Goal: Task Accomplishment & Management: Manage account settings

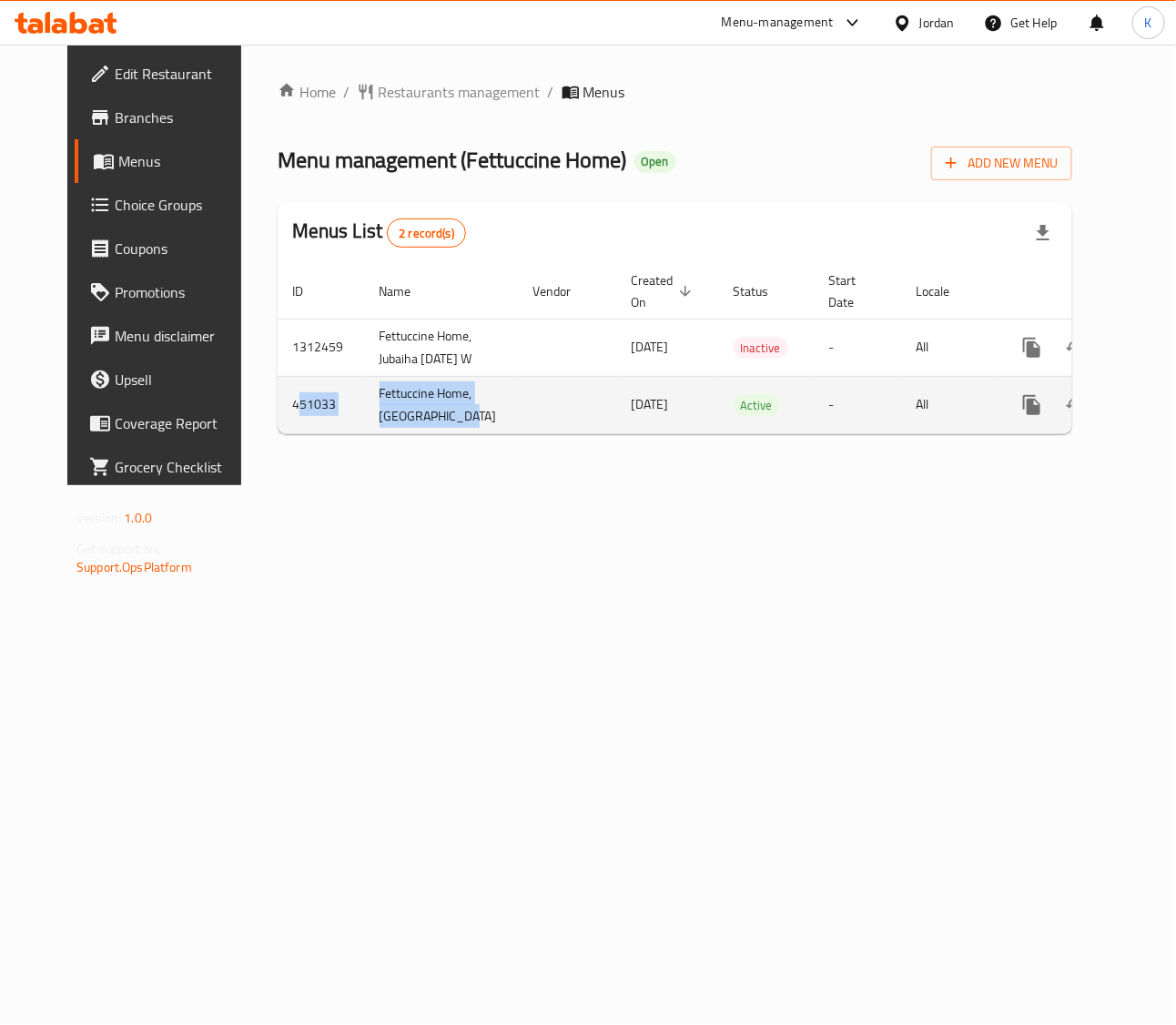
drag, startPoint x: 417, startPoint y: 448, endPoint x: 255, endPoint y: 425, distance: 163.6
click at [278, 425] on tr "451033 Fettuccine Home, [GEOGRAPHIC_DATA] [DATE] Active - All" at bounding box center [739, 404] width 922 height 57
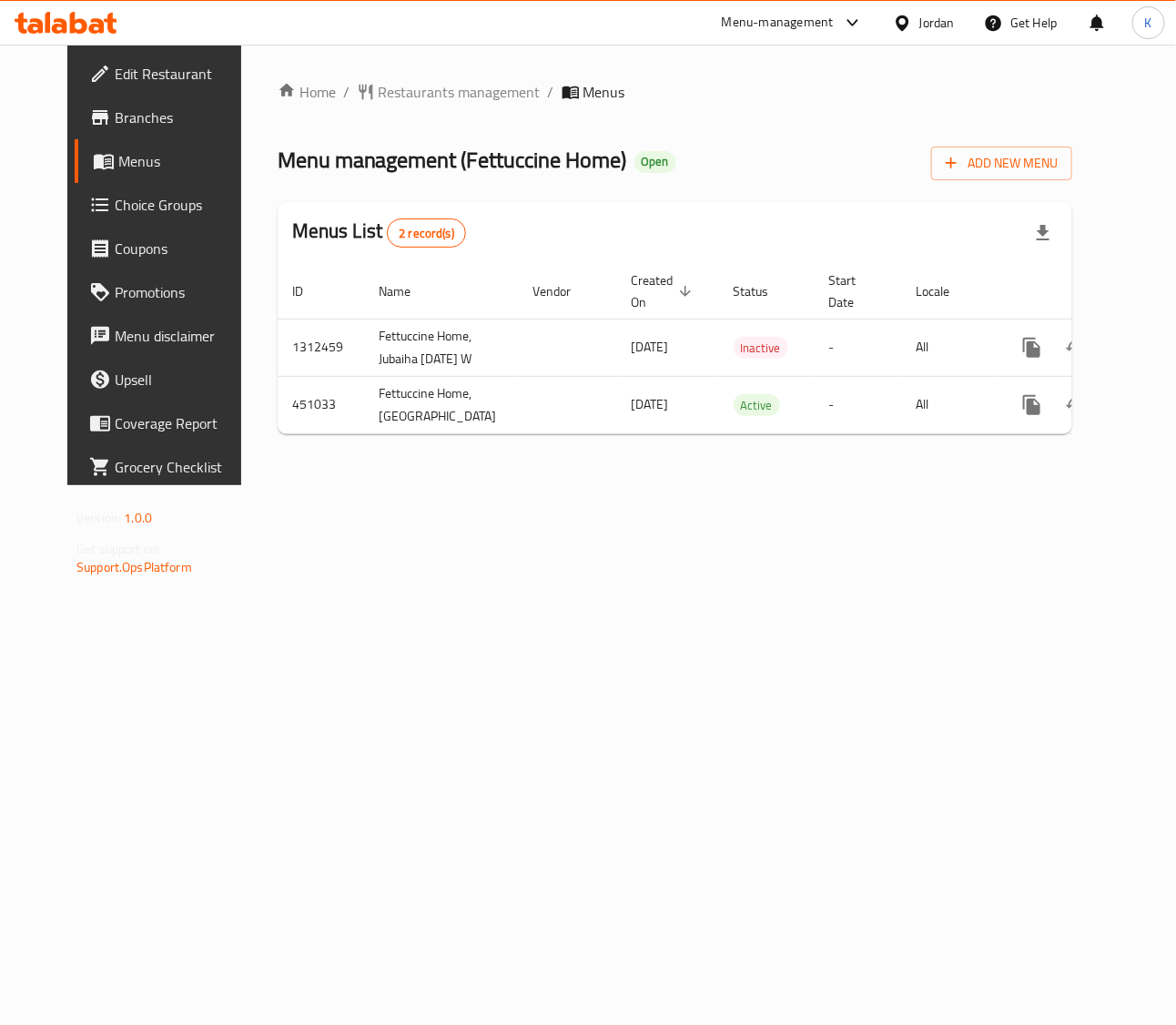
click at [378, 485] on div "Home / Restaurants management / Menus Menu management ( Fettuccine Home ) Open …" at bounding box center [675, 265] width 867 height 440
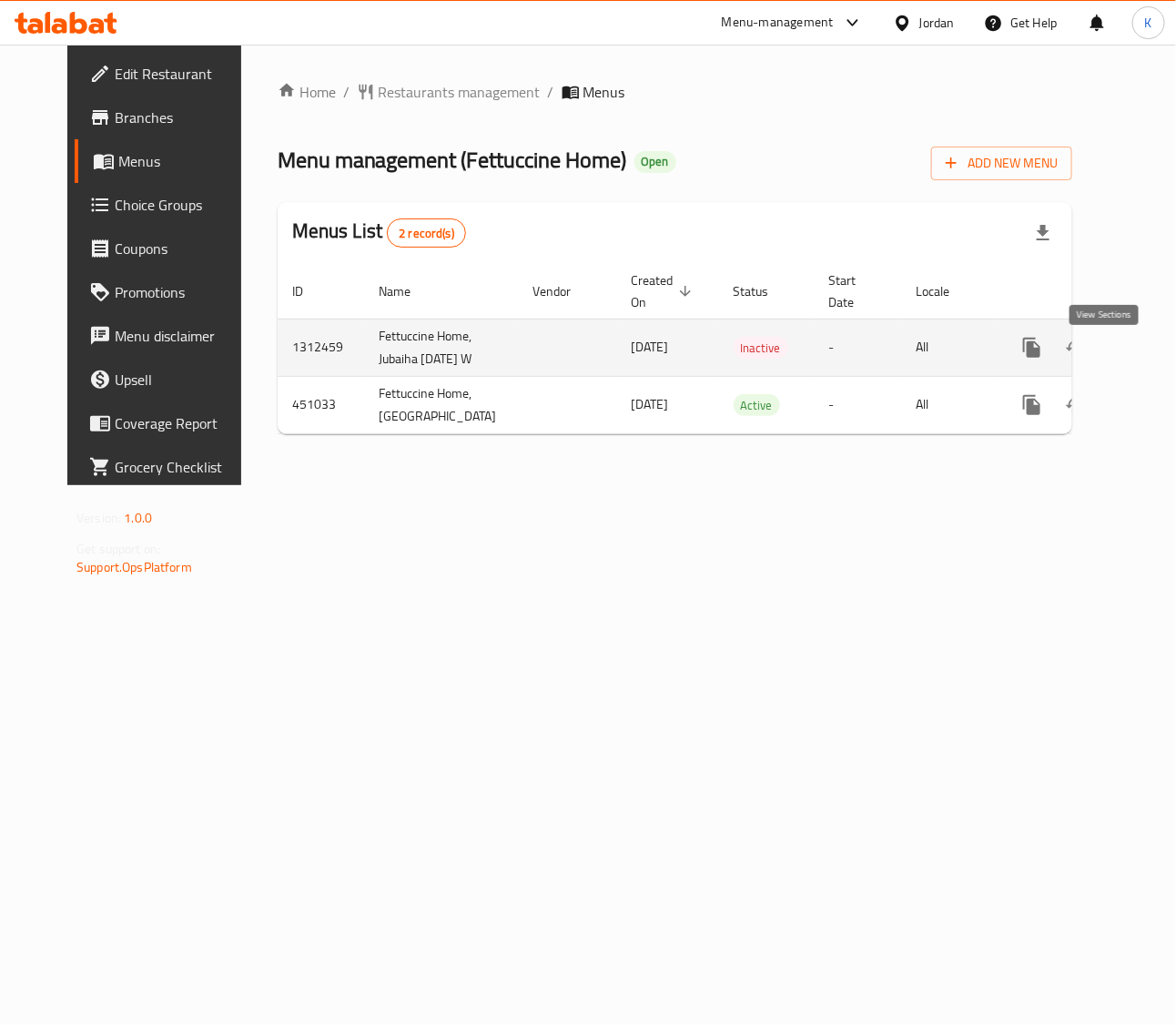
click at [1152, 358] on icon "enhanced table" at bounding box center [1162, 348] width 21 height 21
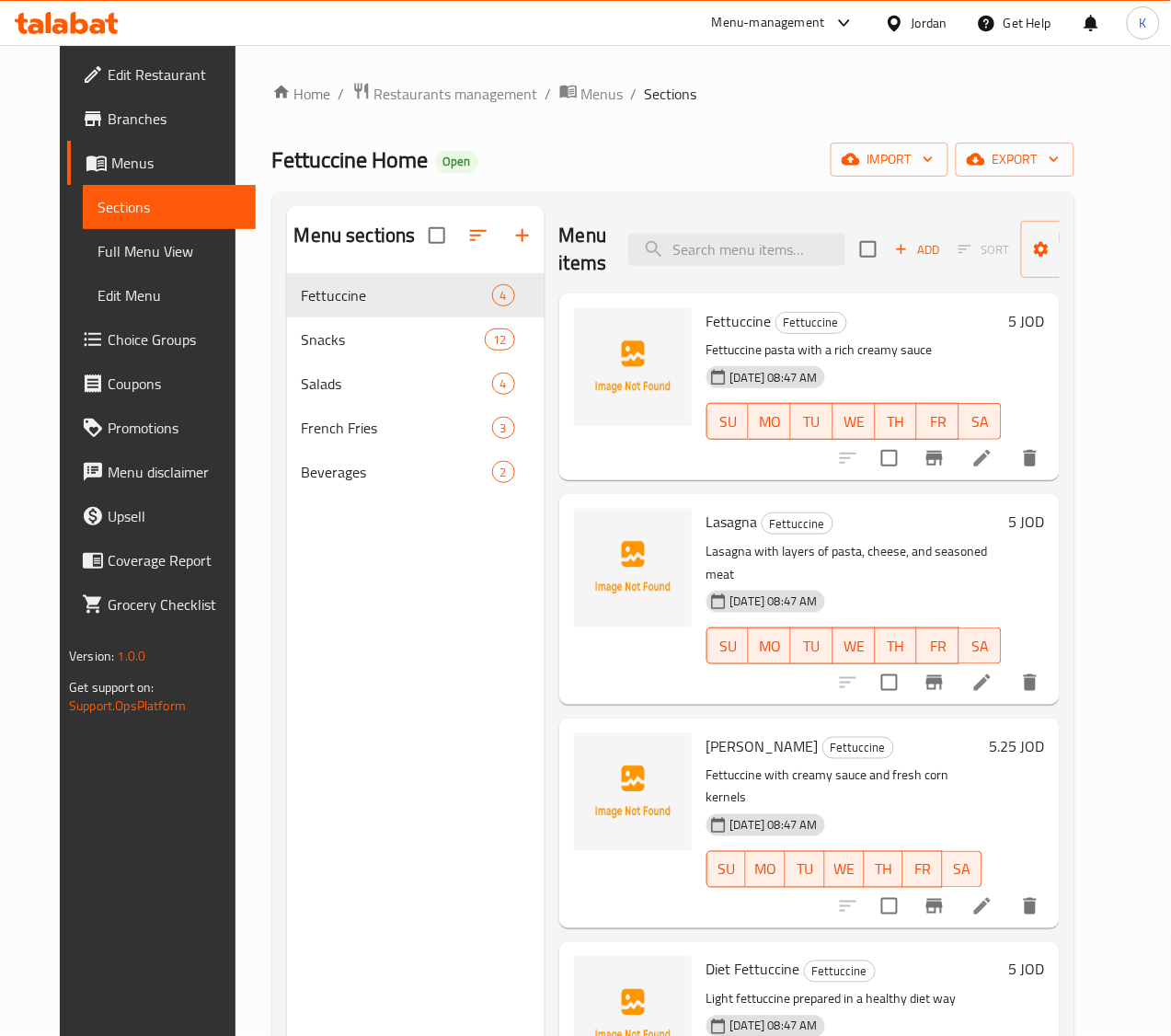
click at [111, 168] on span "Menus" at bounding box center [176, 162] width 130 height 22
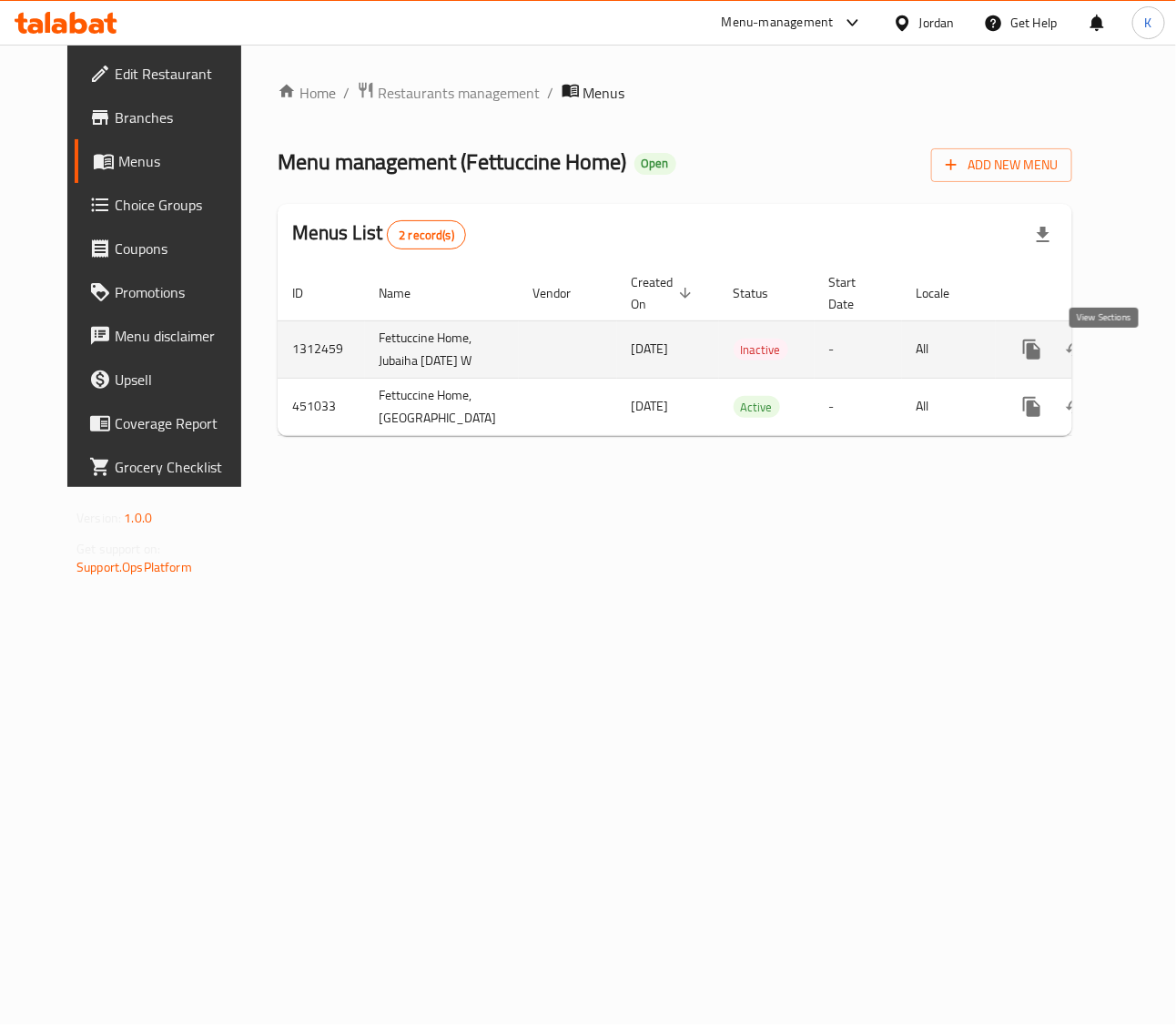
click at [1152, 361] on icon "enhanced table" at bounding box center [1162, 349] width 21 height 21
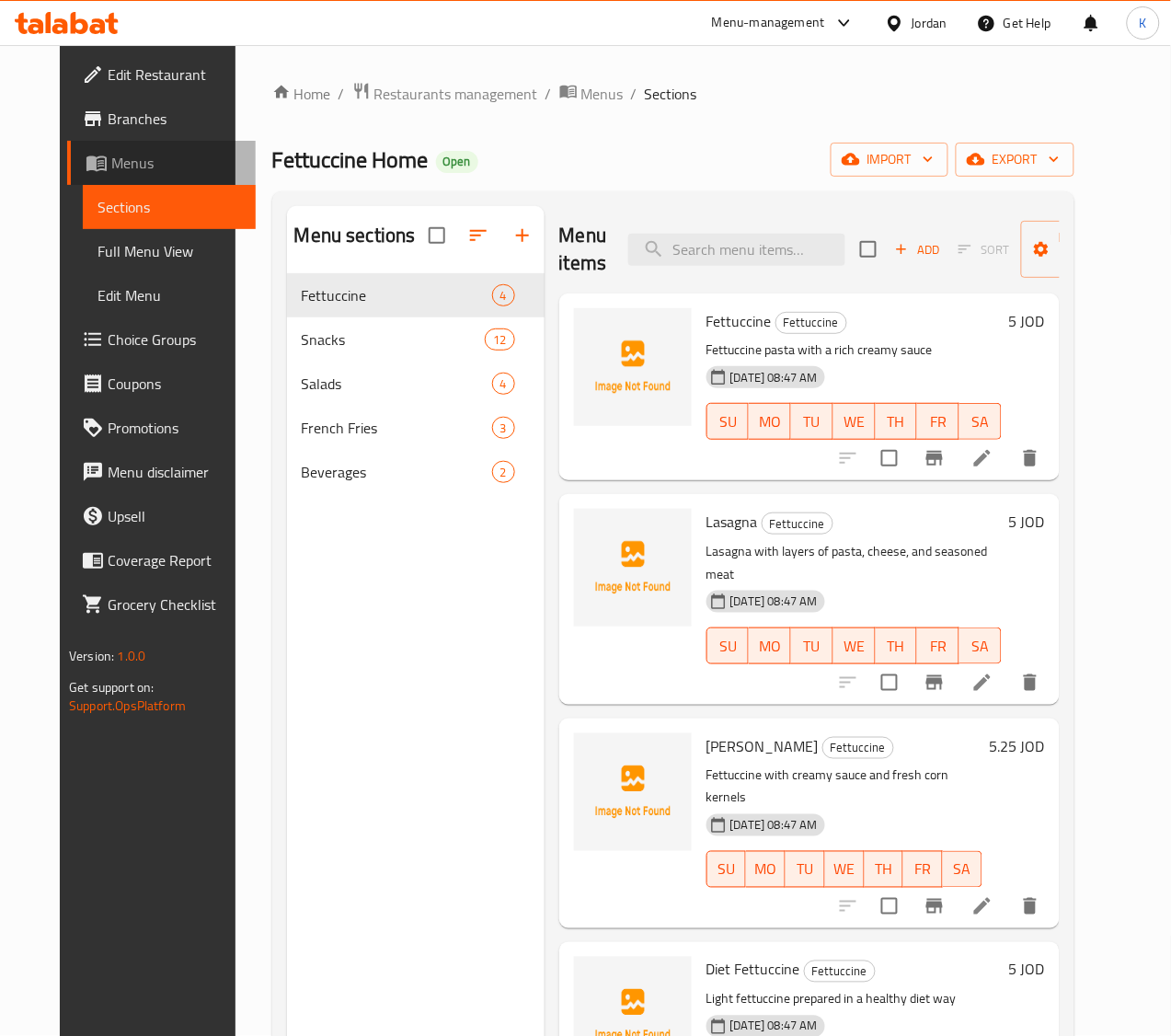
click at [115, 149] on link "Menus" at bounding box center [161, 162] width 188 height 44
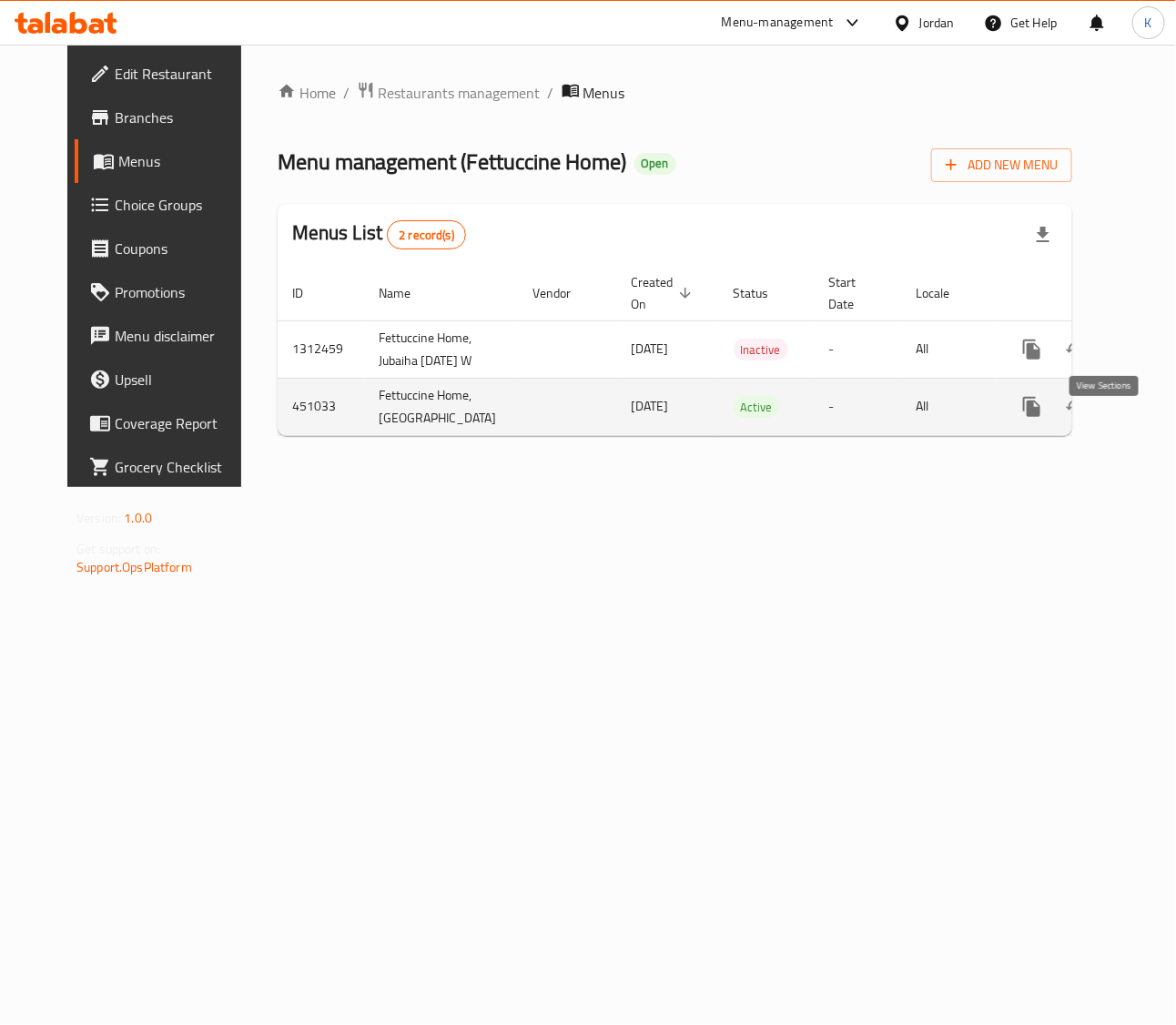
click at [1152, 418] on icon "enhanced table" at bounding box center [1162, 406] width 21 height 21
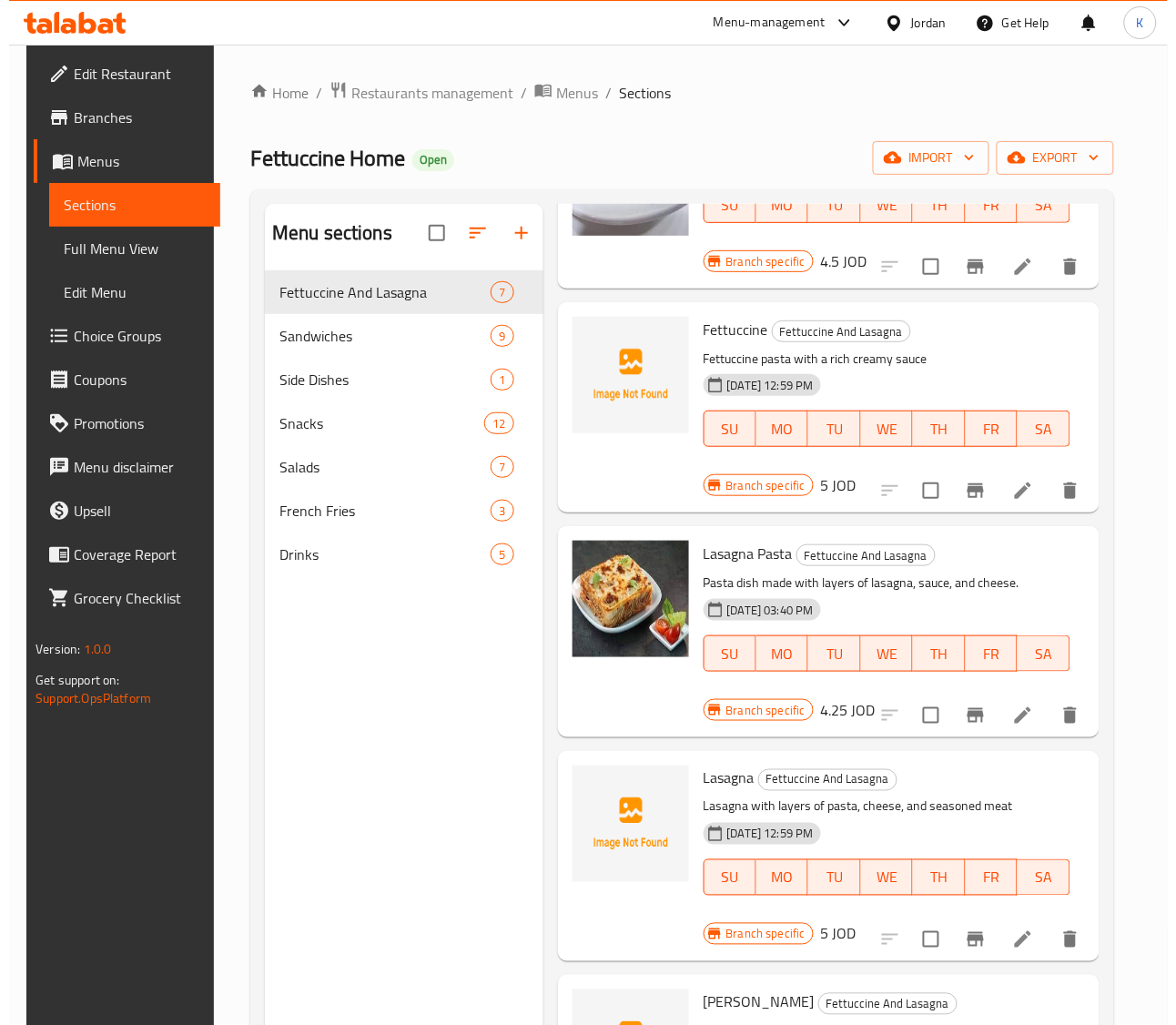
scroll to position [455, 0]
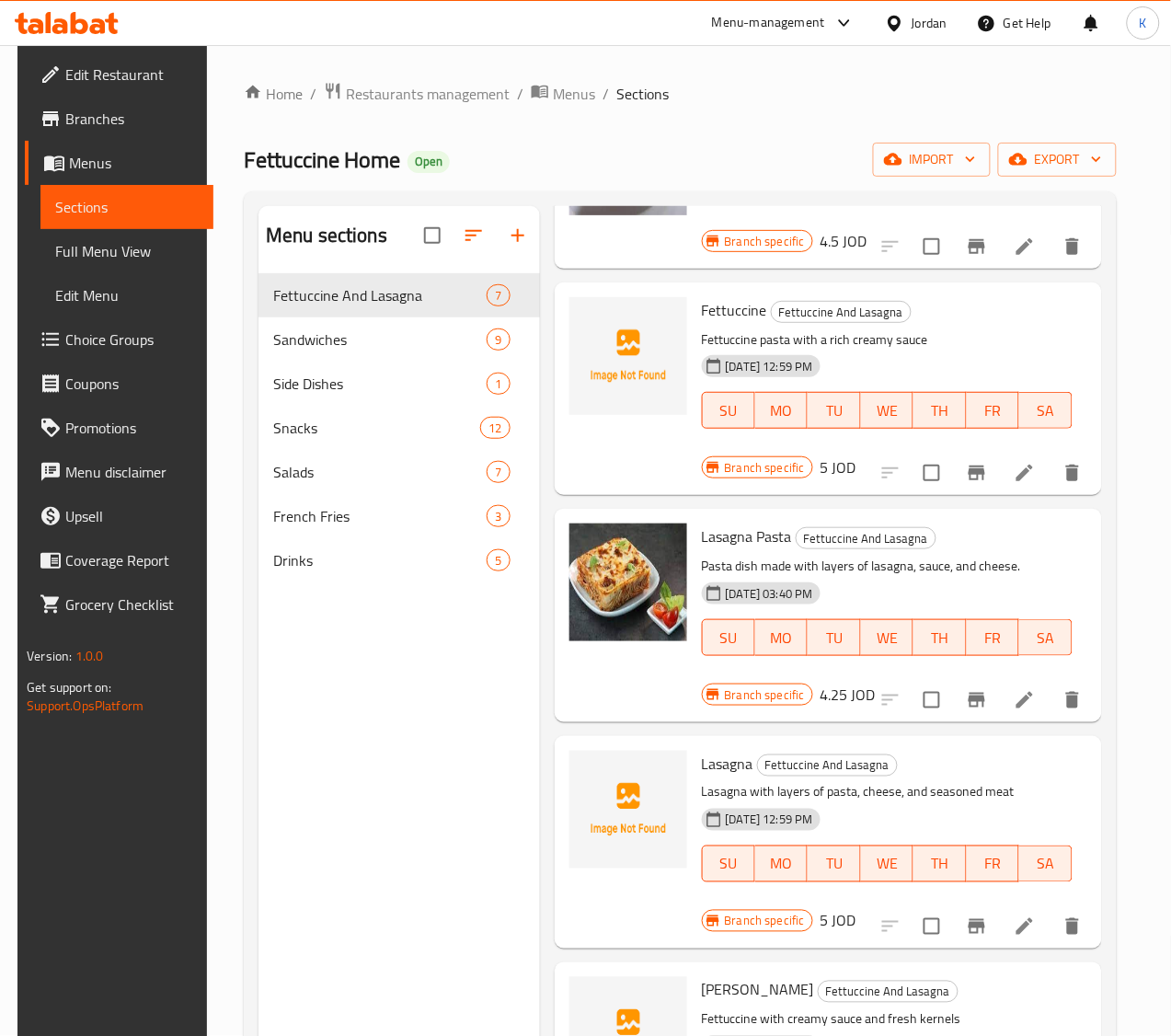
click at [70, 167] on span "Menus" at bounding box center [134, 162] width 130 height 22
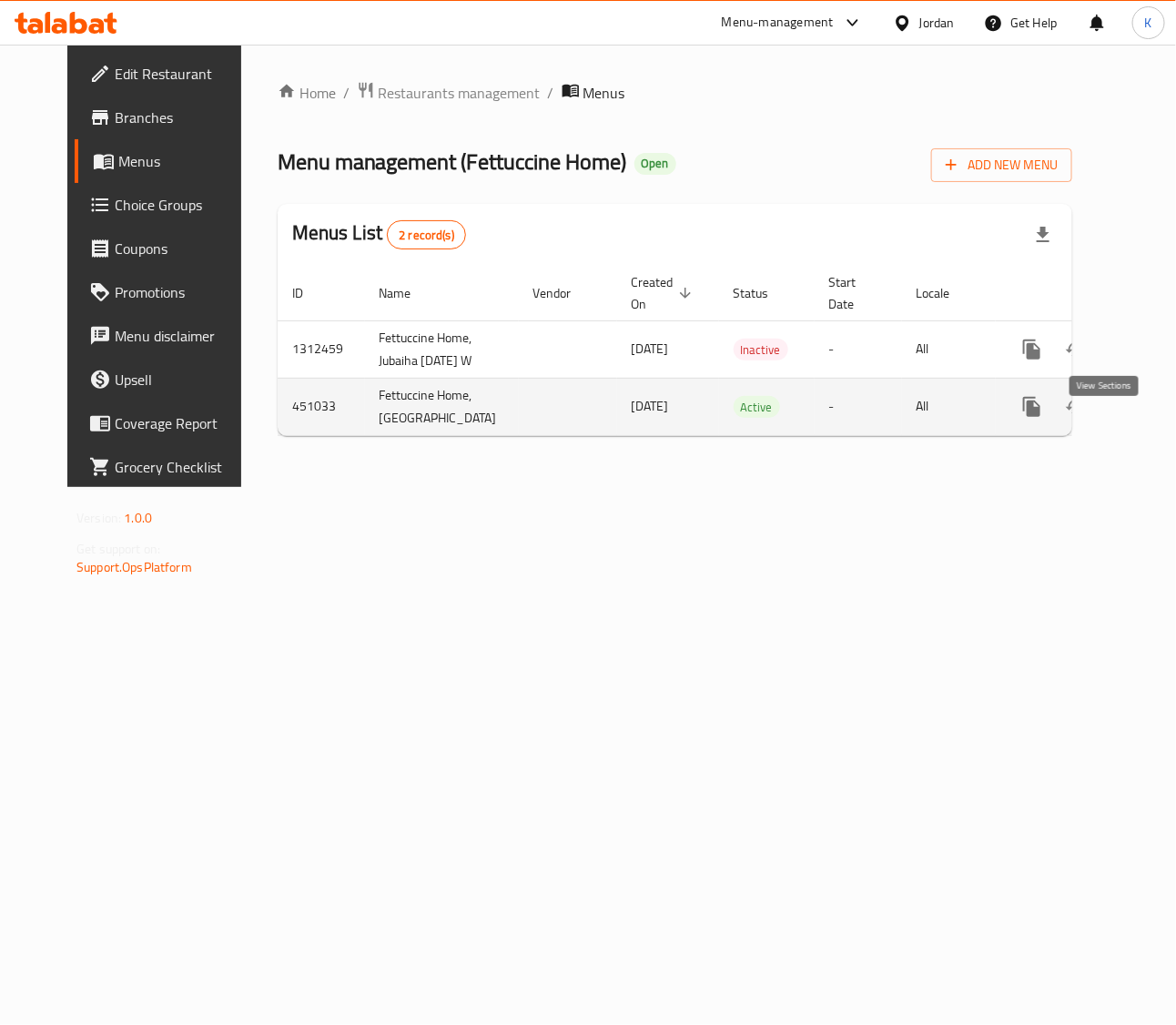
click at [1152, 418] on icon "enhanced table" at bounding box center [1162, 406] width 21 height 21
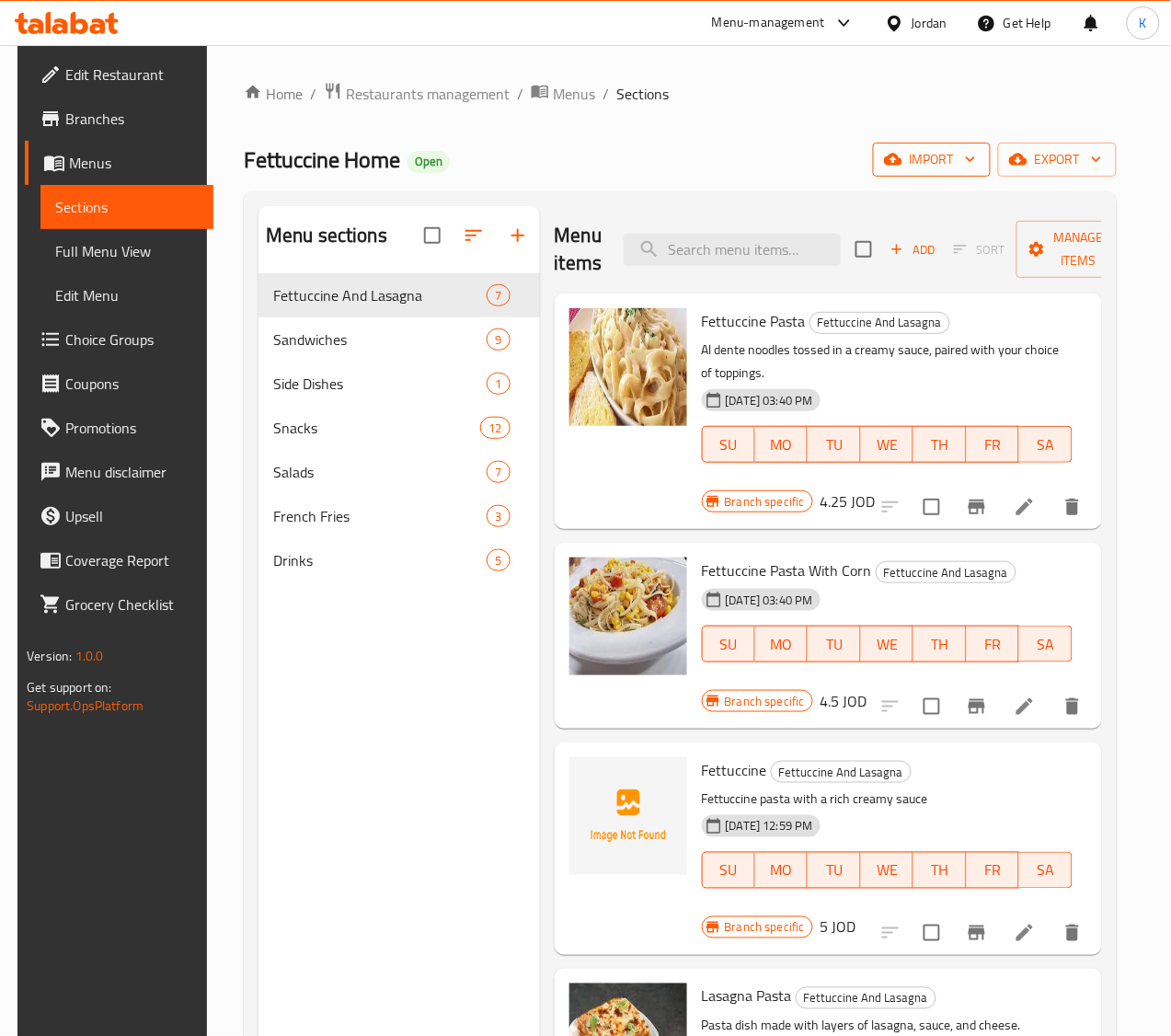
click at [921, 168] on span "import" at bounding box center [932, 159] width 89 height 23
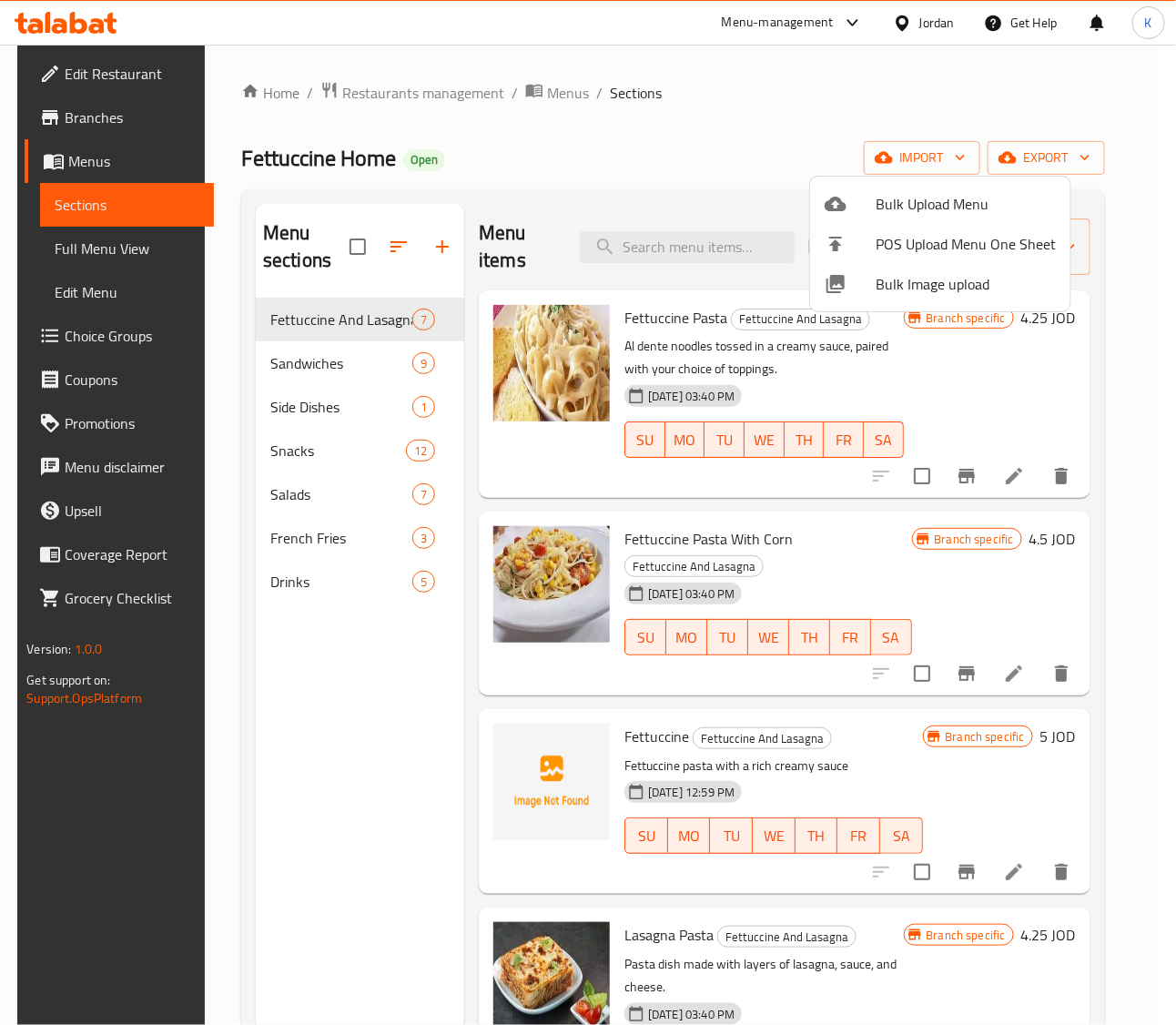
click at [916, 295] on span "Bulk Image upload" at bounding box center [966, 284] width 180 height 21
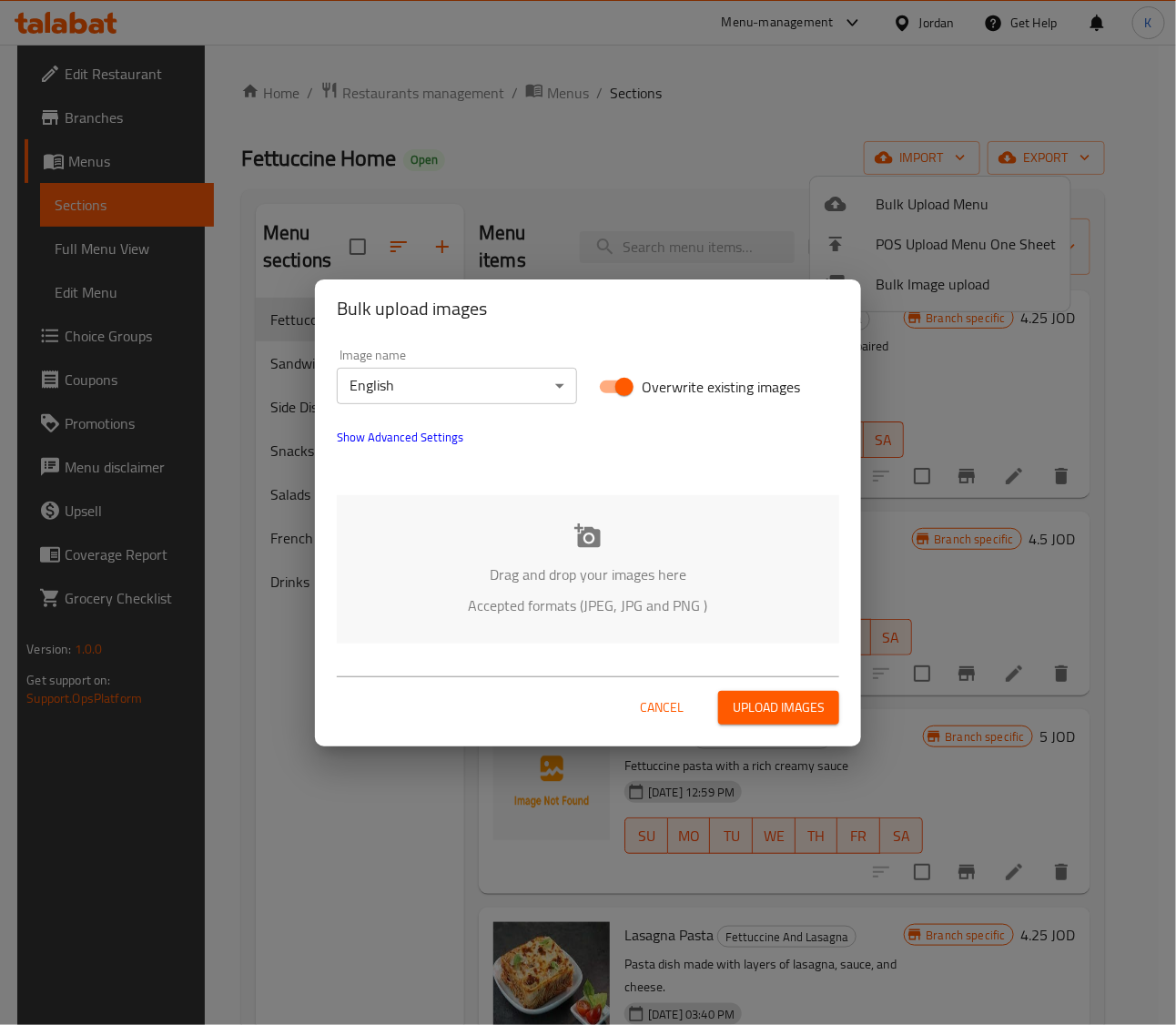
click at [497, 671] on div "Cancel Upload images" at bounding box center [588, 700] width 531 height 77
click at [496, 600] on p "Accepted formats (JPEG, JPG and PNG )" at bounding box center [588, 605] width 448 height 21
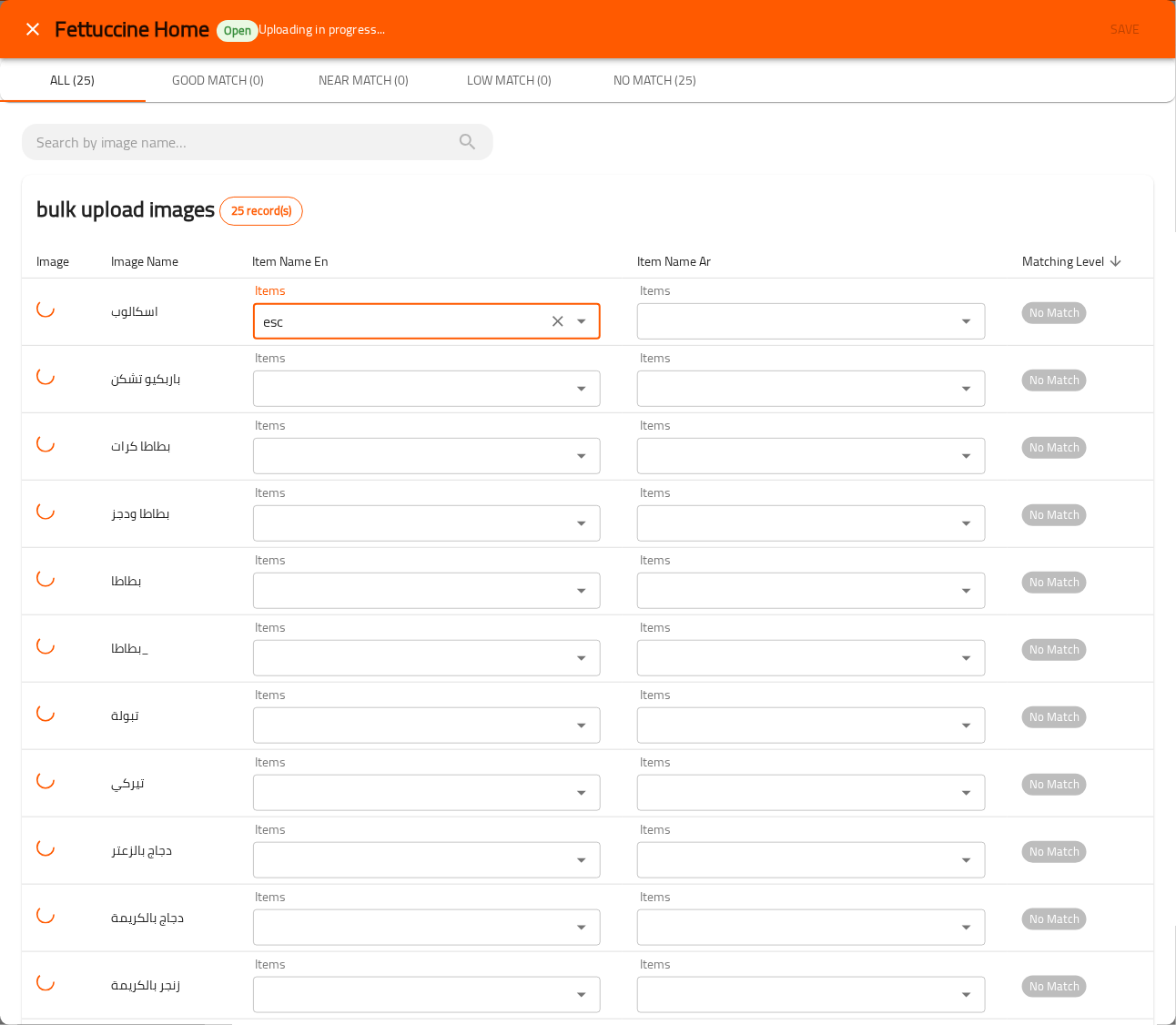
type input "Escalope"
type input "اسكالوب"
type input "Escalope"
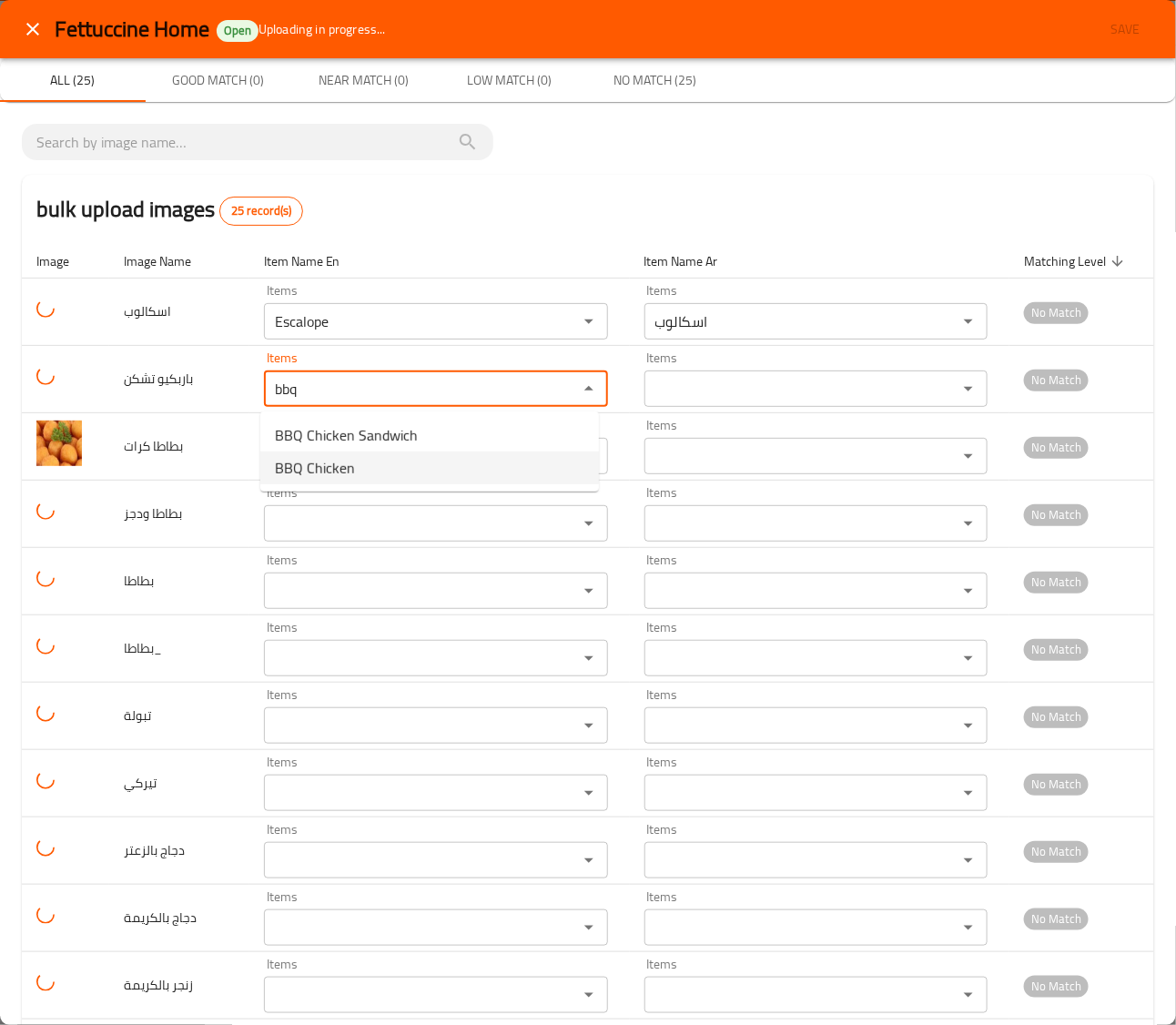
type تشكن "BBQ Chicken"
type تشكن-ar "باربكيو تشكن"
type تشكن "BBQ Chicken"
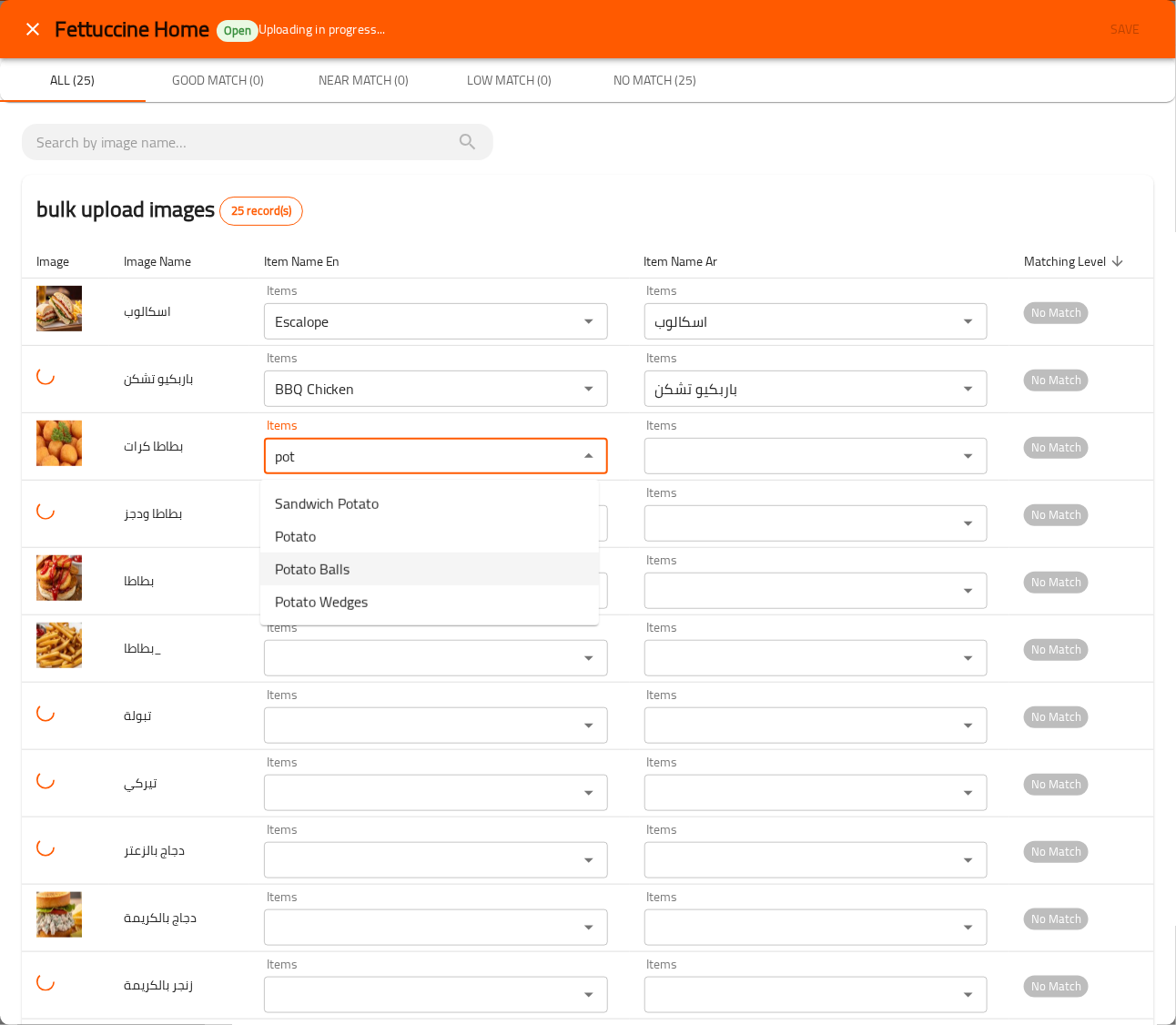
type كرات "Potato Balls"
type كرات-ar "بطاطا كرات"
type كرات "Potato Balls"
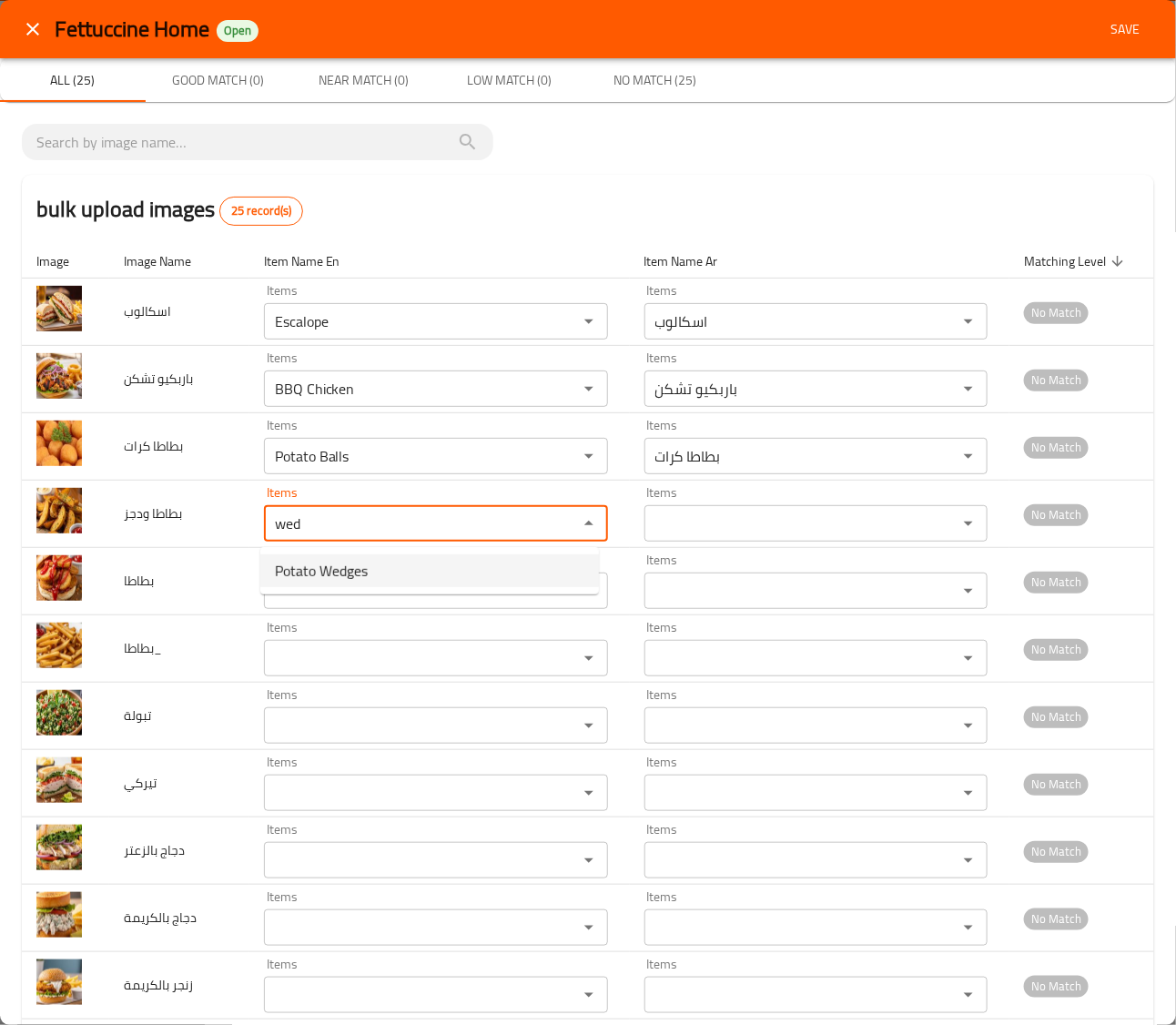
type ودجز "Potato Wedges"
type ودجز-ar "بطاطا ودجز"
type ودجز "Potato Wedges"
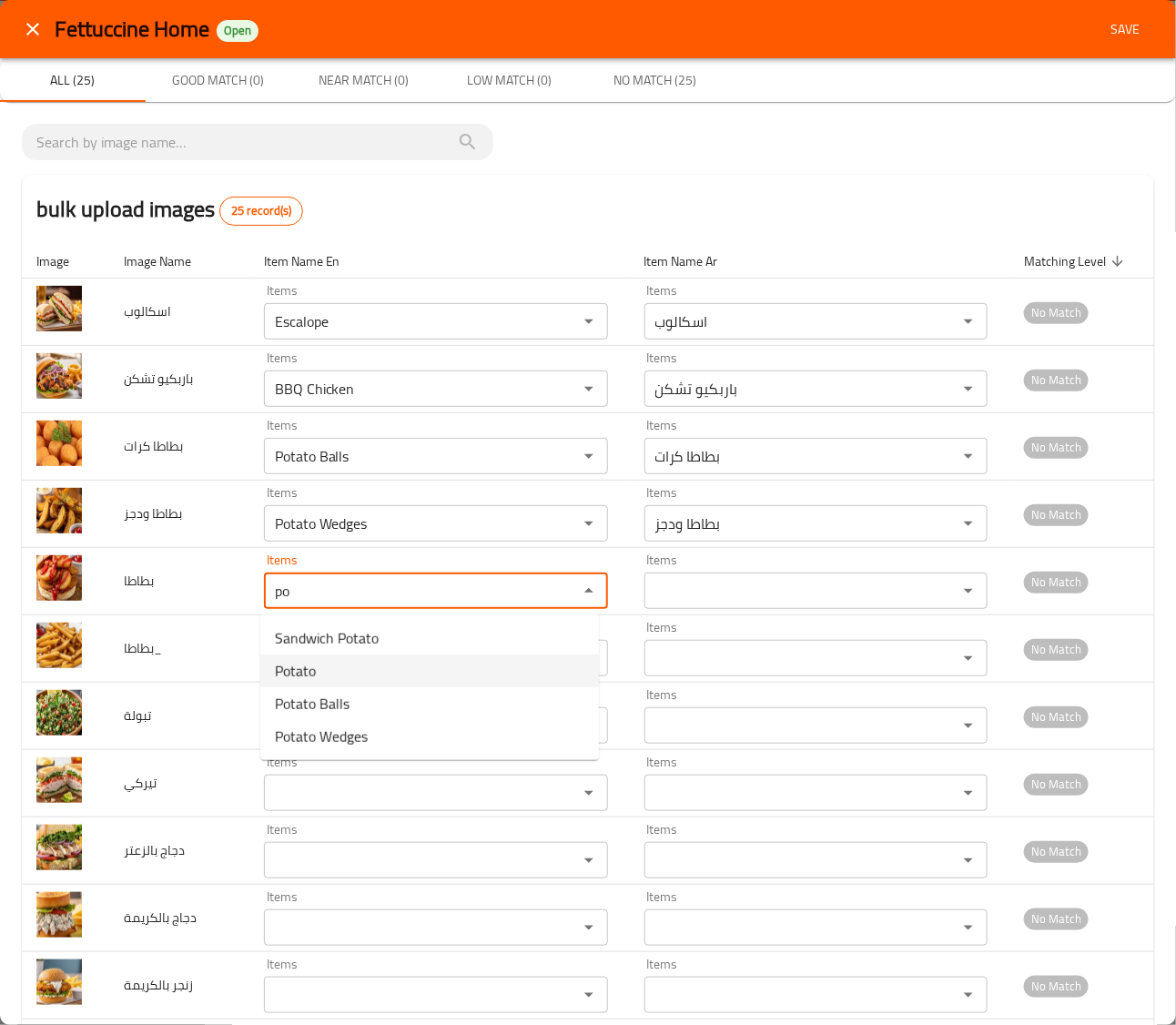
type input "Potato"
type input "بطاطا"
type input "Potato"
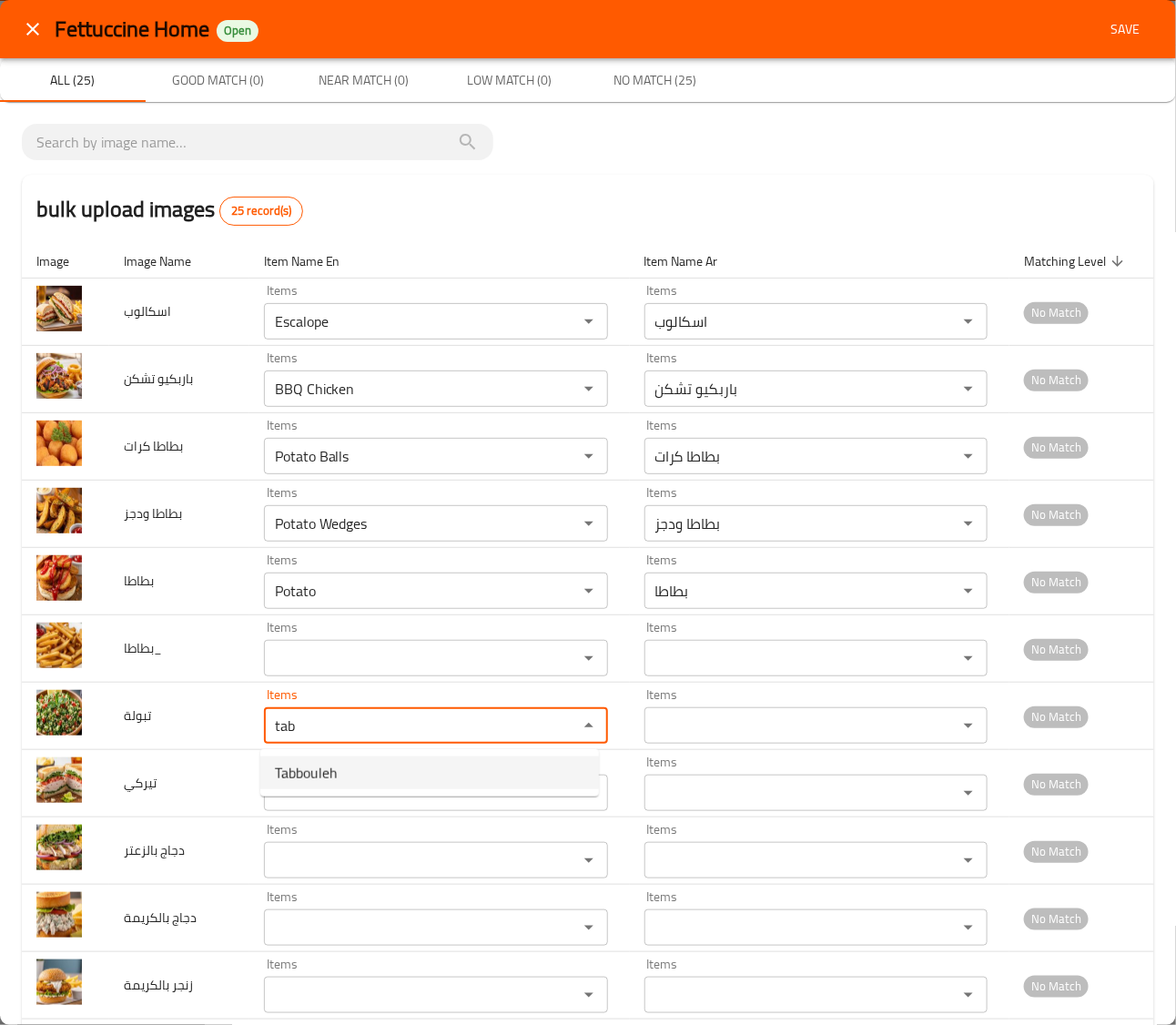
type input "Tabbouleh"
type input "تبولة"
type input "Tabbouleh"
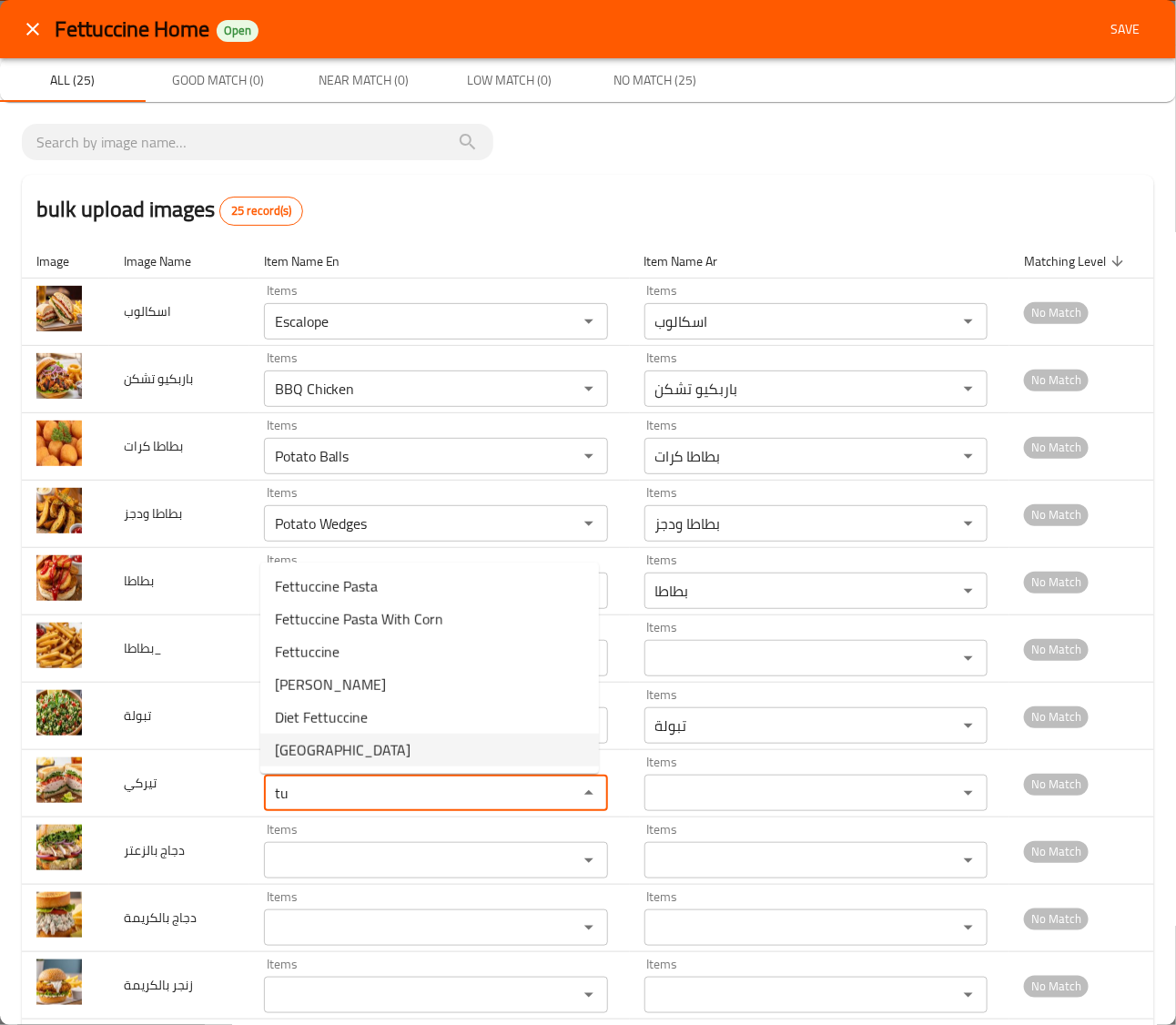
type input "Turkey"
type input "تيركي"
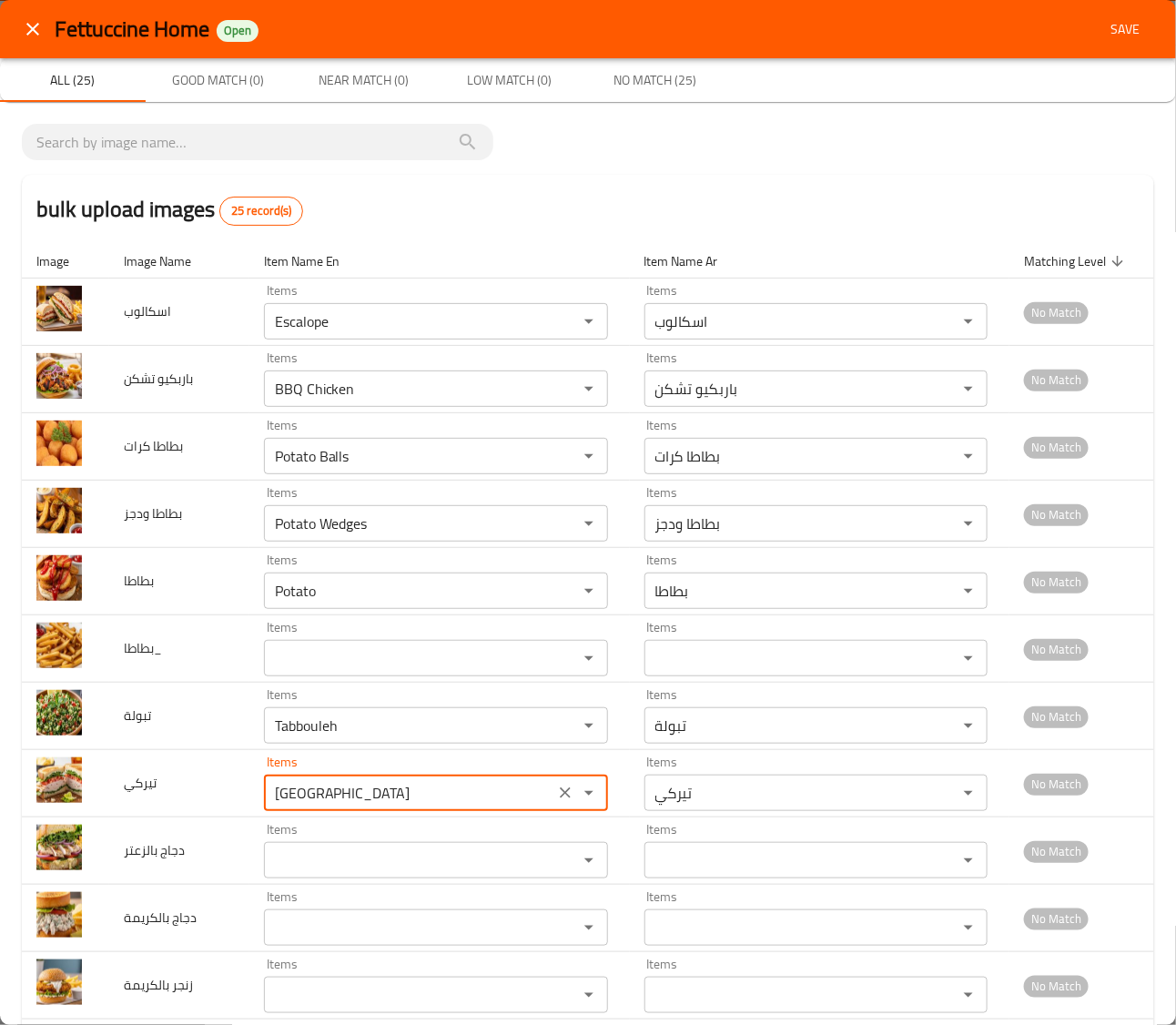
type input "Turkey"
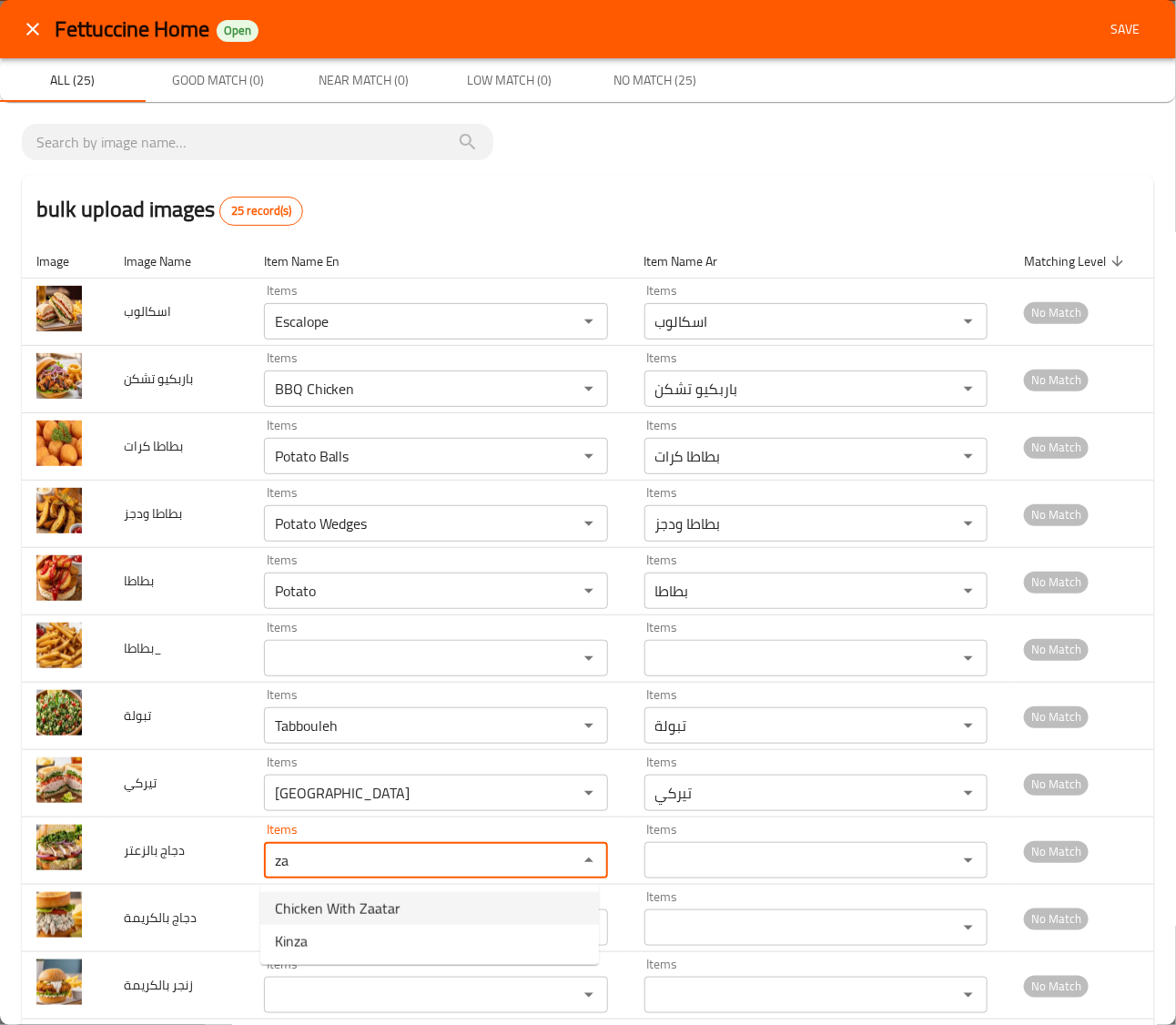
type بالزعتر "Chicken With Zaatar"
type بالزعتر-ar "دجاج بالزعتر"
type بالزعتر "Chicken With Zaatar"
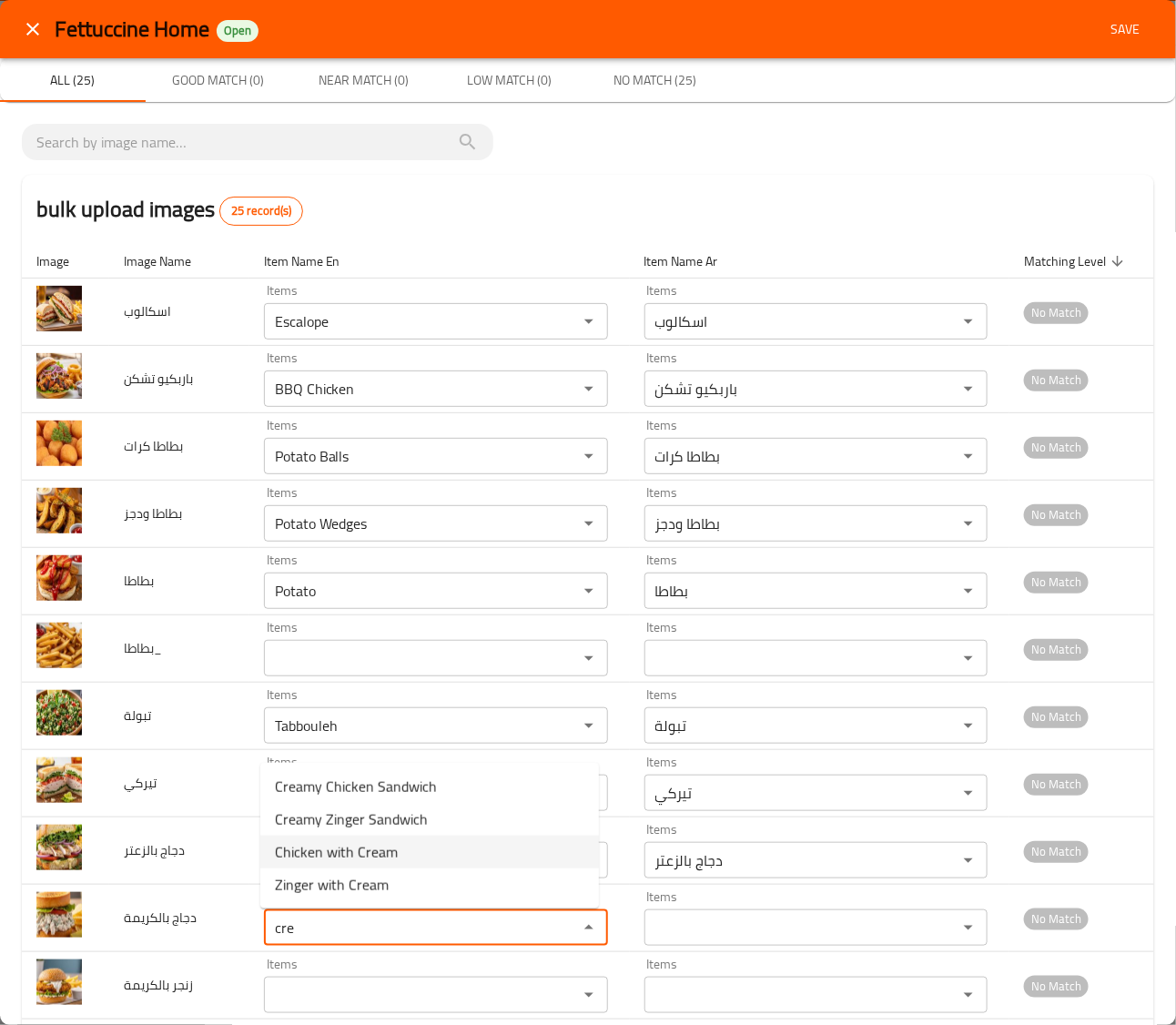
type بالكريمة "Chicken with Cream"
type بالكريمة-ar "دجاج بالكريمة"
type بالكريمة "Chicken with Cream"
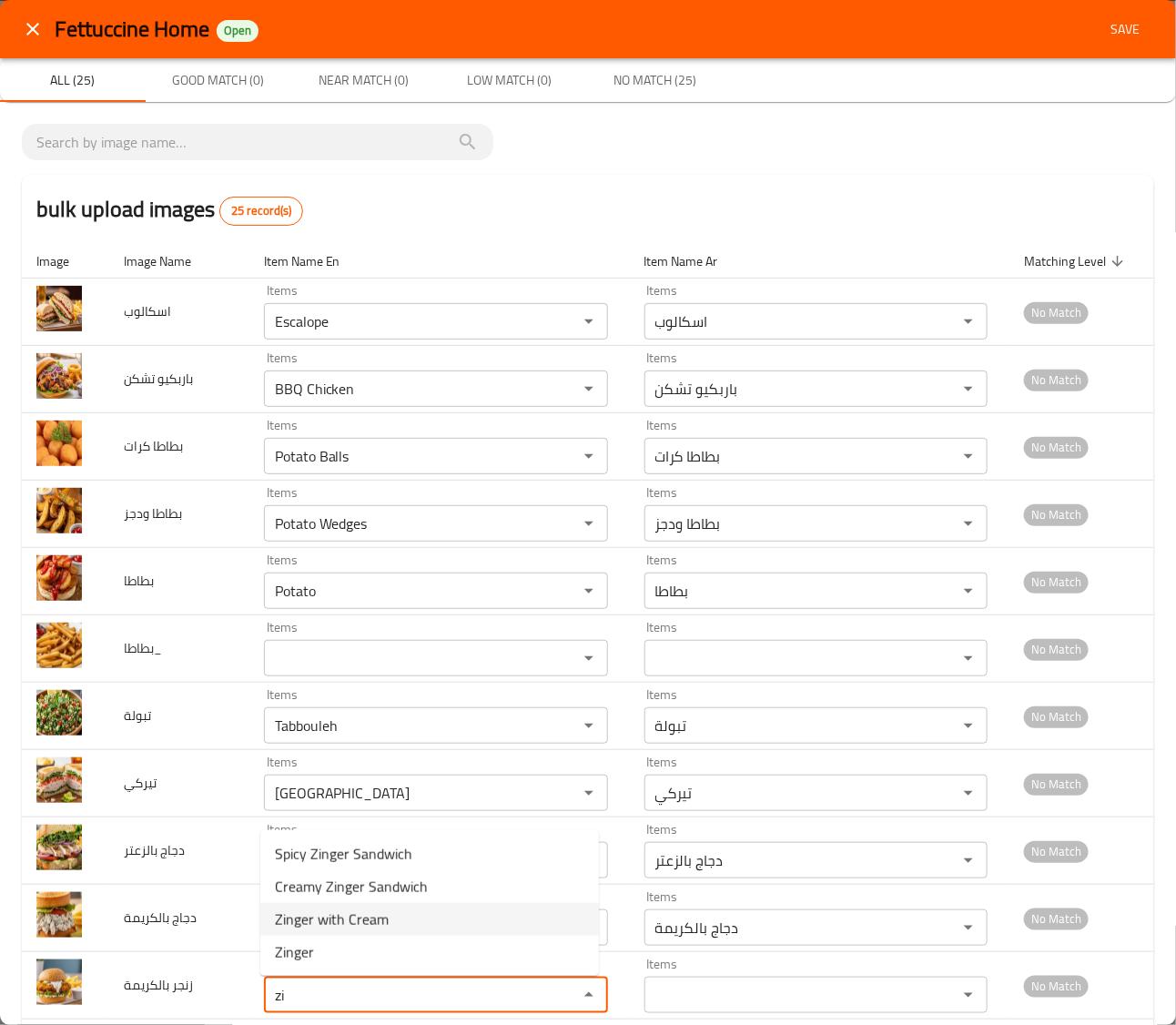
type بالكريمة "Zinger with Cream"
type بالكريمة-ar "زنجر بالكريمة"
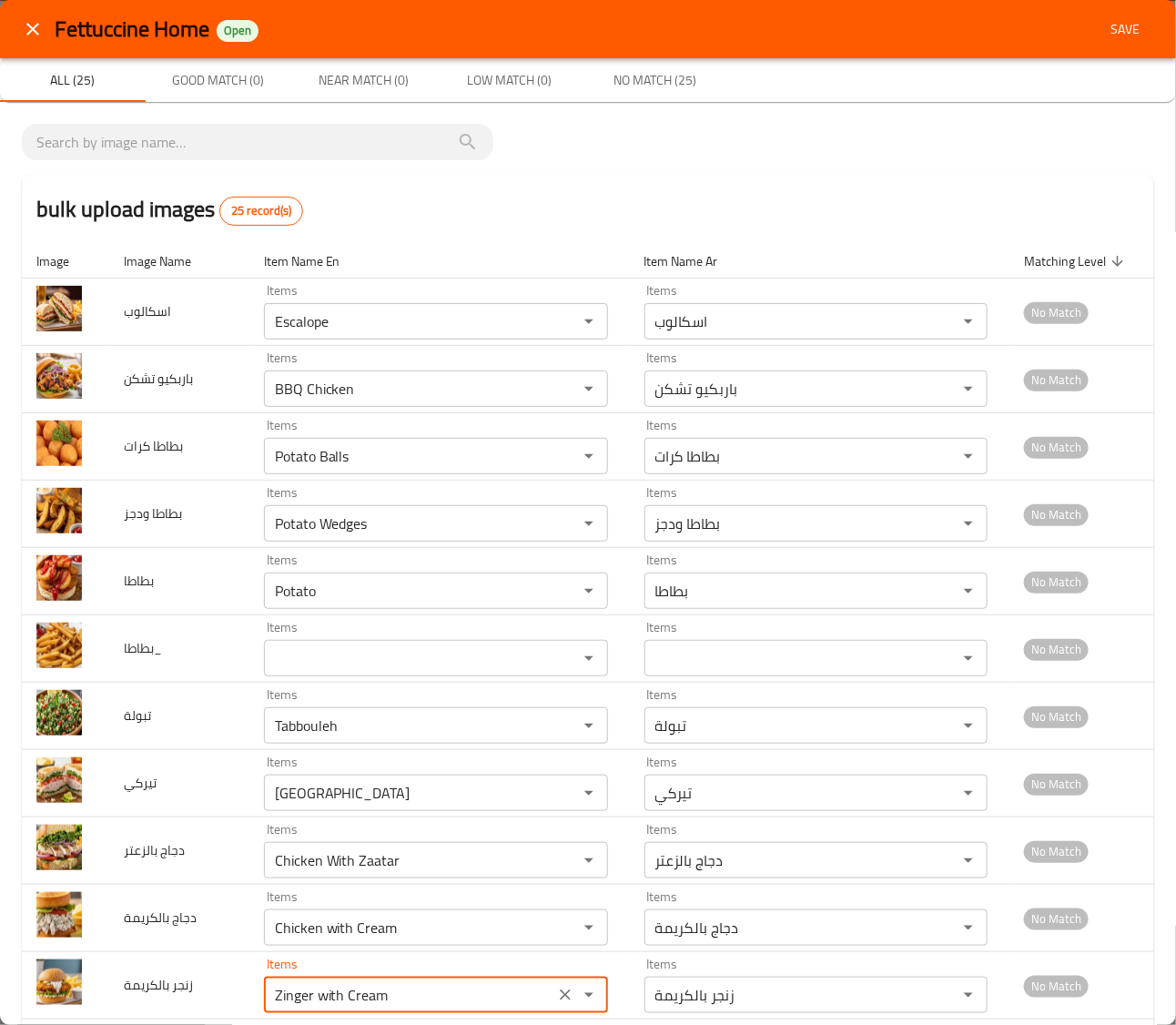
type بالكريمة "Zinger with Cream"
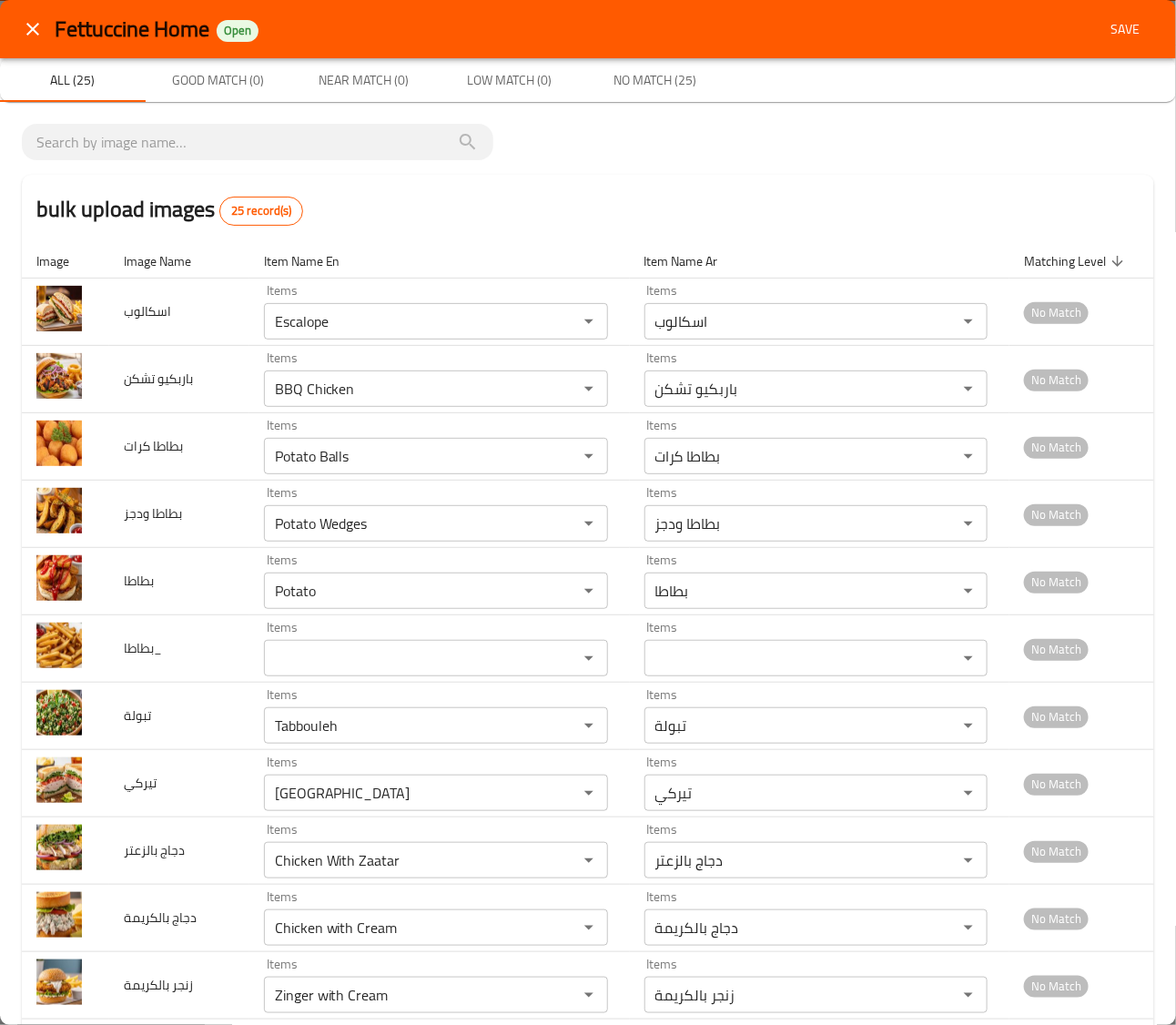
scroll to position [552, 0]
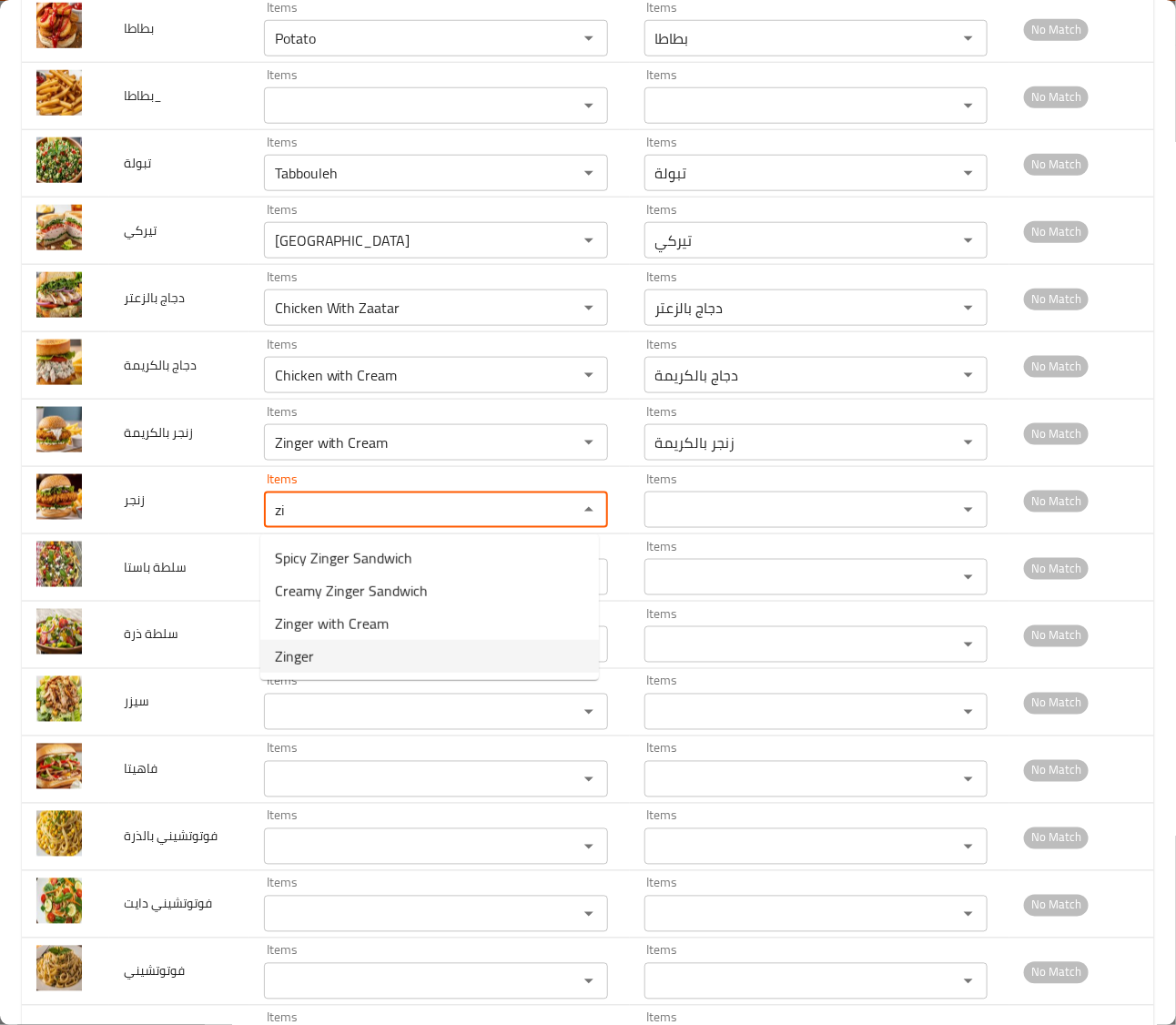
type input "Zinger"
type input "زنجر"
type input "Zinger"
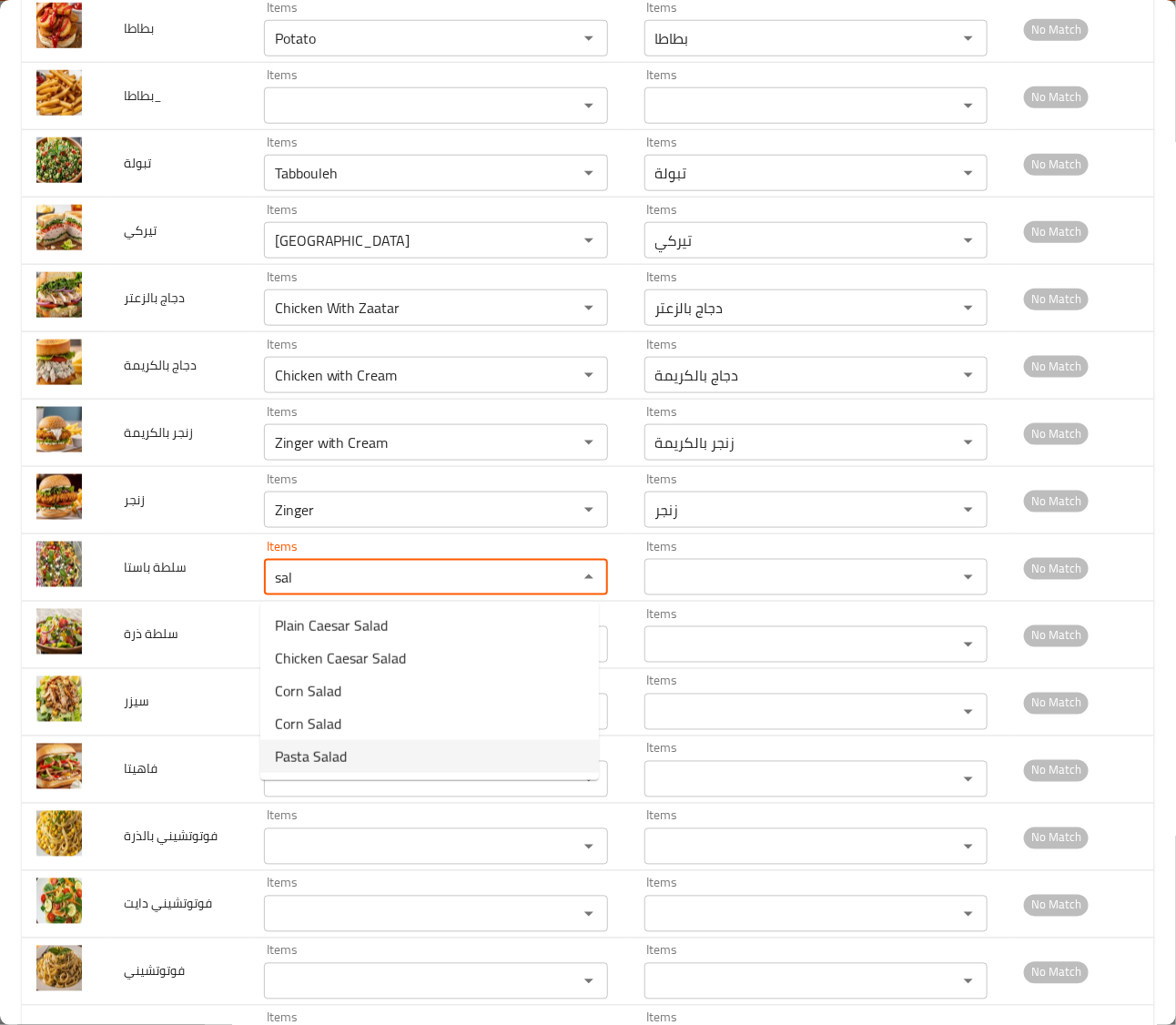
type باستا "Pasta Salad"
type باستا-ar "سلطة باستا"
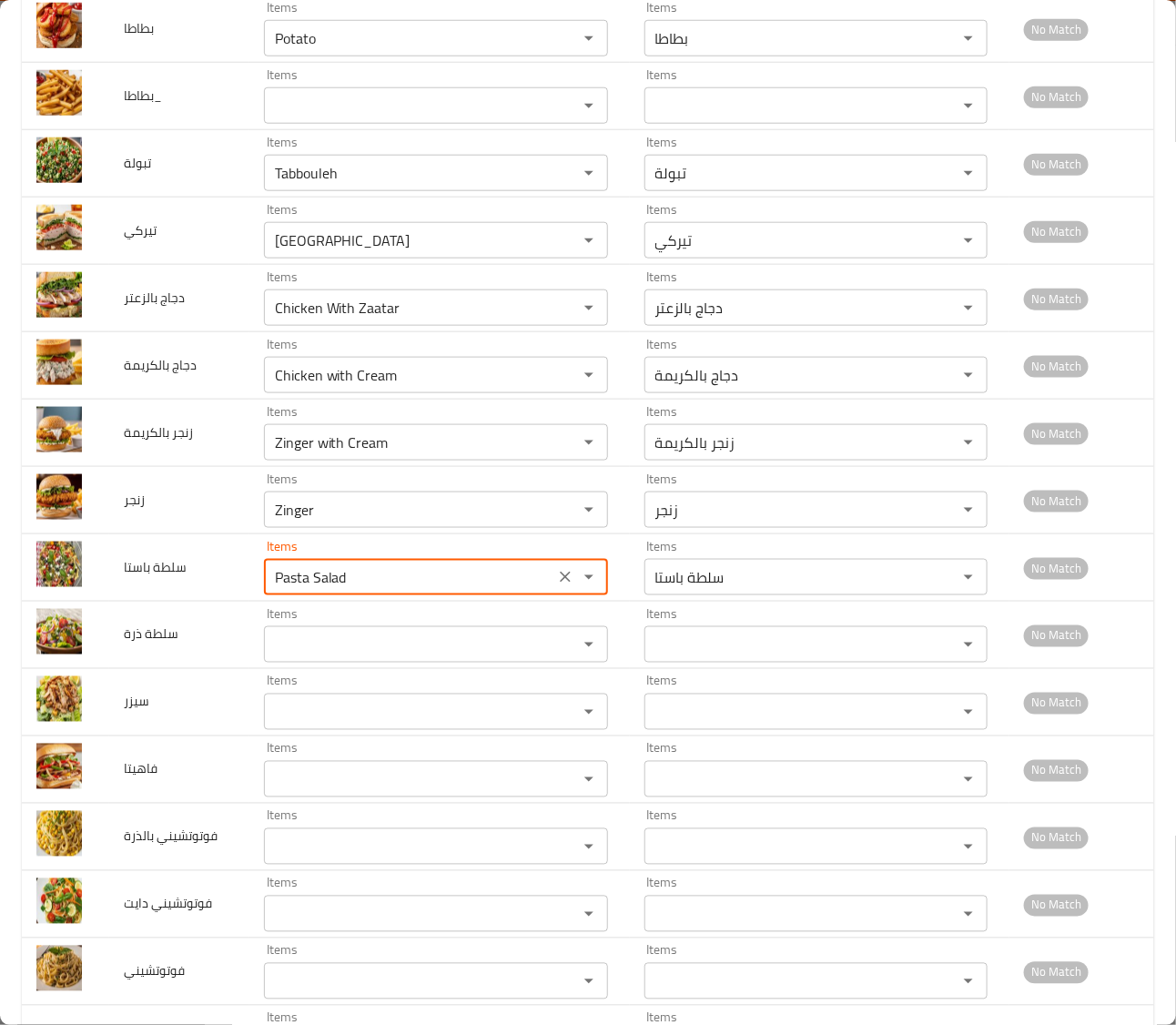
type باستا "Pasta Salad"
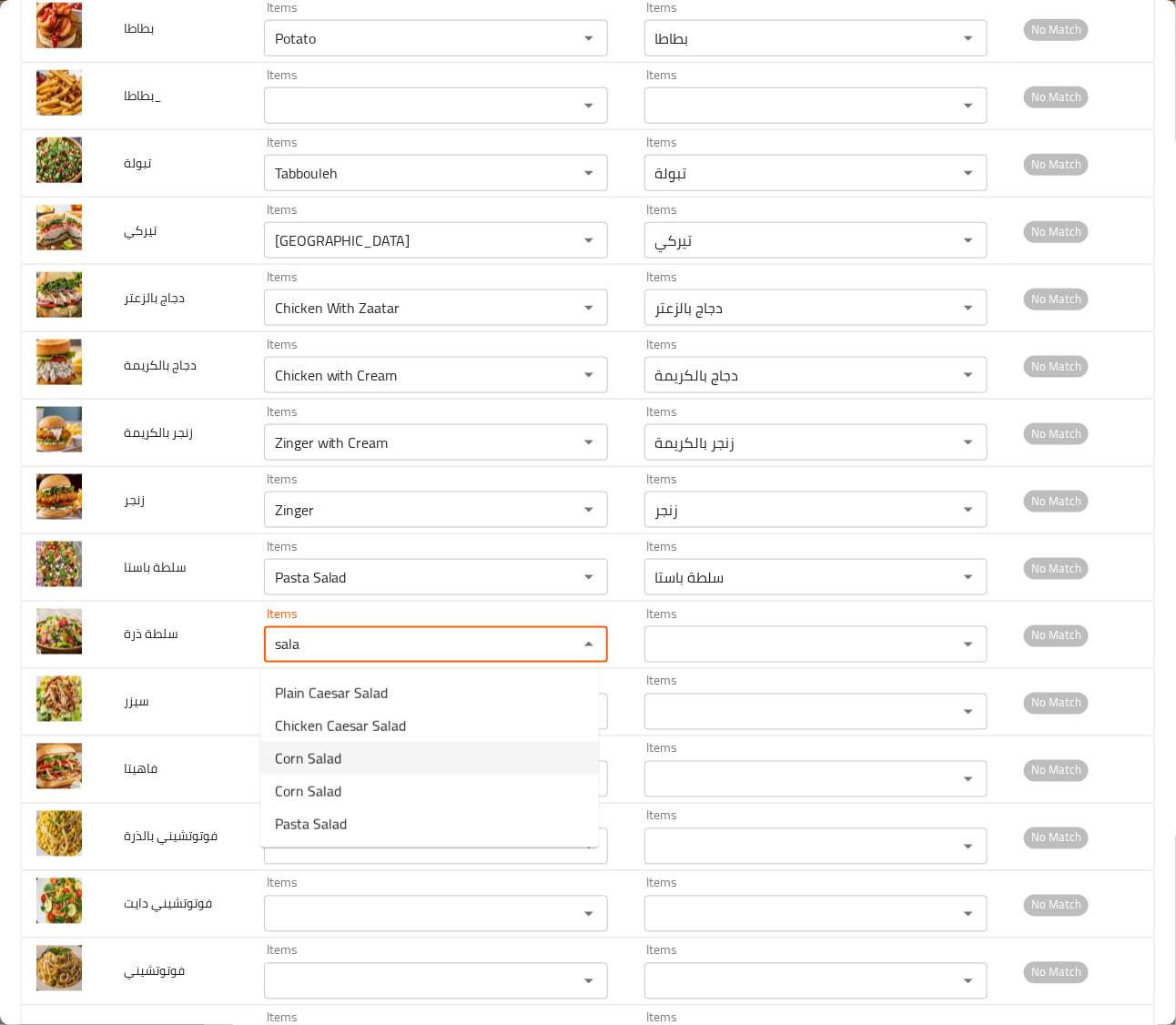
type ذرة "Corn Salad"
type ذرة-ar "سلطة ذرة"
type ذرة "Corn Salad"
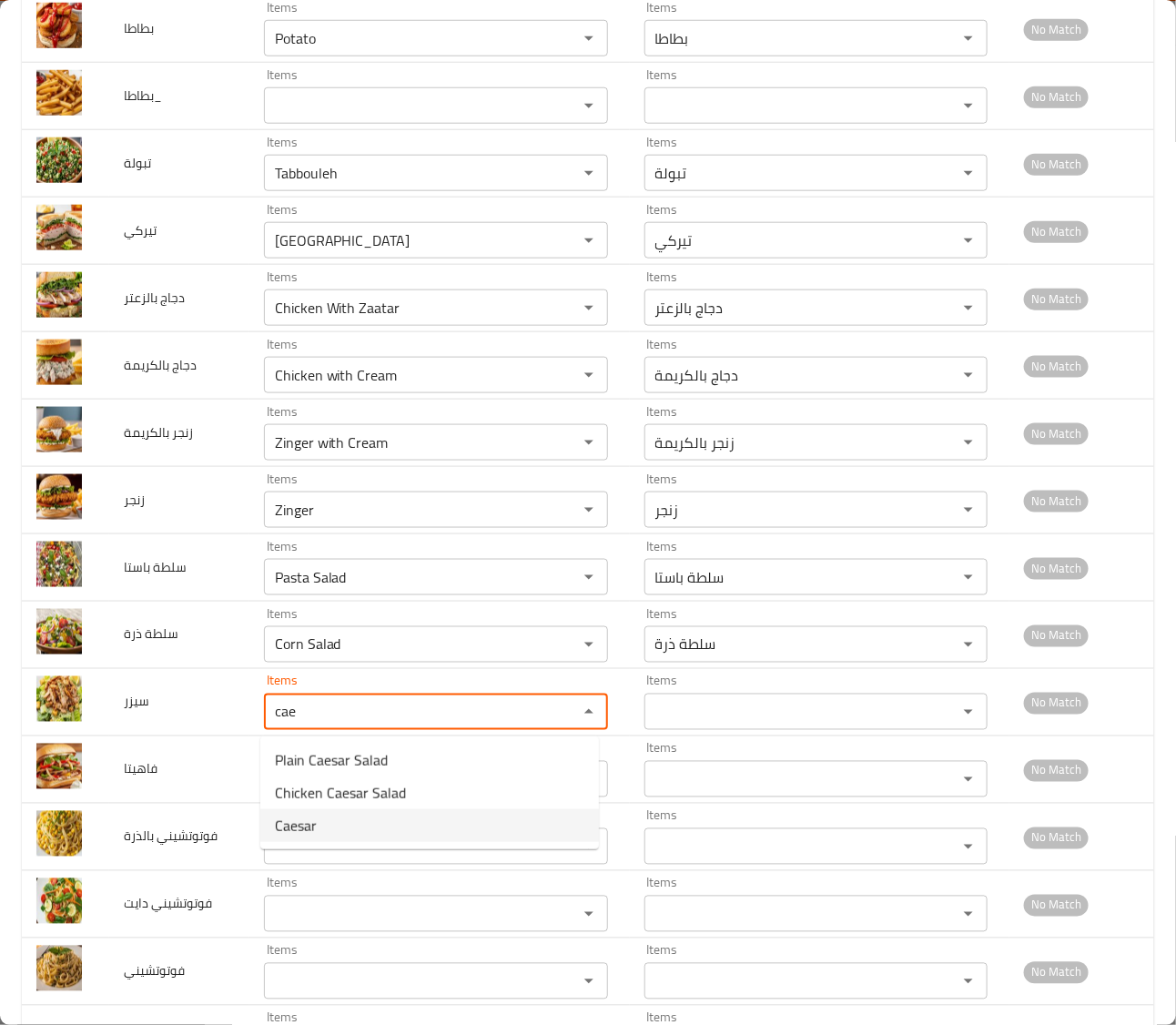
type input "Caesar"
type input "سيزر"
type input "Caesar"
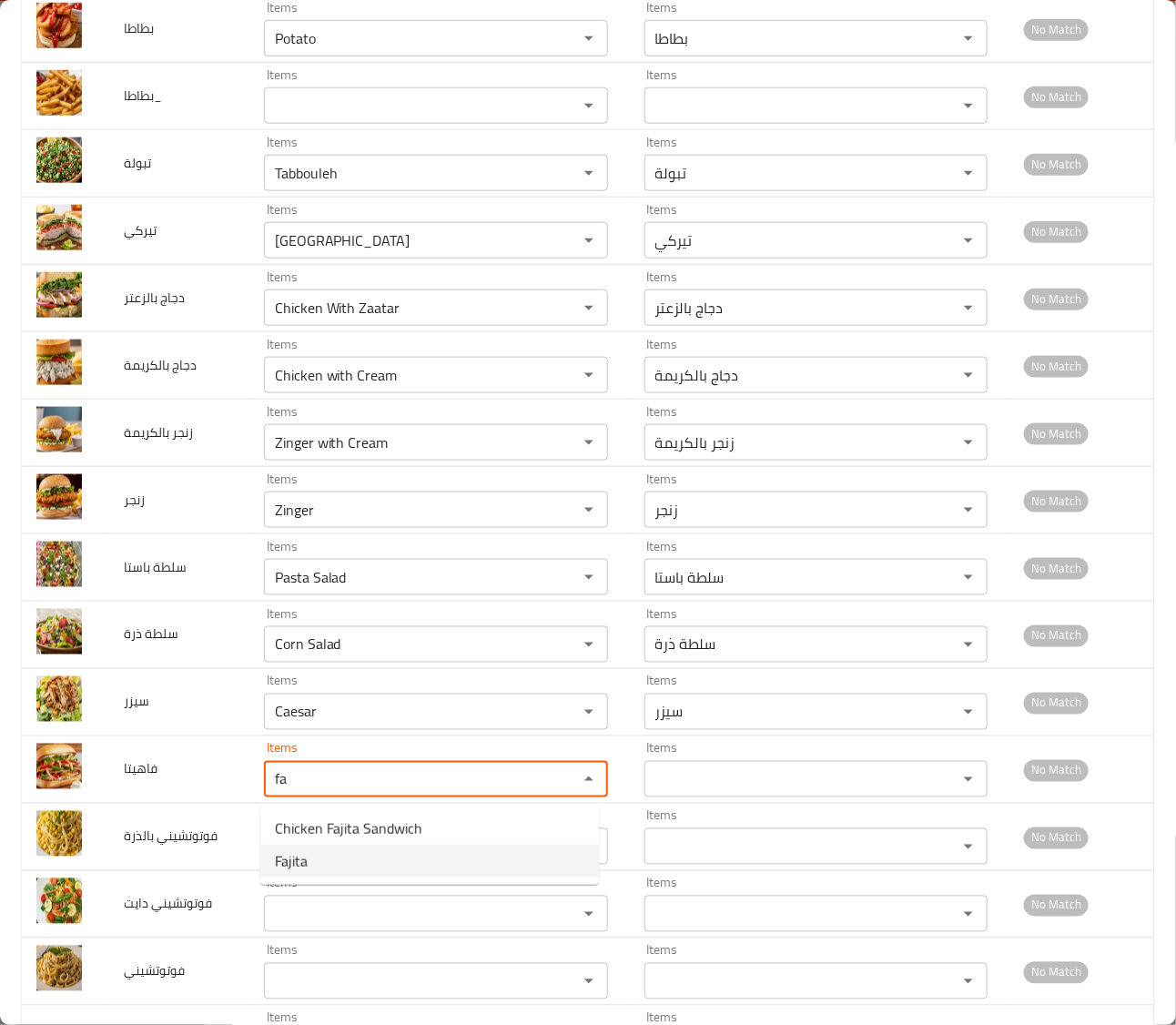
type input "Fajita"
type input "فاهيتا"
type input "Fajita"
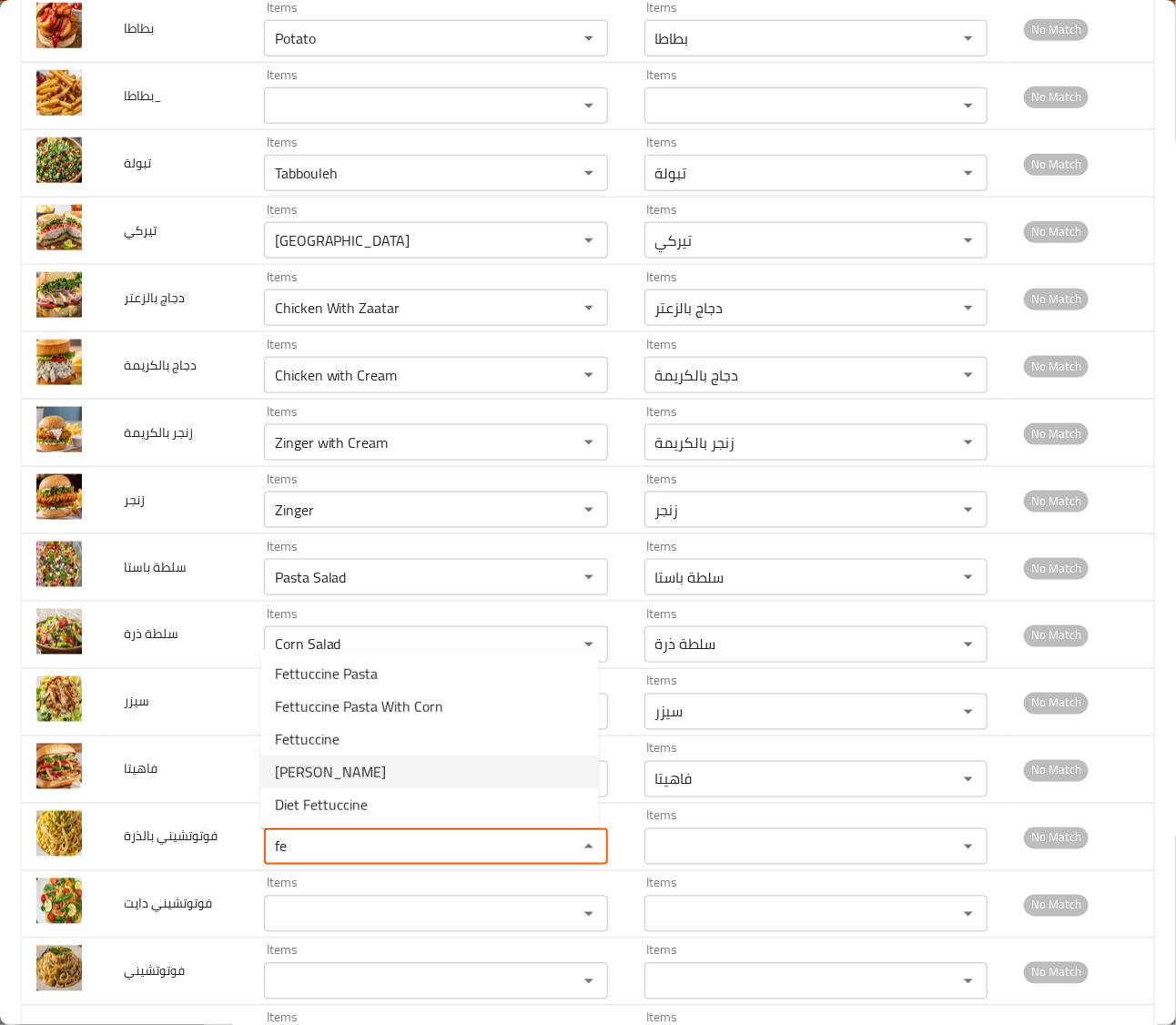
type بالذرة "[PERSON_NAME]"
type بالذرة-ar "فوتوتشيني بالذرة"
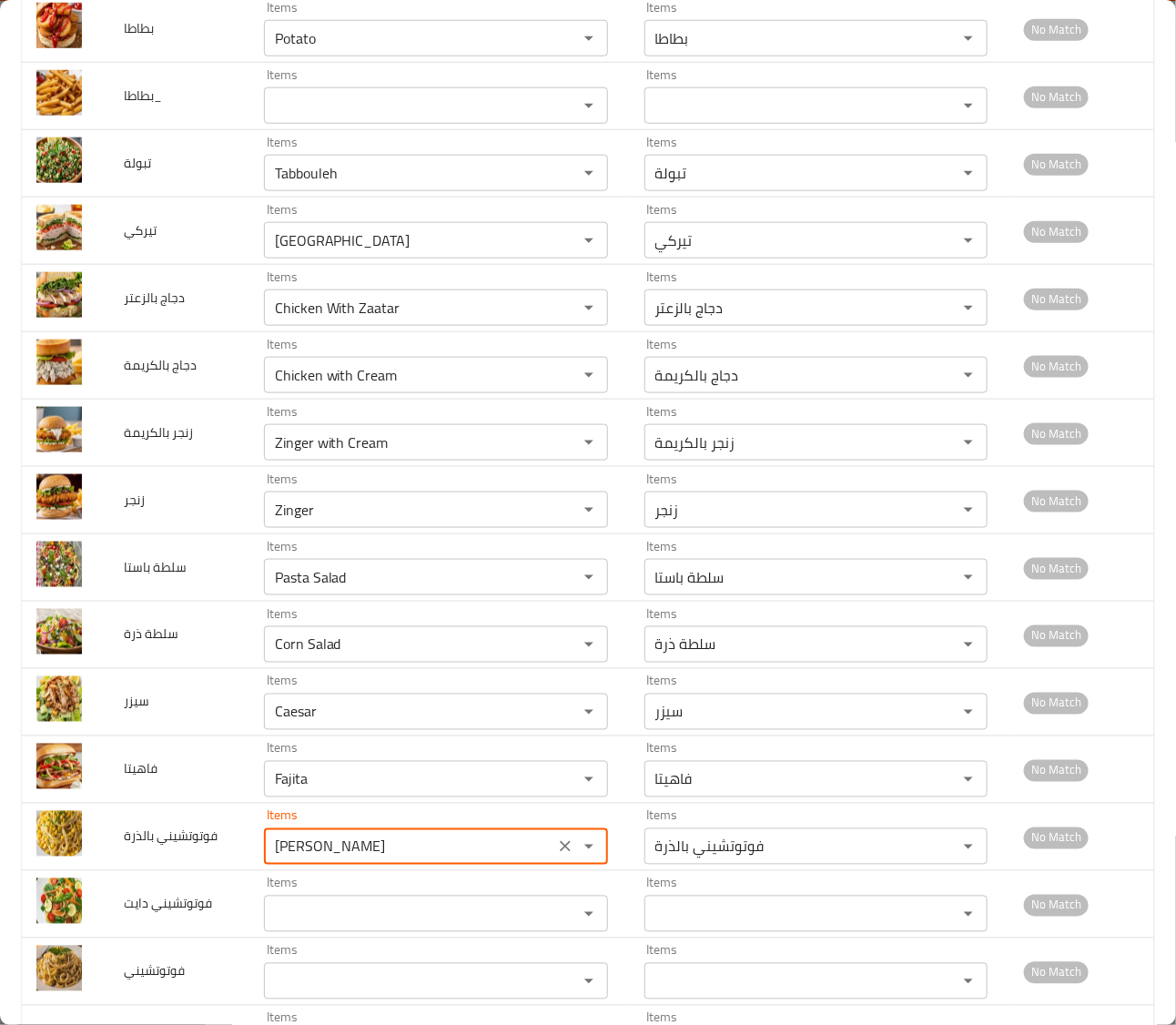
type بالذرة "[PERSON_NAME]"
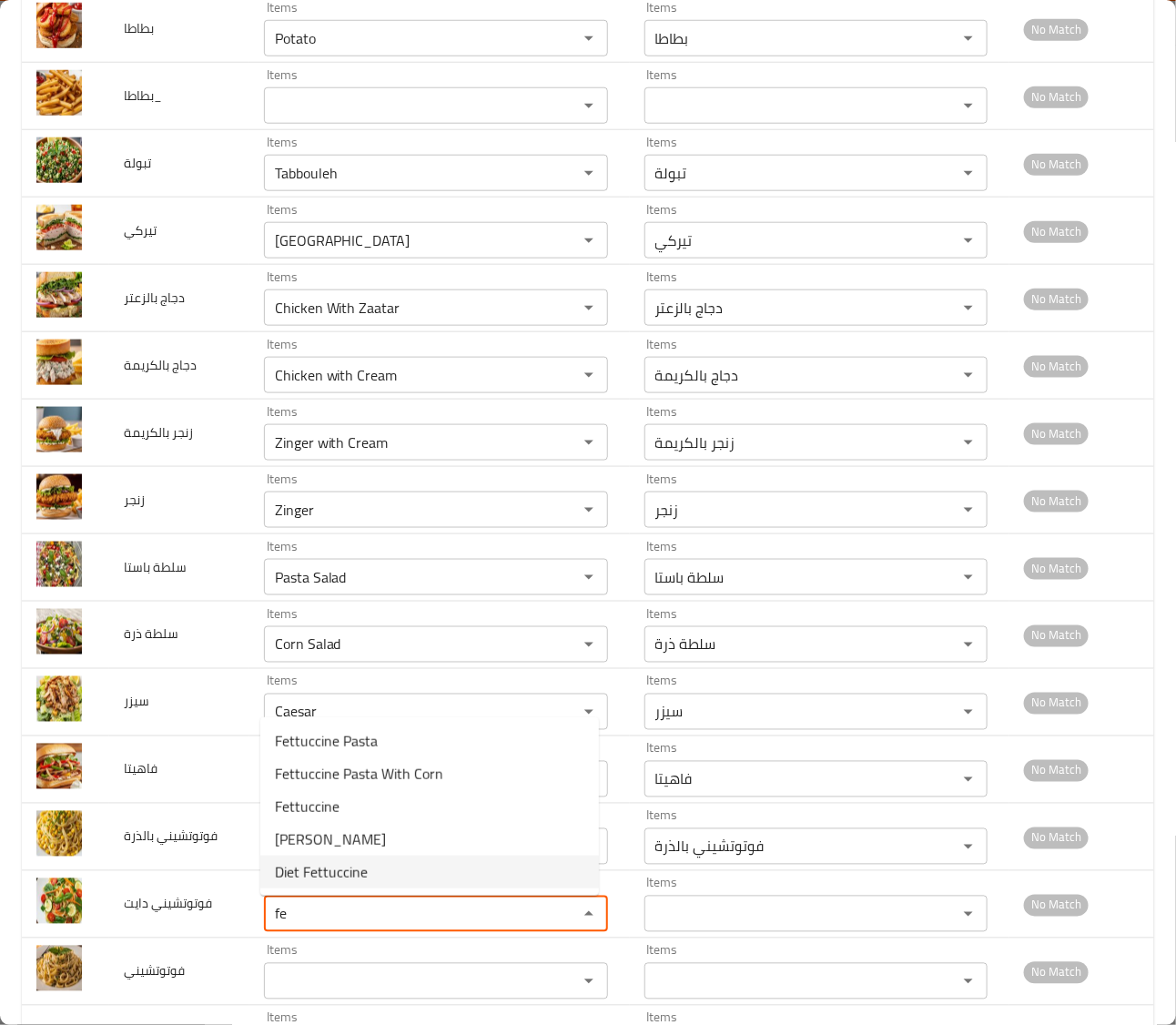
type دايت "Diet Fettuccine"
type دايت-ar "فوتوتشيني دايت"
type دايت "Diet Fettuccine"
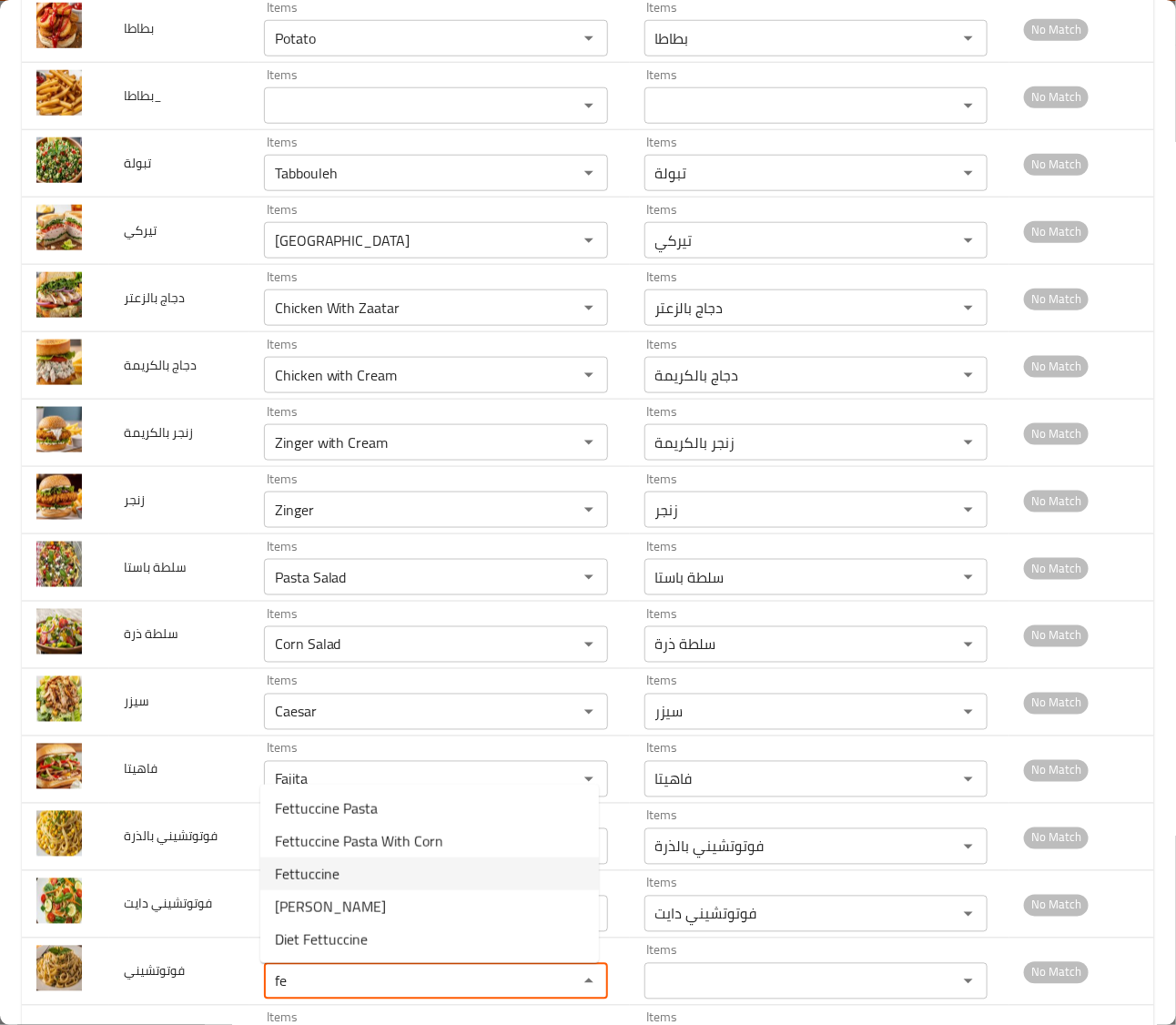
type input "Fettuccine"
type input "فوتوتشيني"
type input "Fettuccine"
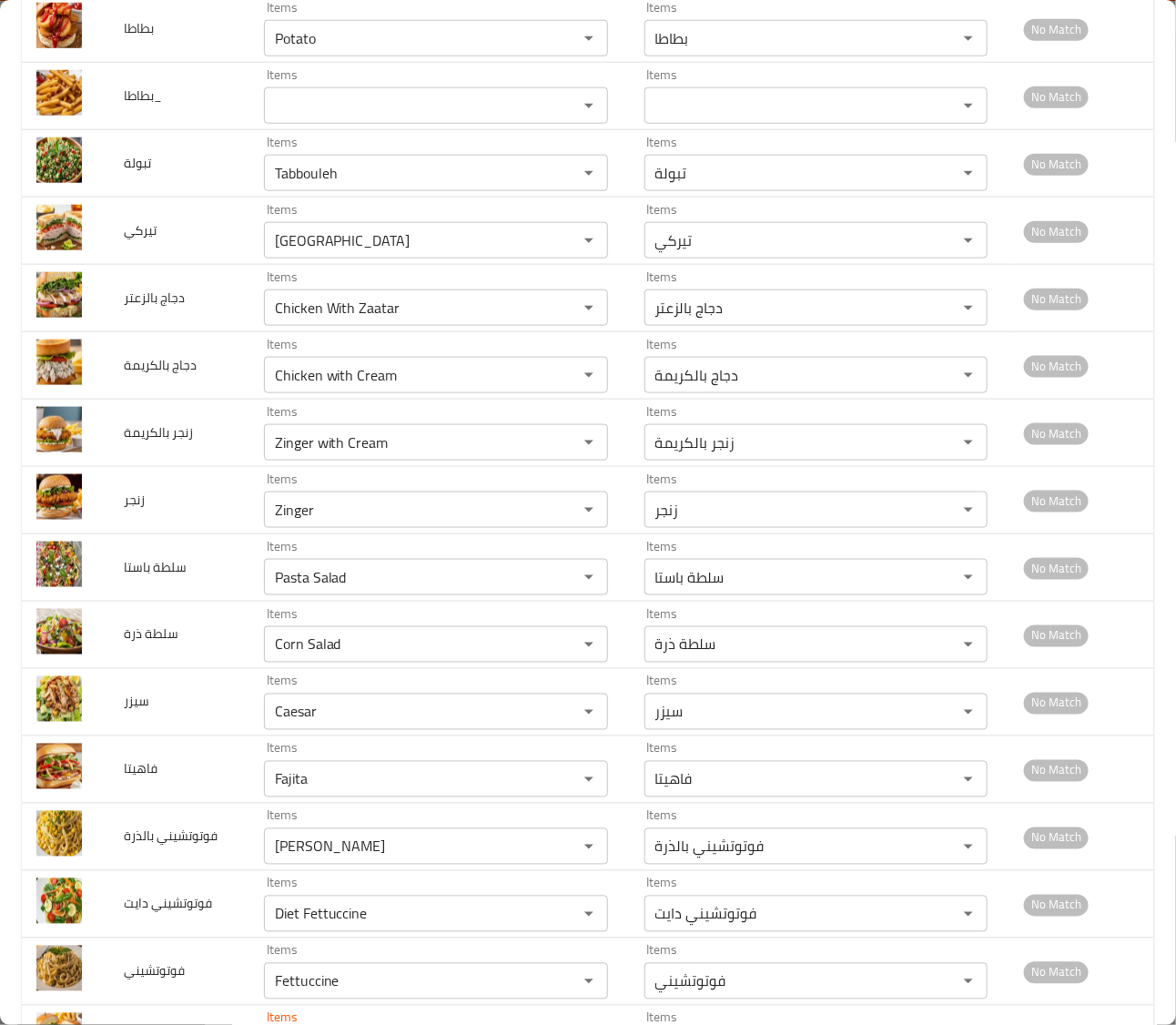
scroll to position [979, 0]
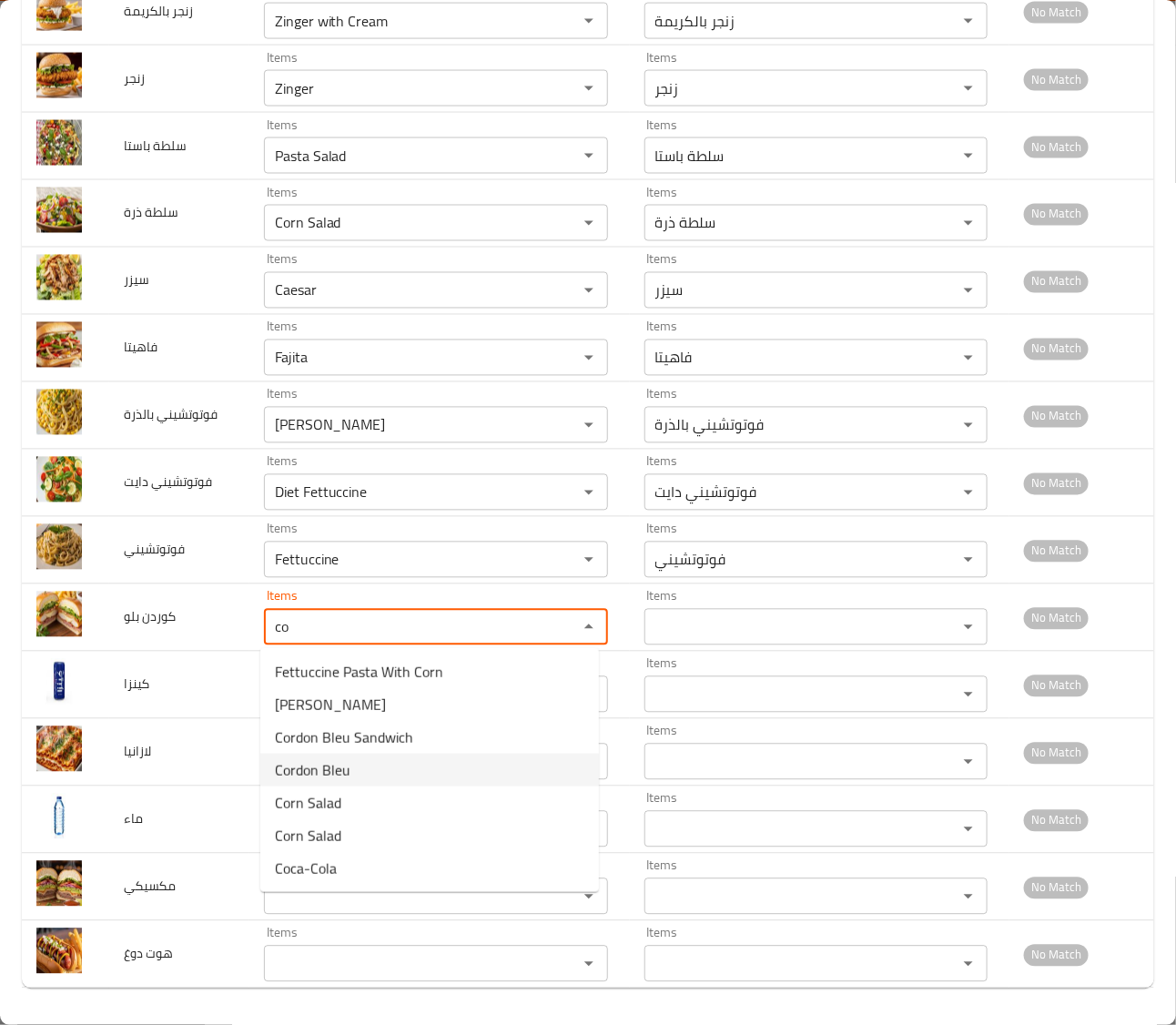
type بلو "Cordon Bleu"
type بلو-ar "كوردن بلو"
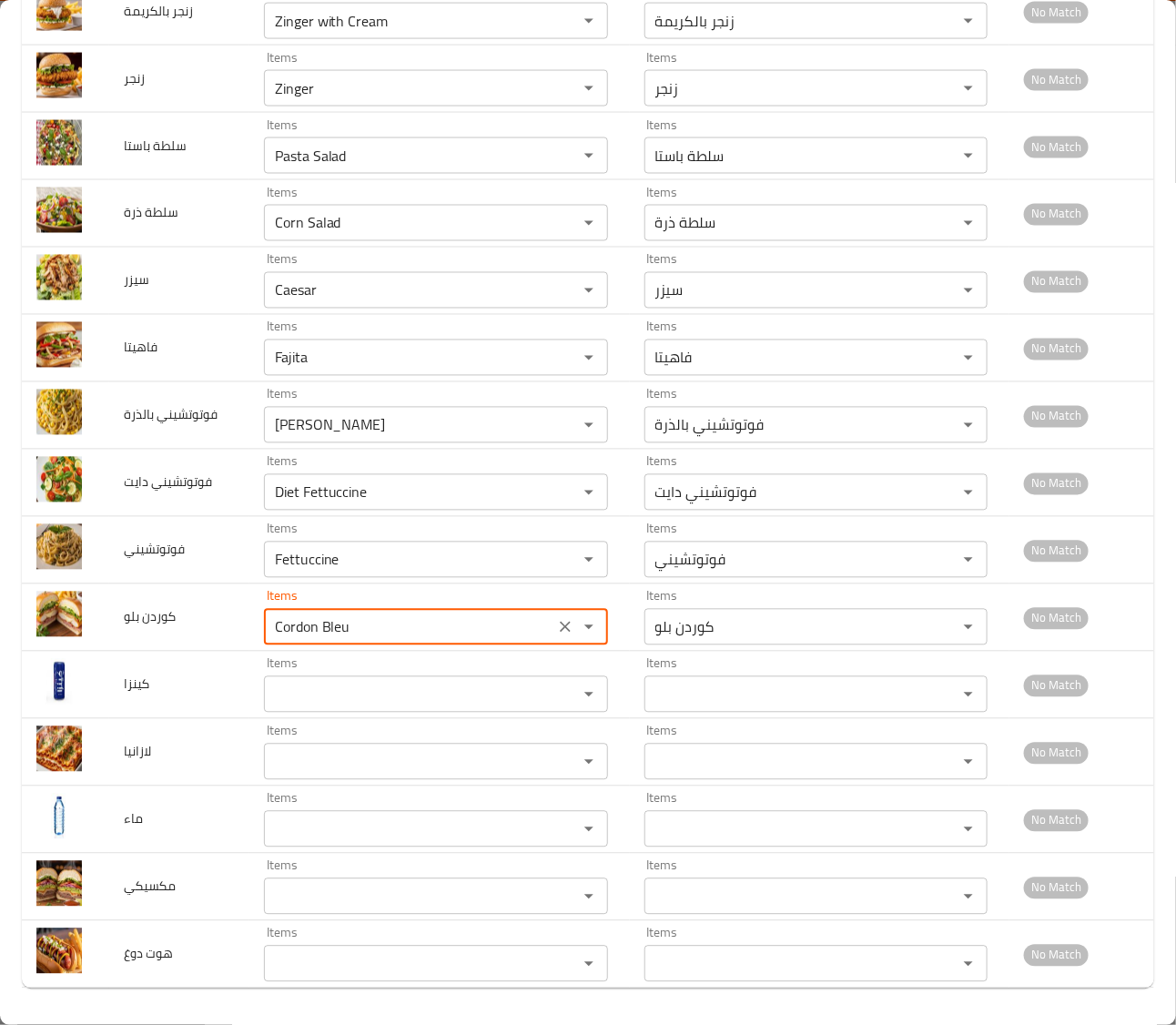
type بلو "Cordon Bleu"
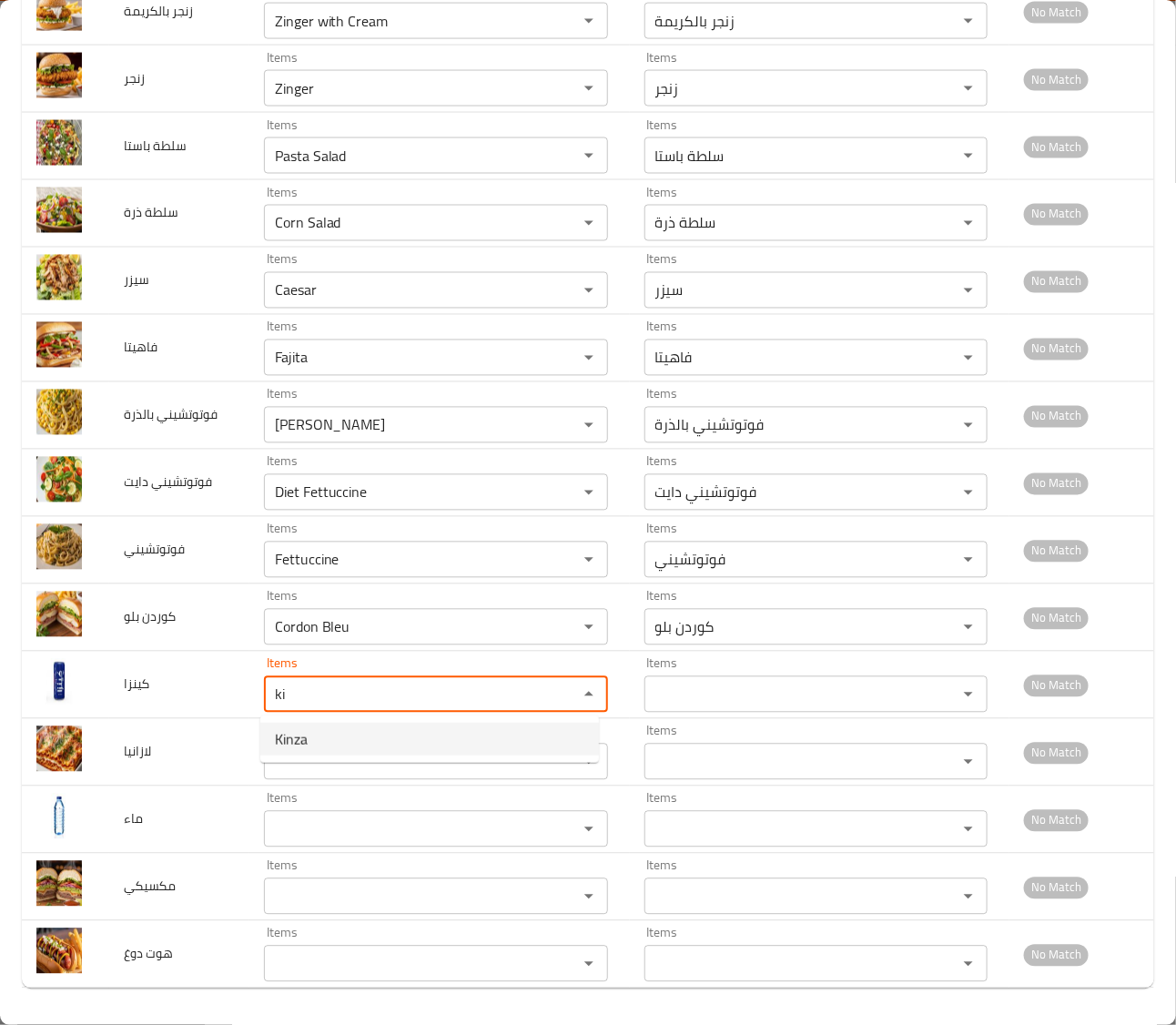
type input "Kinza"
type input "كينزا"
type input "Kinza"
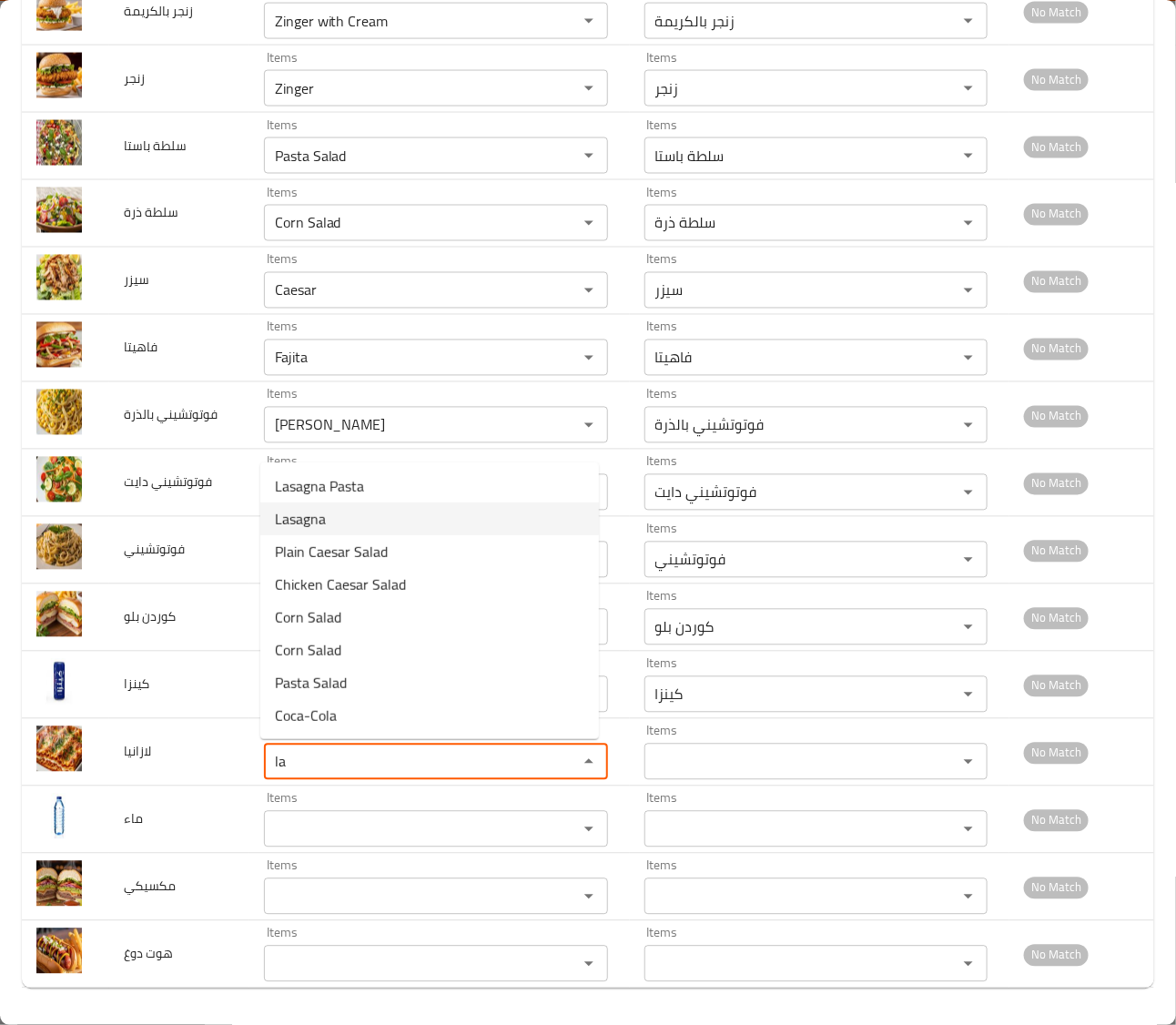
type input "Lasagna"
type input "لازانيا"
type input "Lasagna"
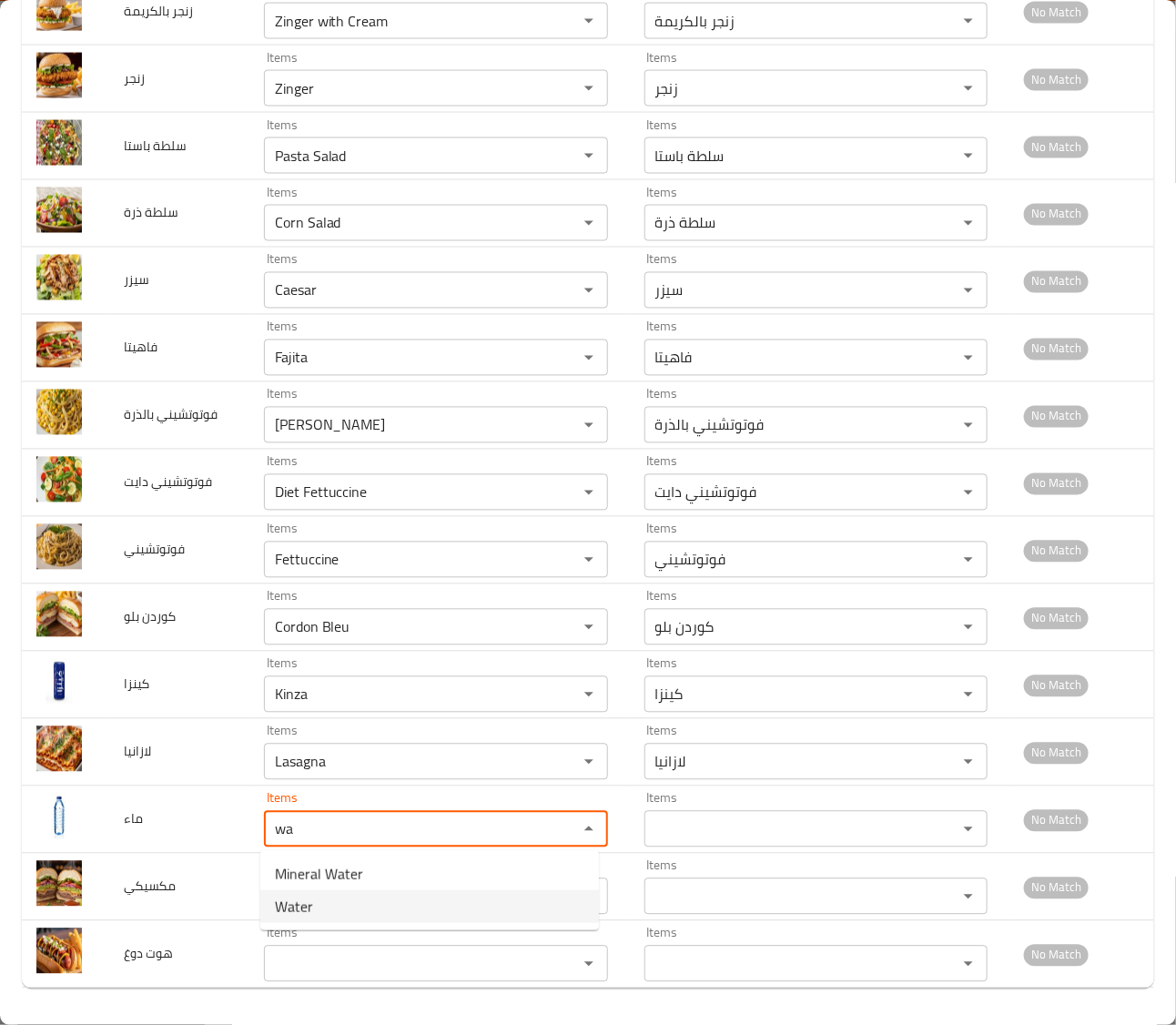
type input "Water"
type input "ماء"
type input "Water"
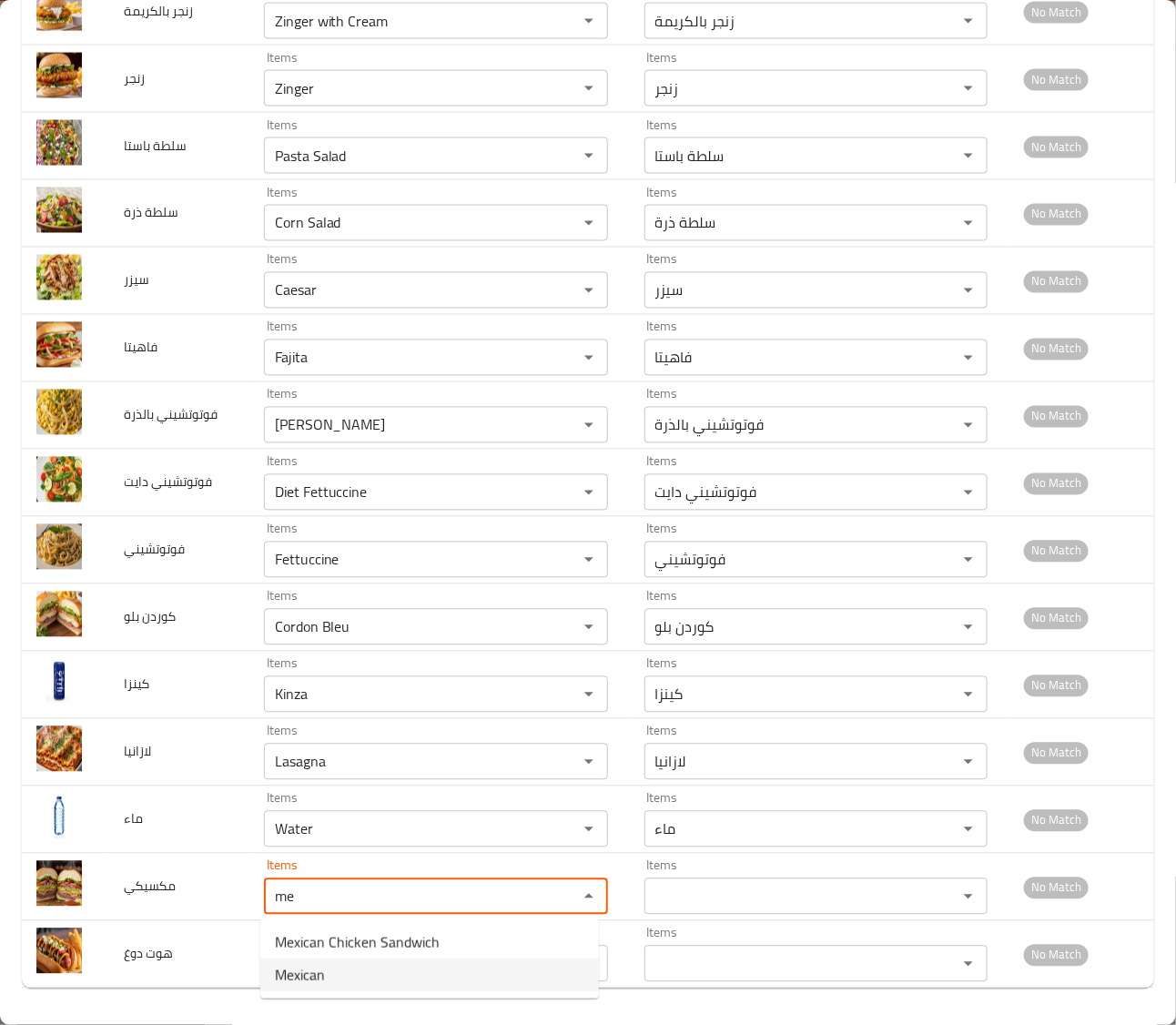
type input "Mexican"
type input "مكسيكي"
type input "Mexican"
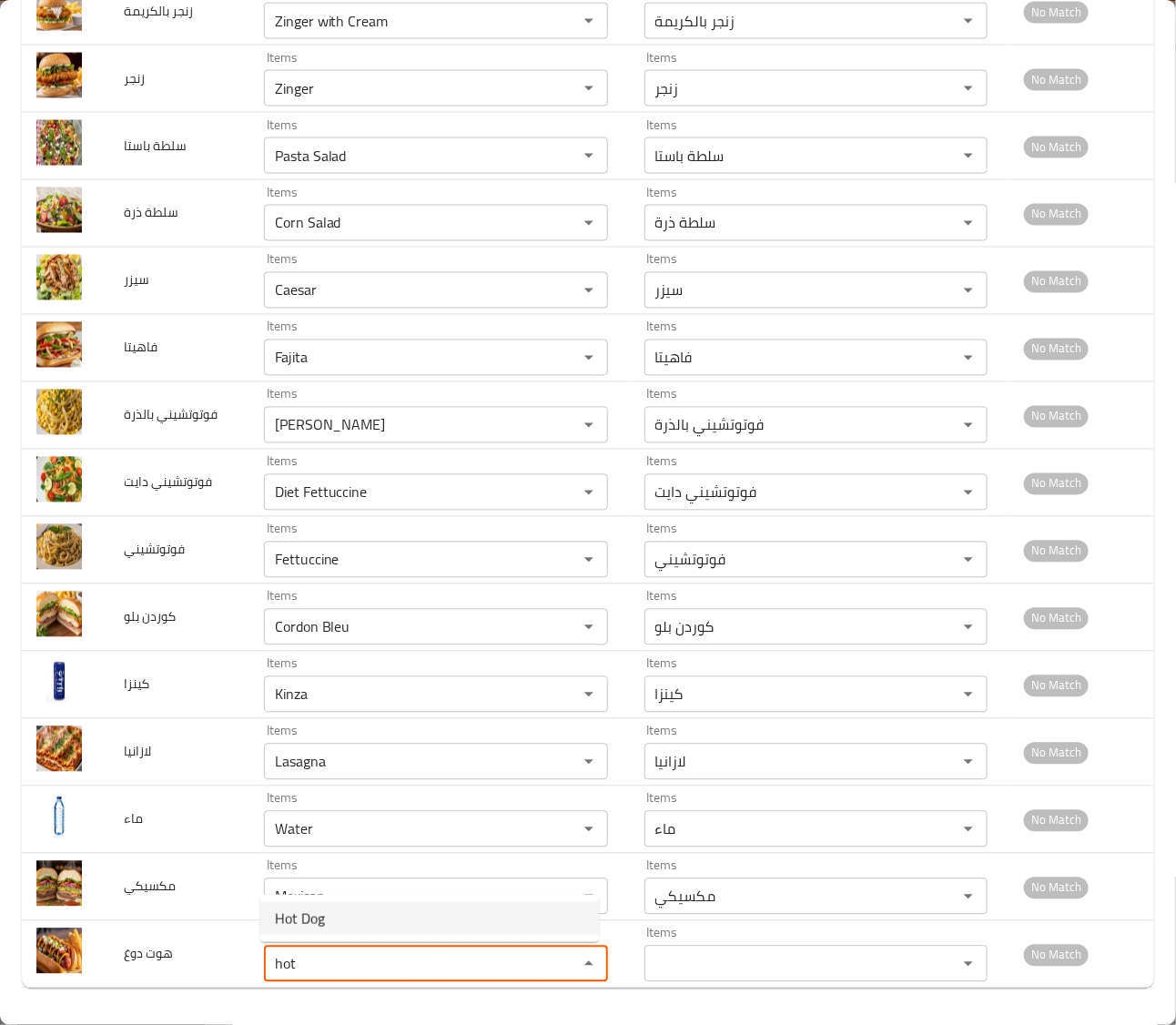
type دوغ "Hot Dog"
type دوغ-ar "هوت دوغ"
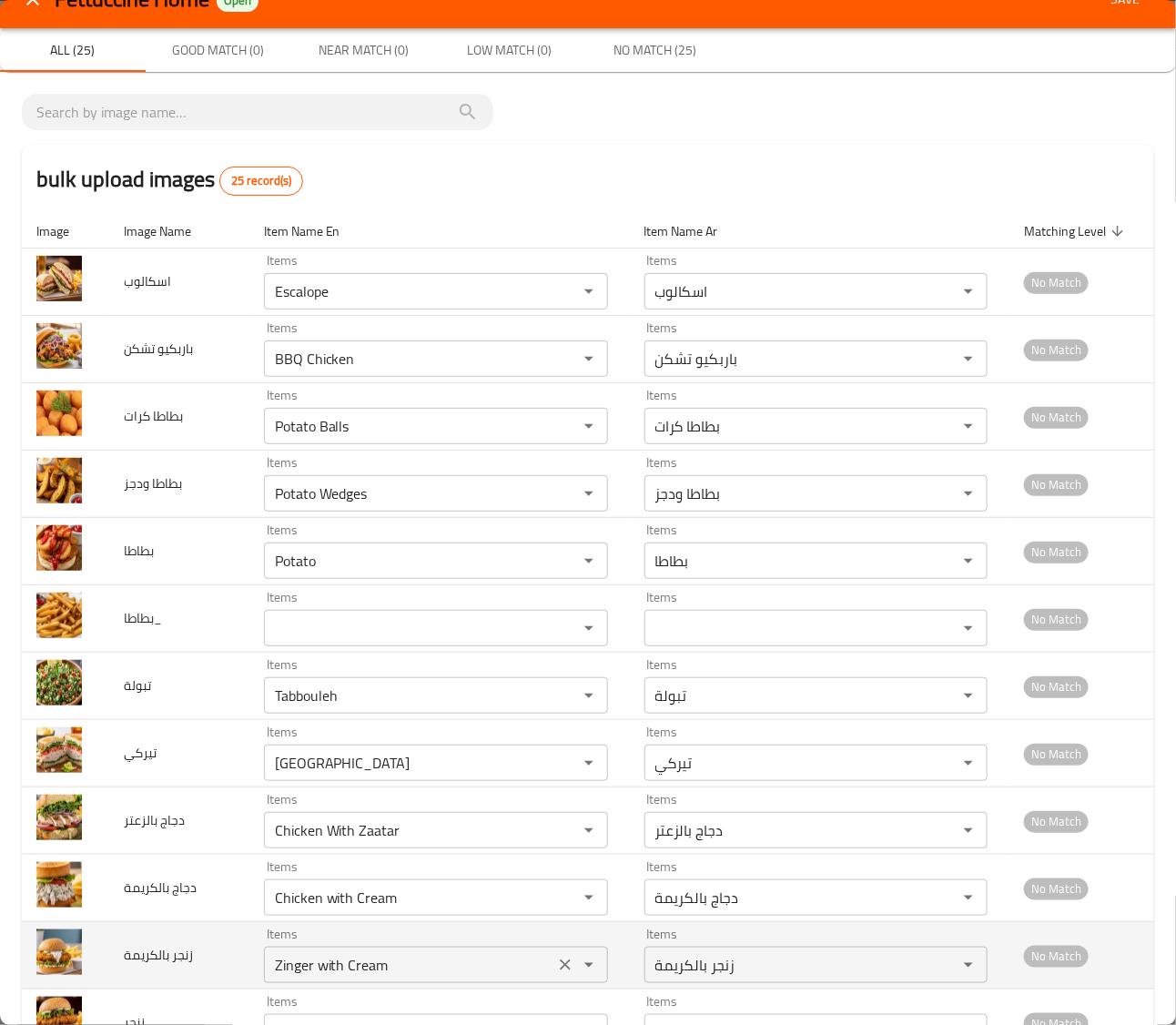
scroll to position [0, 0]
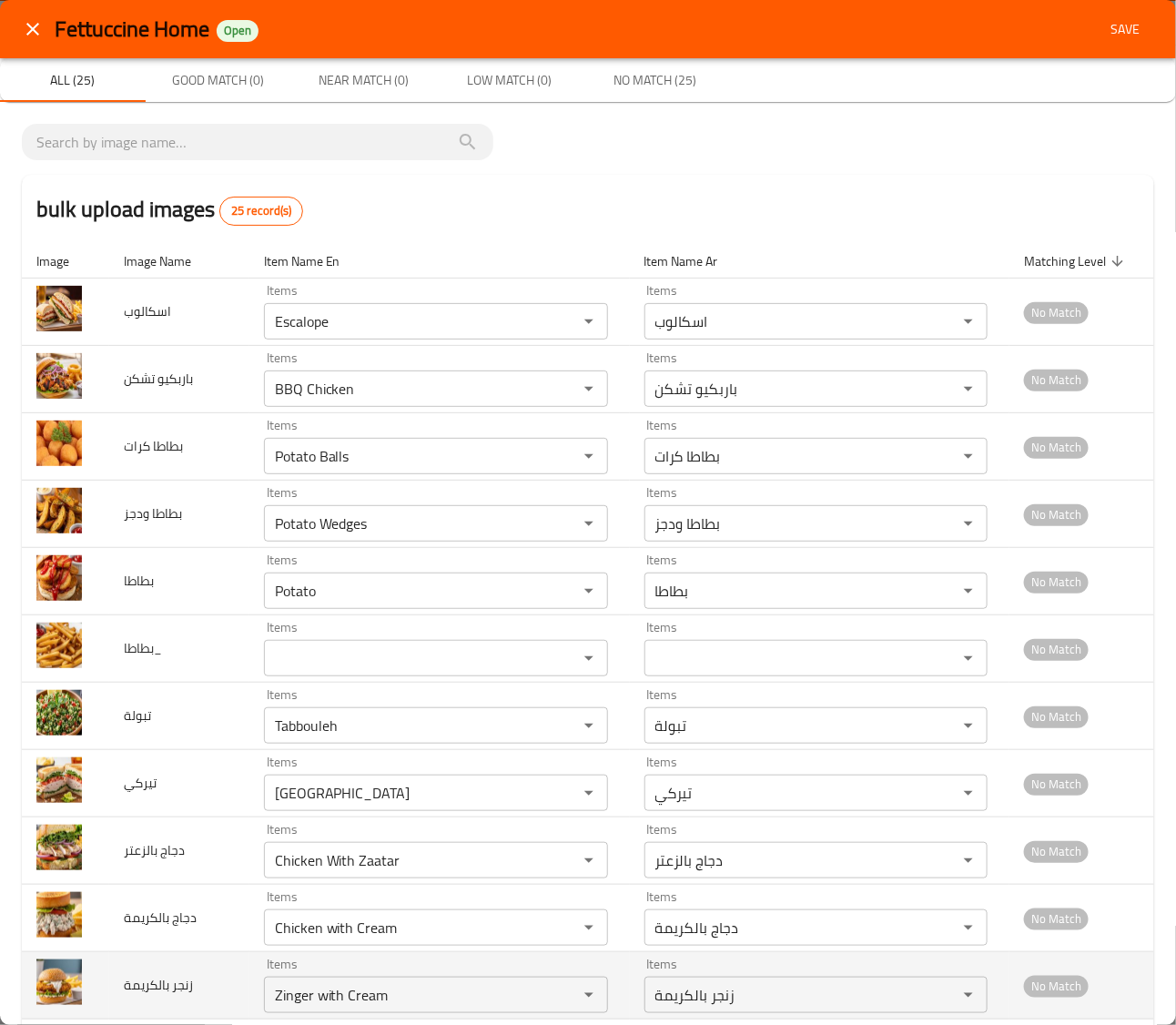
type دوغ "Hot Dog"
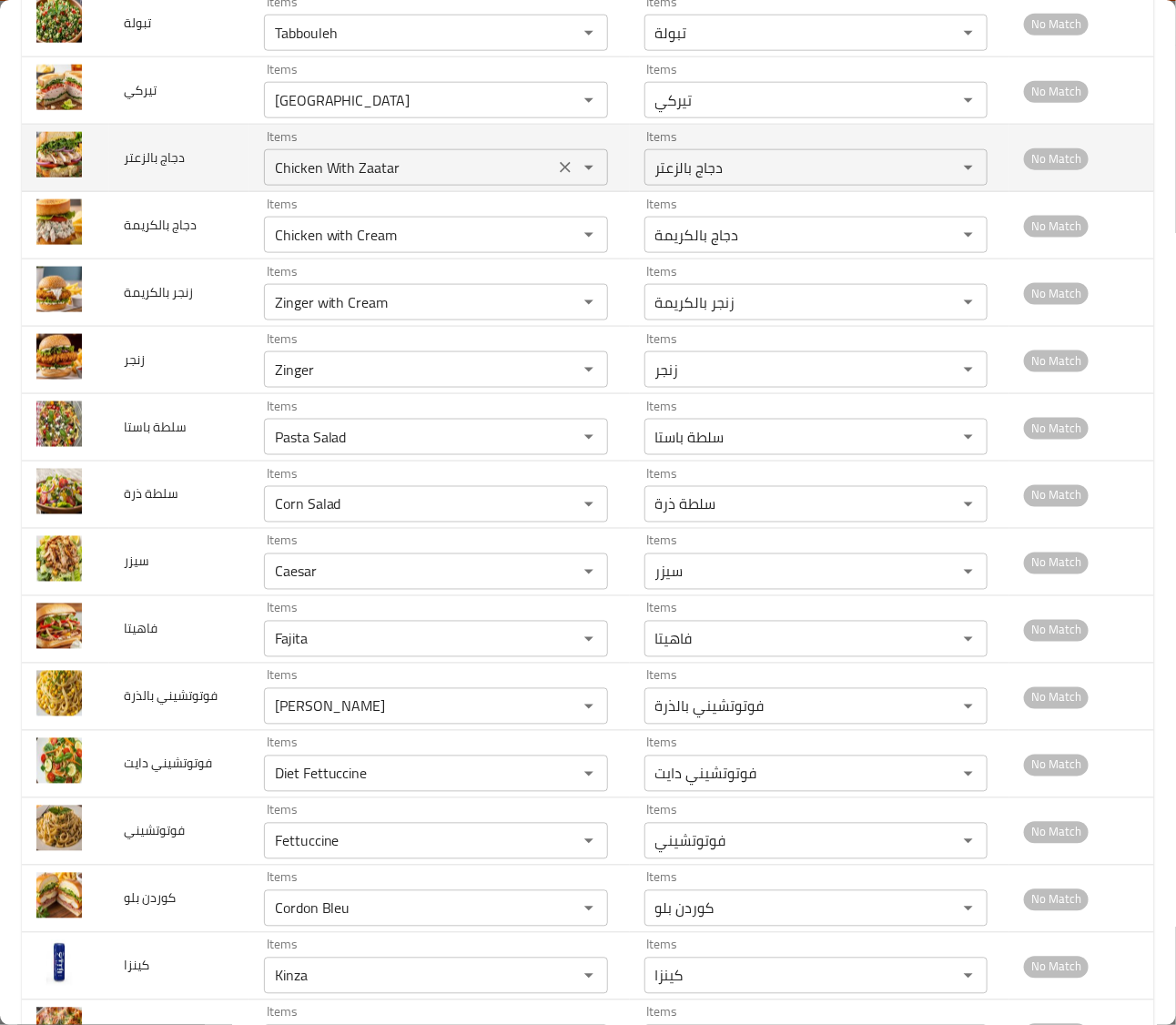
scroll to position [979, 0]
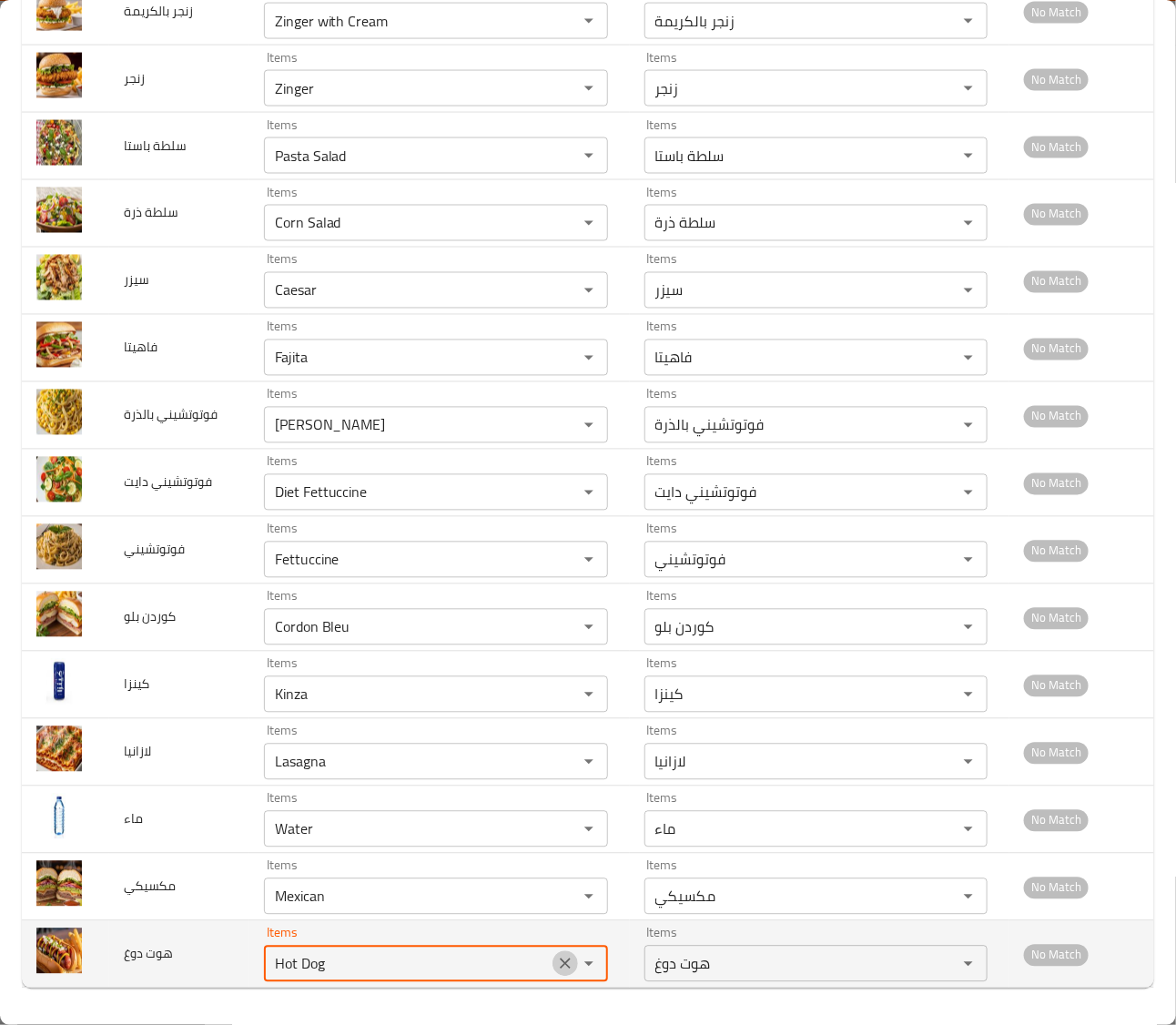
click at [559, 968] on icon "Clear" at bounding box center [564, 964] width 11 height 11
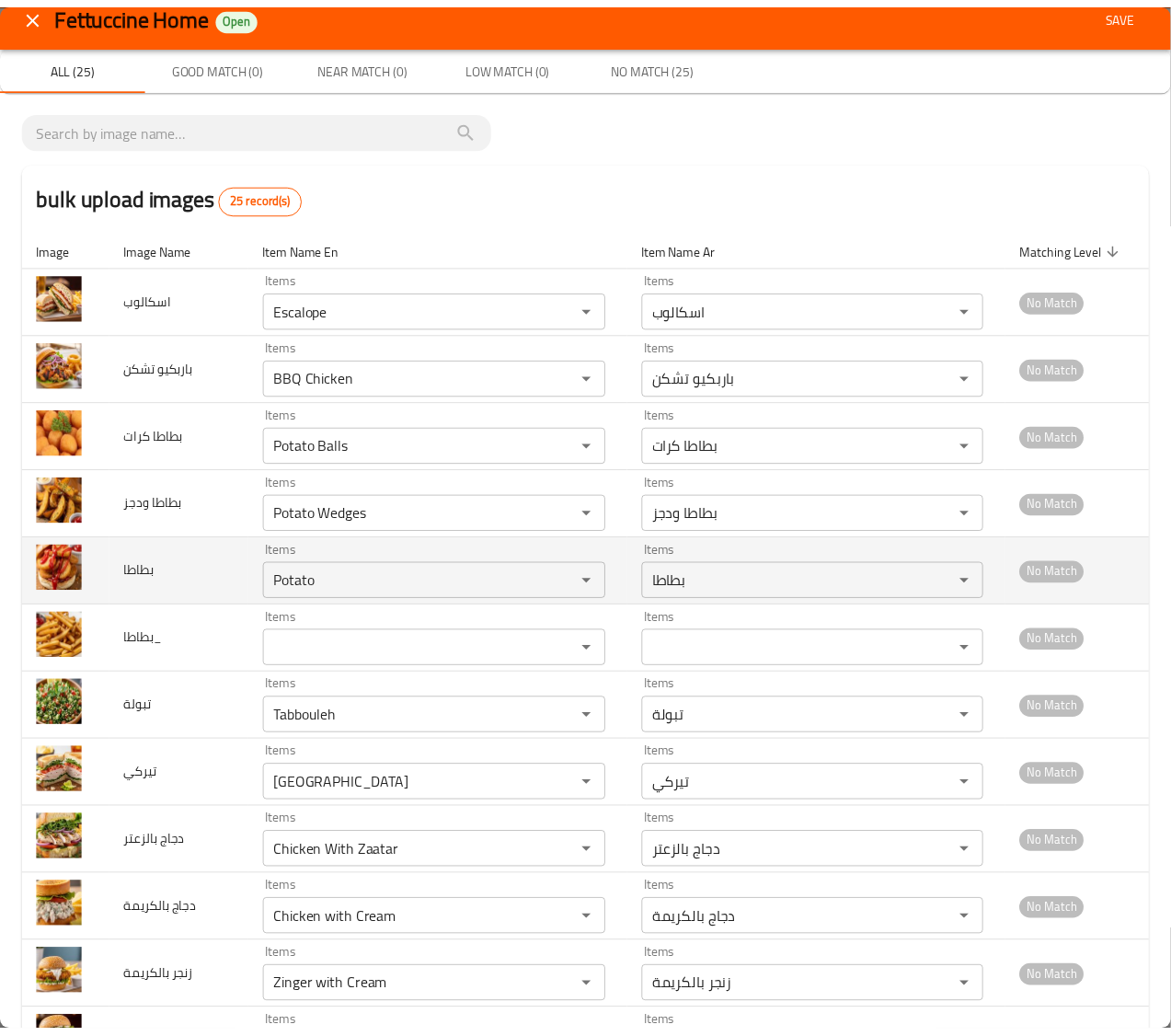
scroll to position [0, 0]
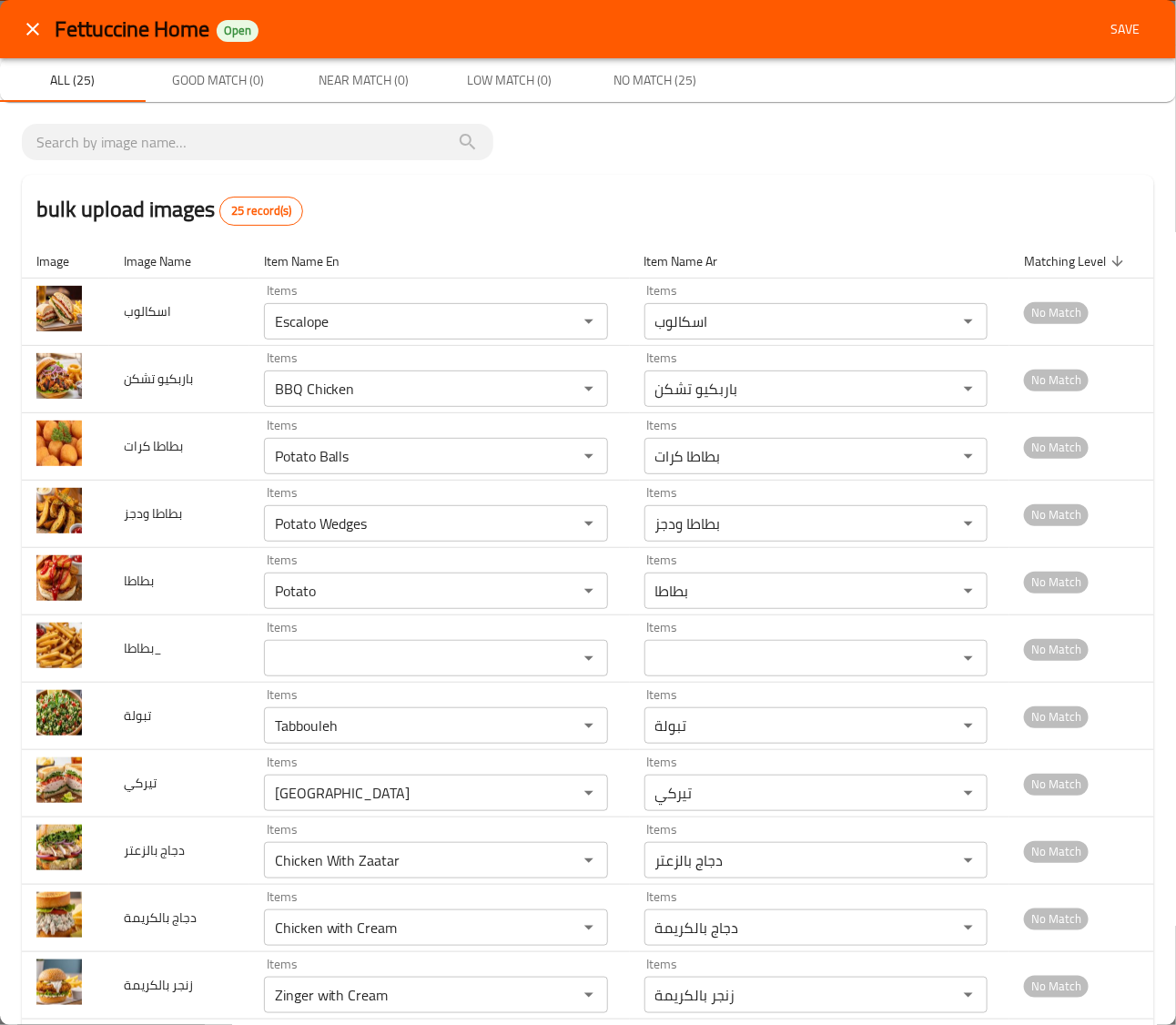
click at [1104, 36] on span "Save" at bounding box center [1124, 29] width 44 height 22
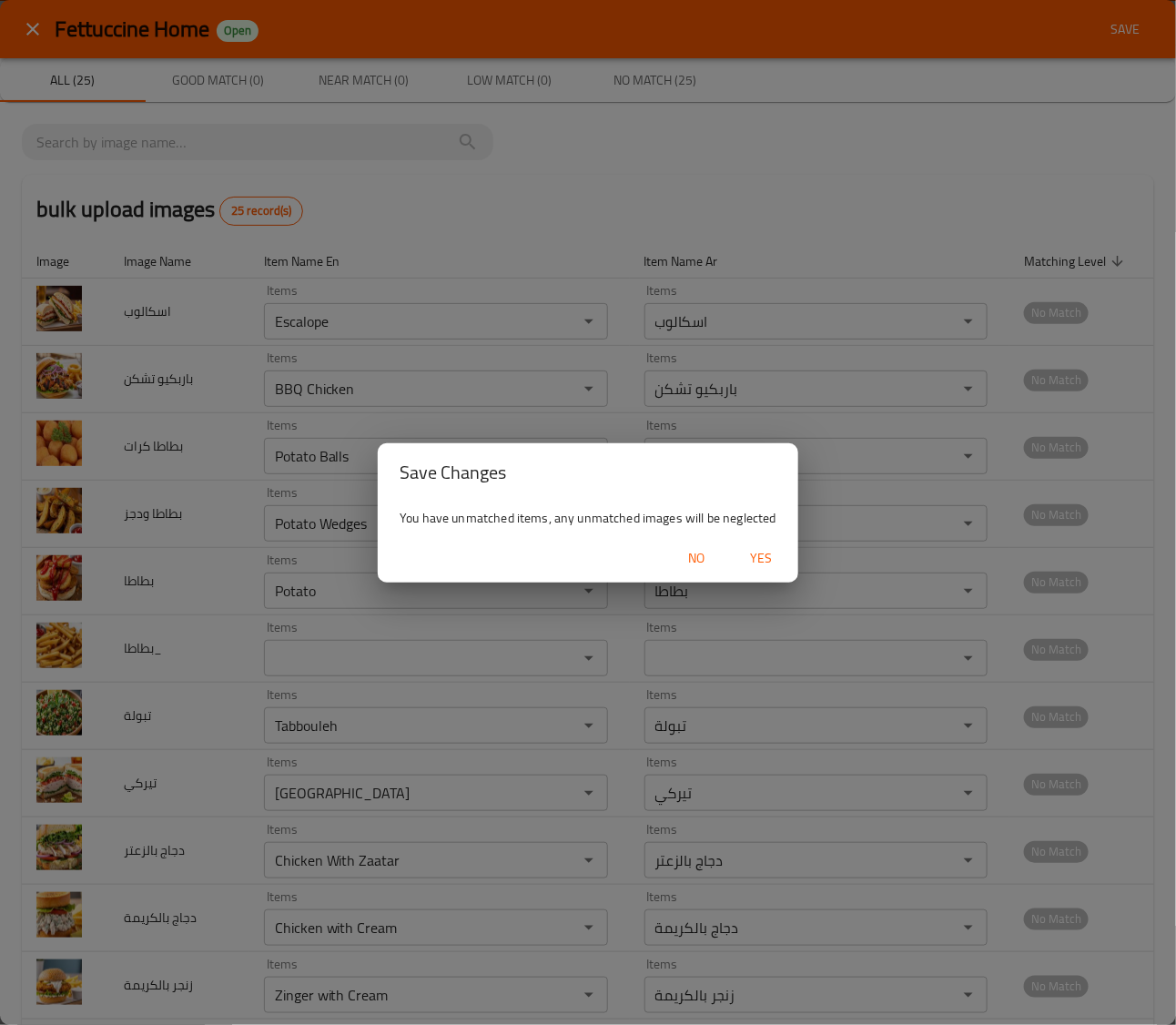
click at [760, 555] on span "Yes" at bounding box center [761, 557] width 44 height 22
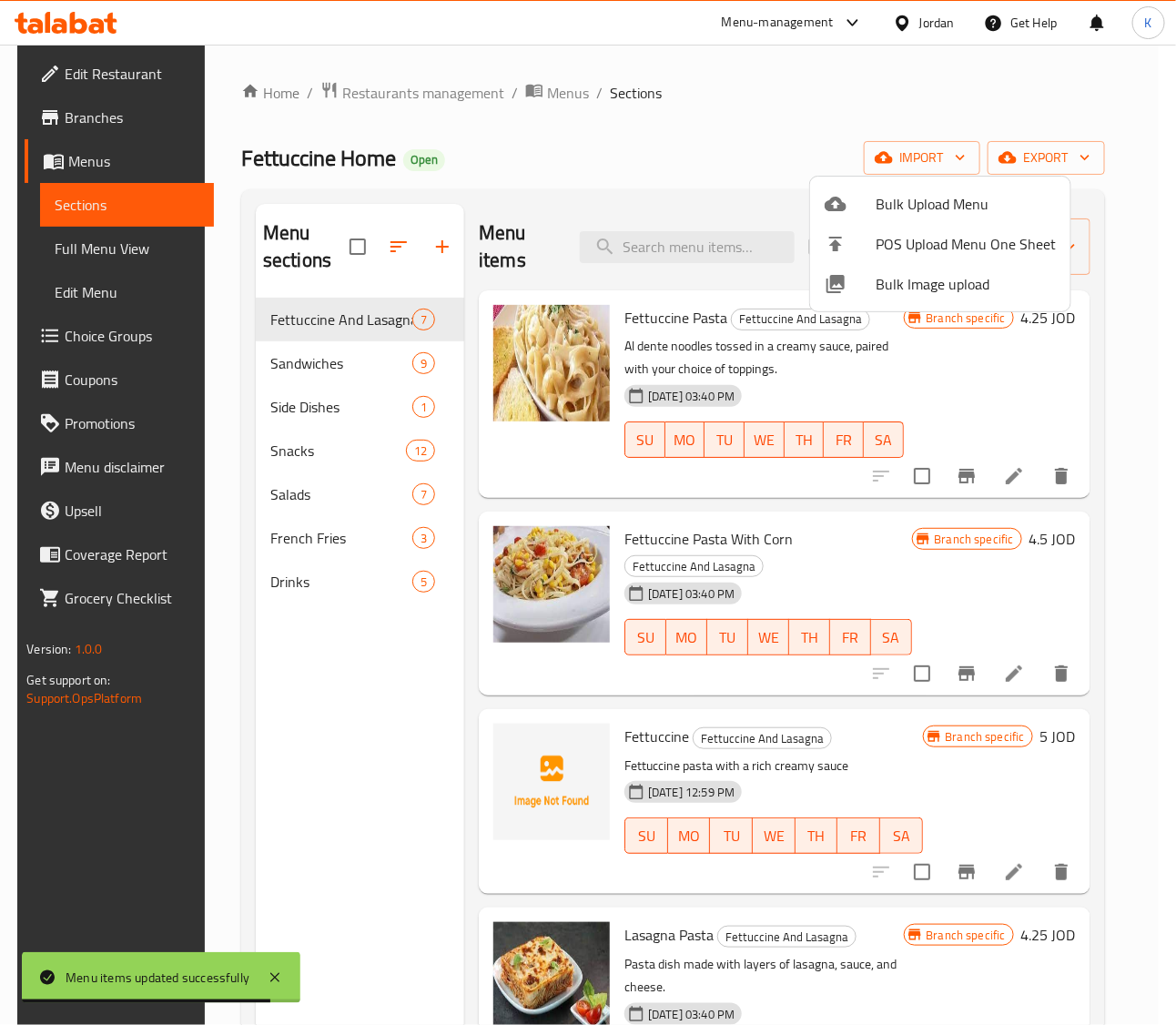
click at [102, 250] on div at bounding box center [588, 512] width 1176 height 1025
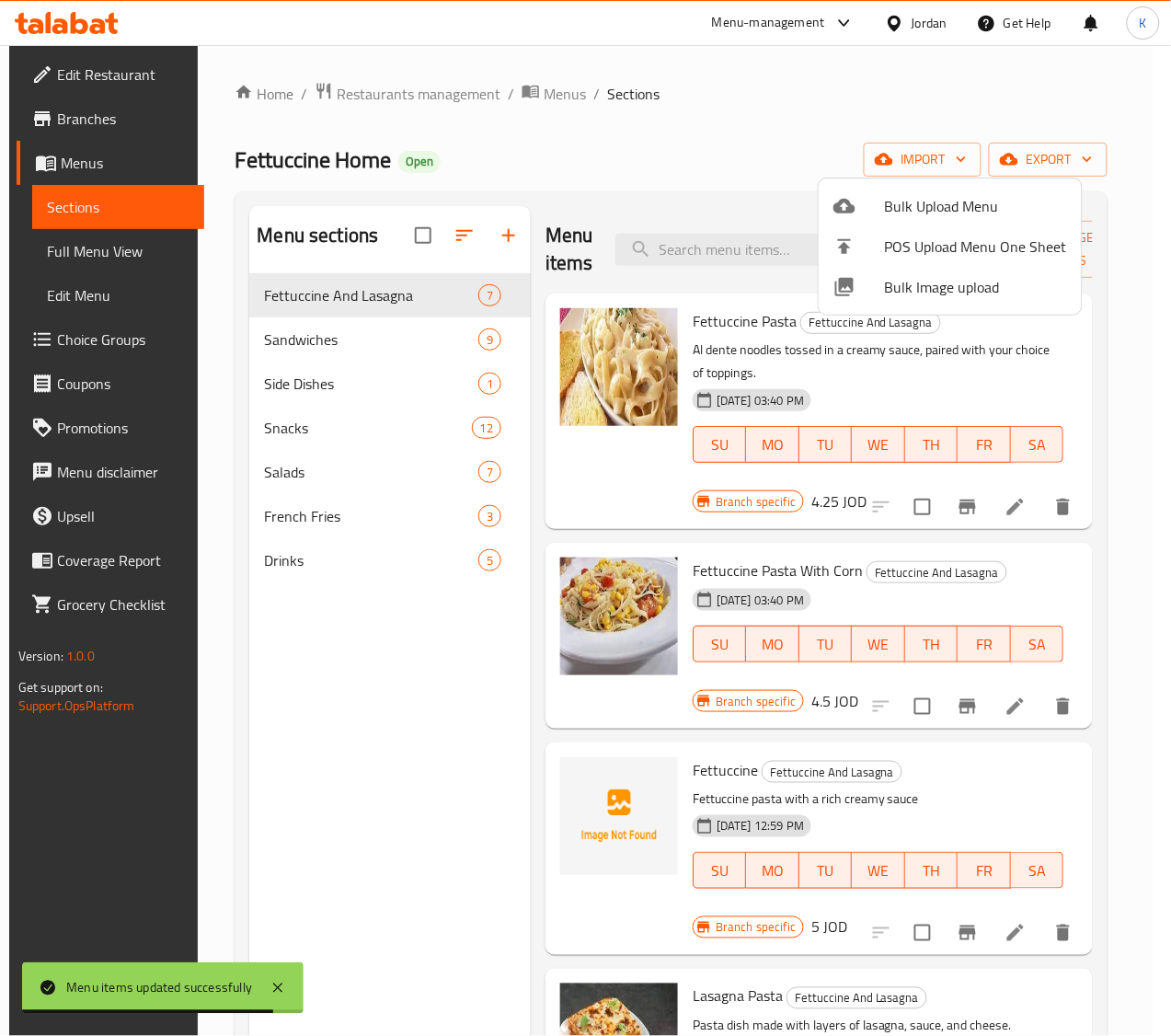
click at [103, 253] on span "Full Menu View" at bounding box center [119, 251] width 144 height 22
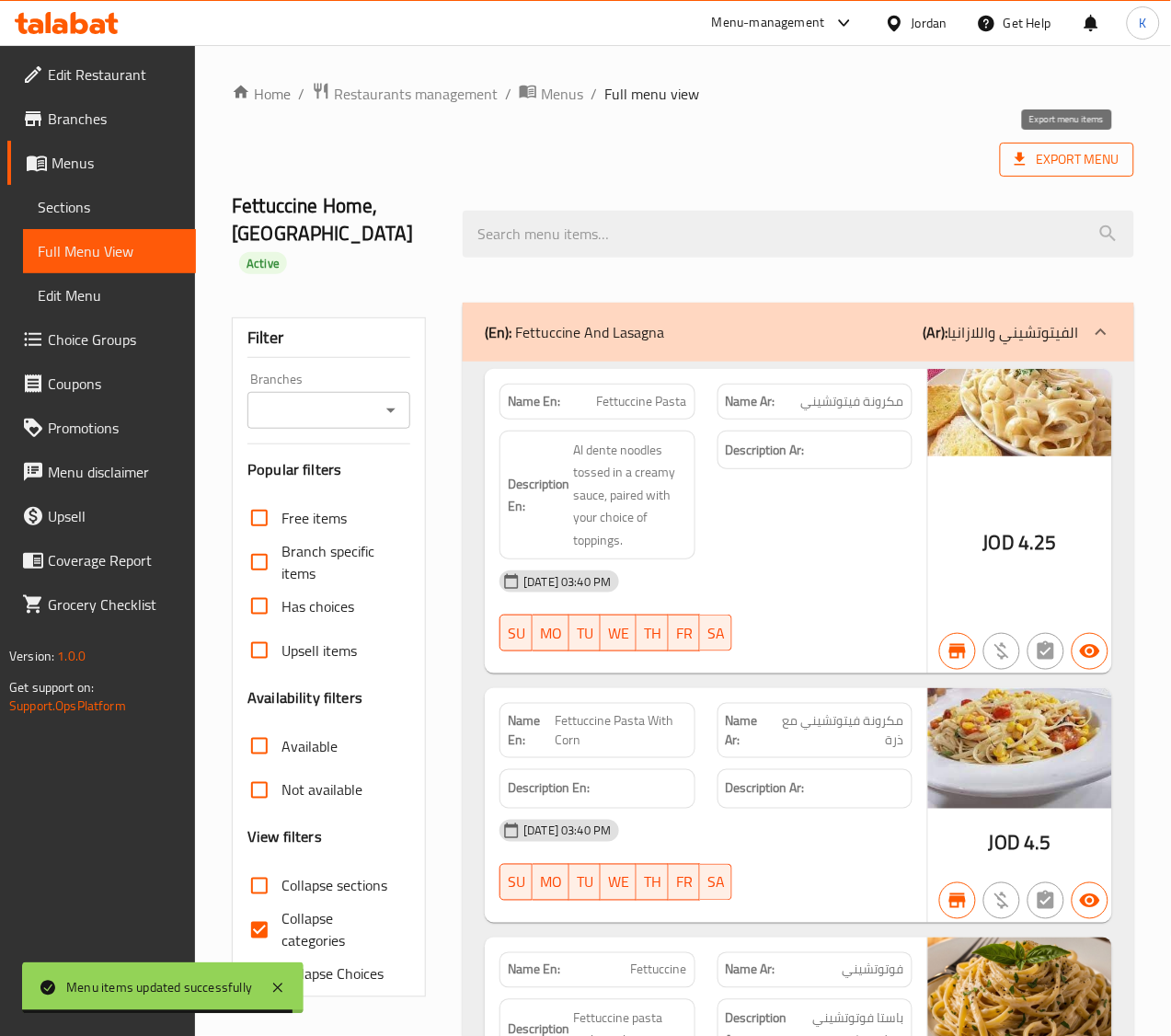
click at [1041, 165] on span "Export Menu" at bounding box center [1067, 159] width 104 height 23
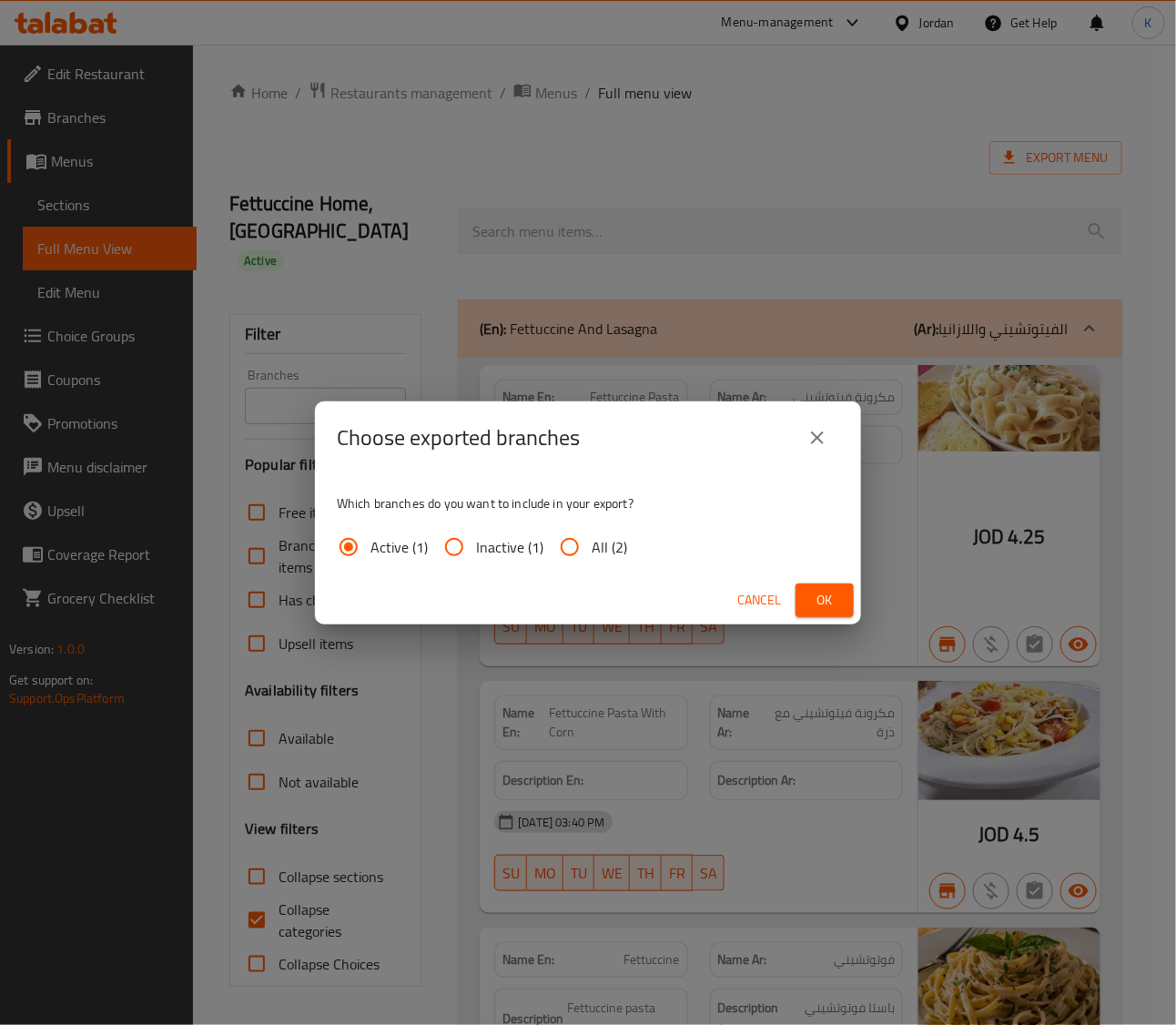
click at [603, 537] on span "All (2)" at bounding box center [609, 547] width 35 height 21
click at [591, 537] on input "All (2)" at bounding box center [569, 547] width 44 height 44
radio input "true"
click at [840, 592] on button "Ok" at bounding box center [824, 600] width 58 height 34
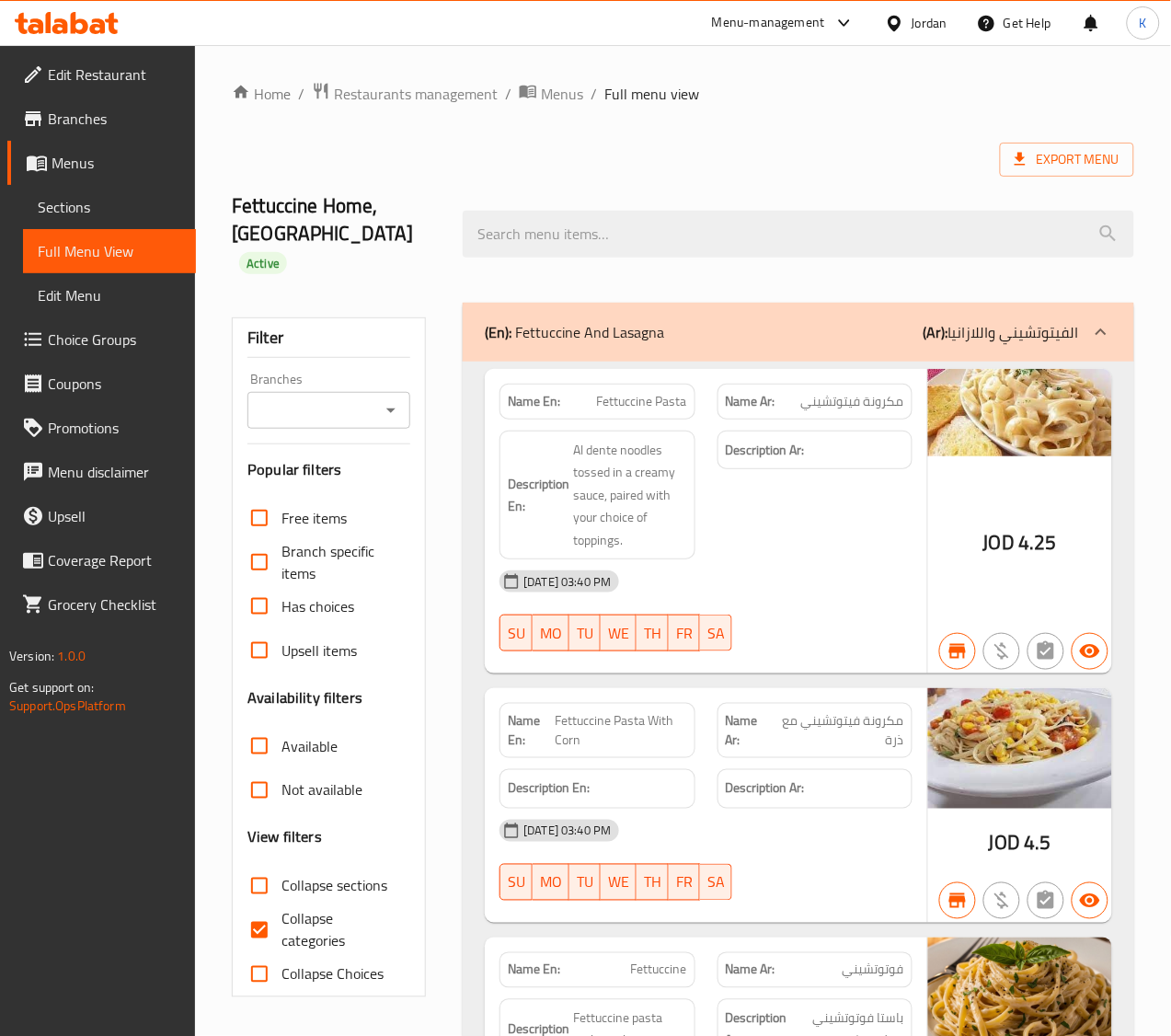
click at [80, 166] on span "Menus" at bounding box center [116, 162] width 130 height 22
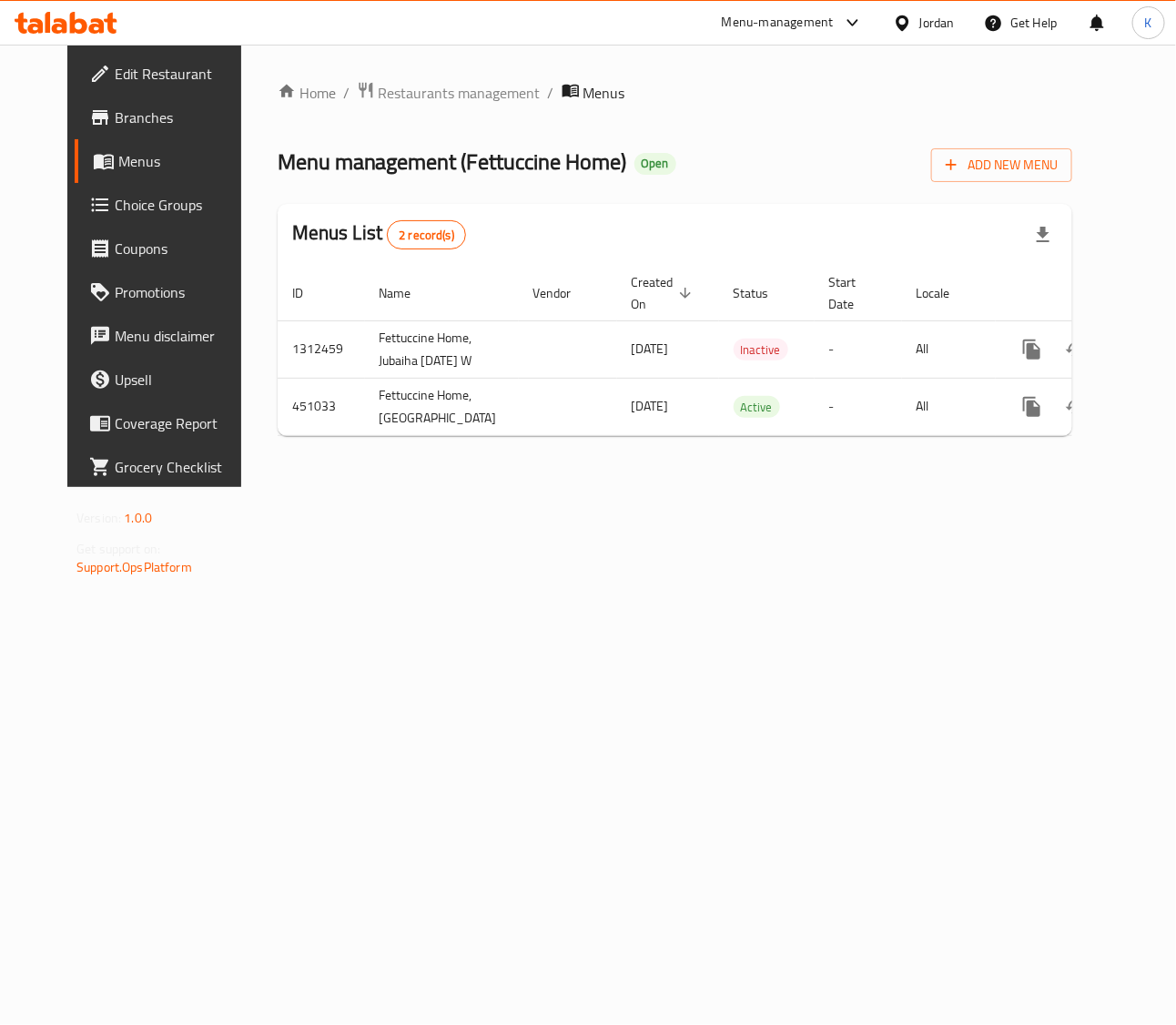
click at [930, 24] on div "Jordan" at bounding box center [936, 22] width 35 height 20
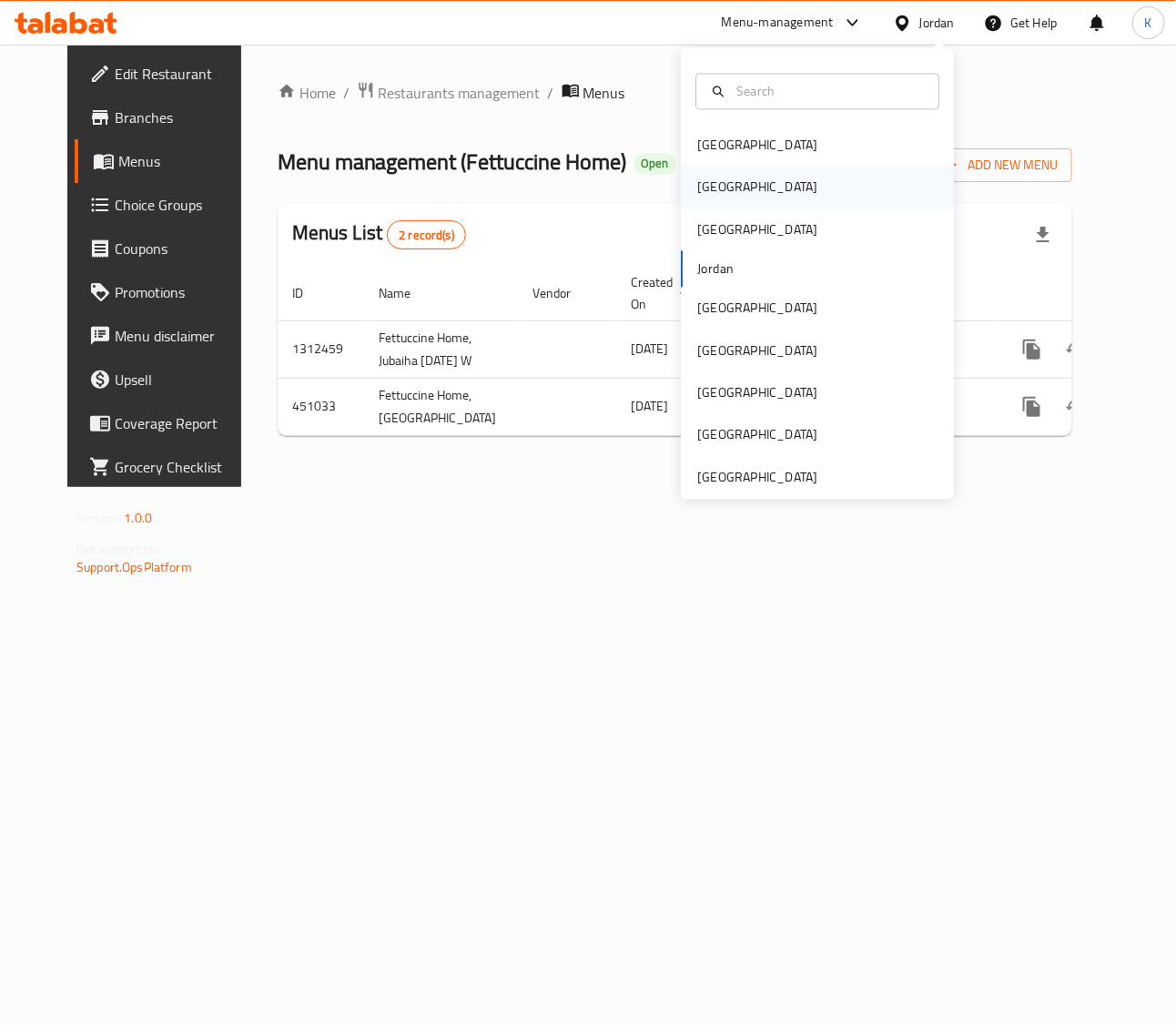
click at [725, 178] on div "Egypt" at bounding box center [757, 187] width 149 height 42
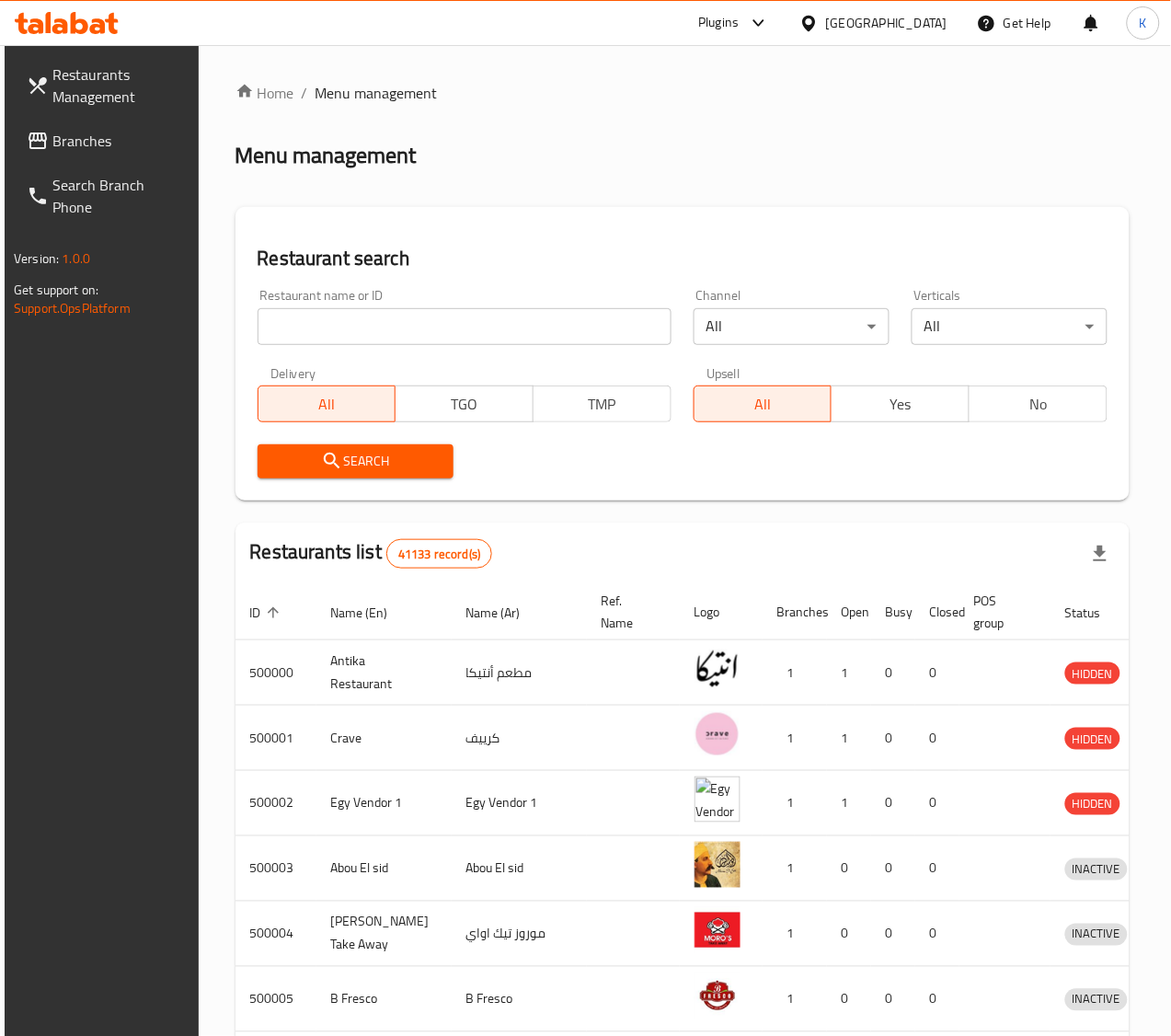
click at [943, 21] on div "Egypt" at bounding box center [886, 23] width 121 height 21
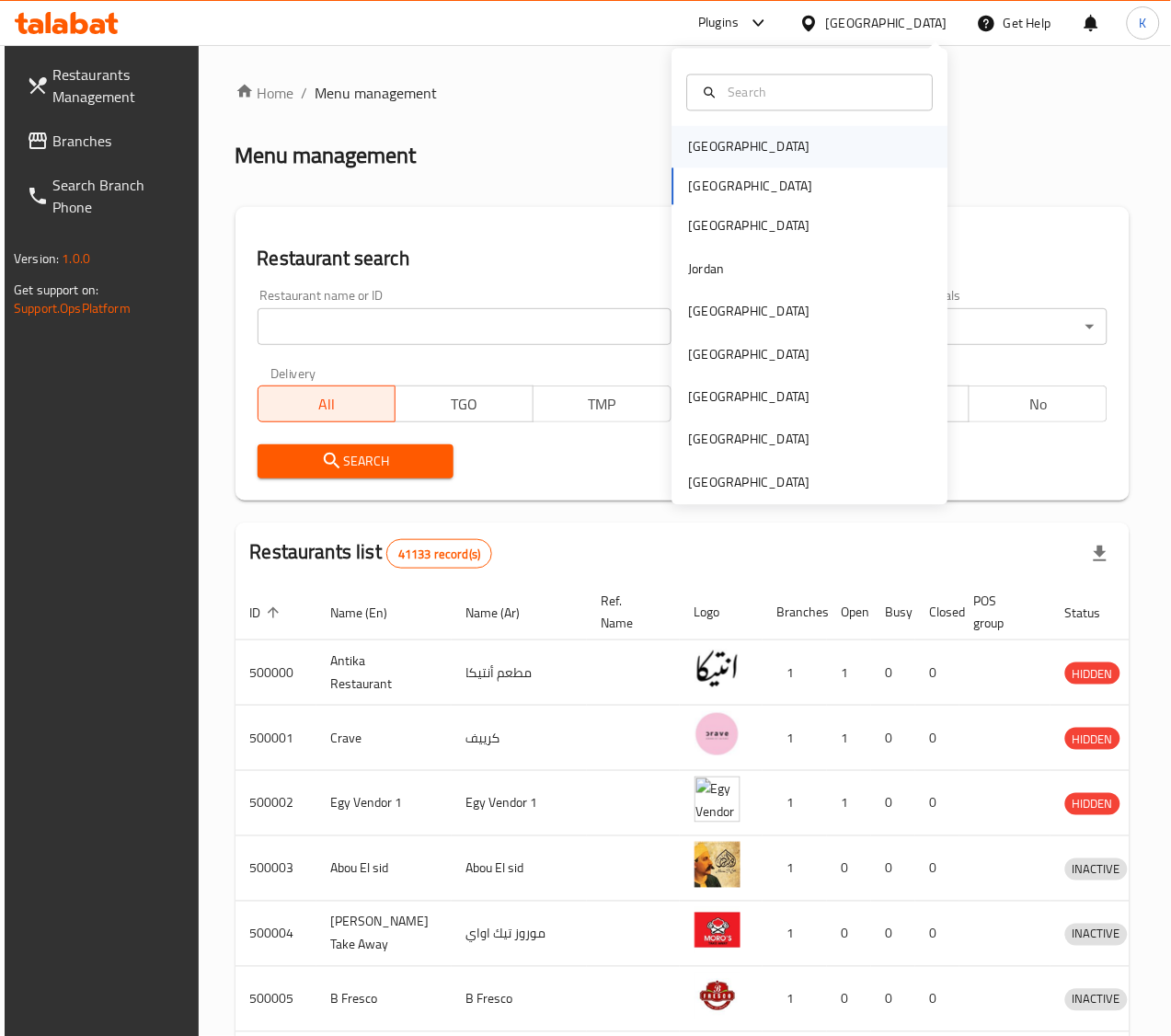
click at [769, 150] on div "Bahrain" at bounding box center [811, 147] width 276 height 42
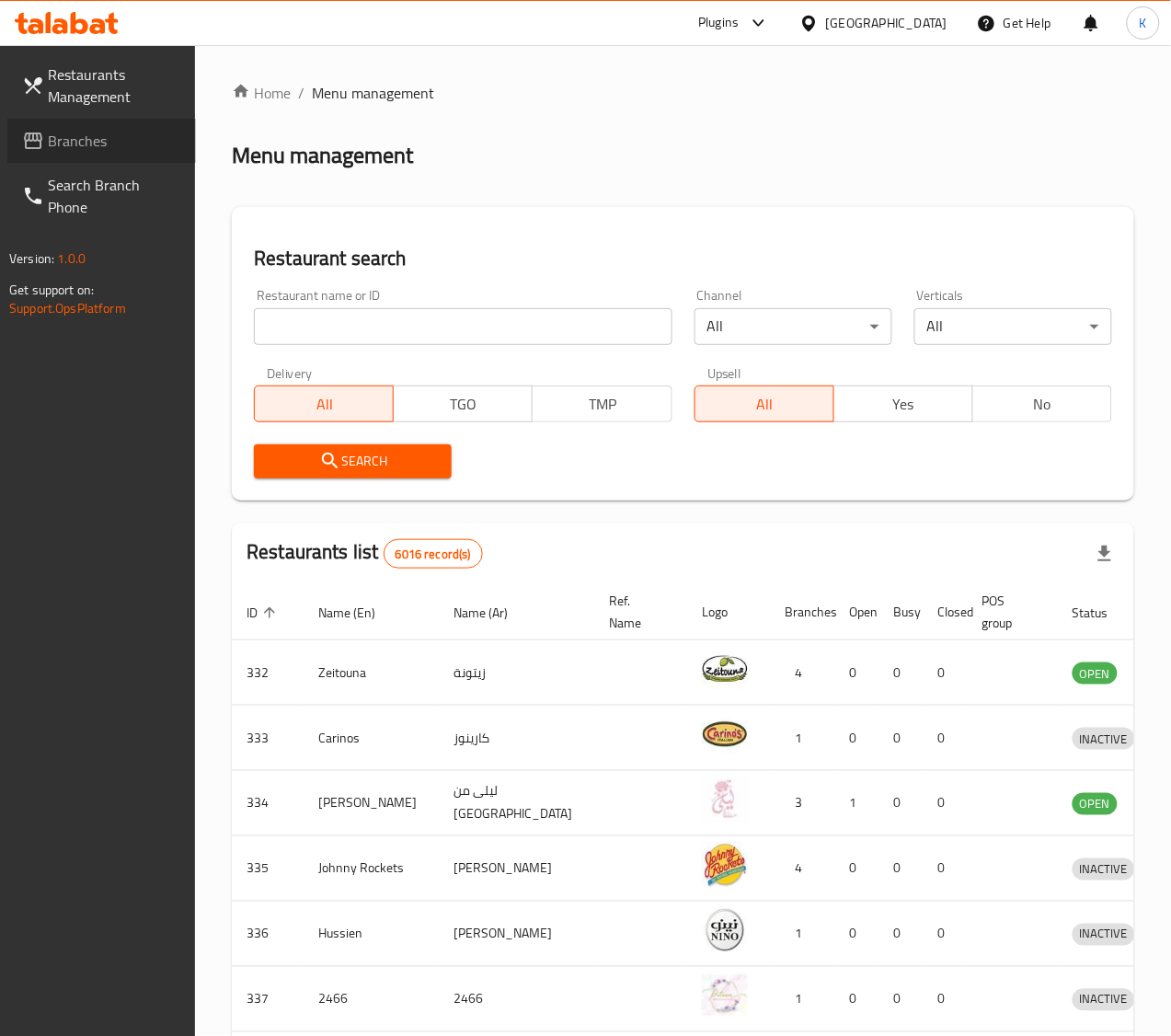
click at [125, 148] on span "Branches" at bounding box center [114, 141] width 133 height 22
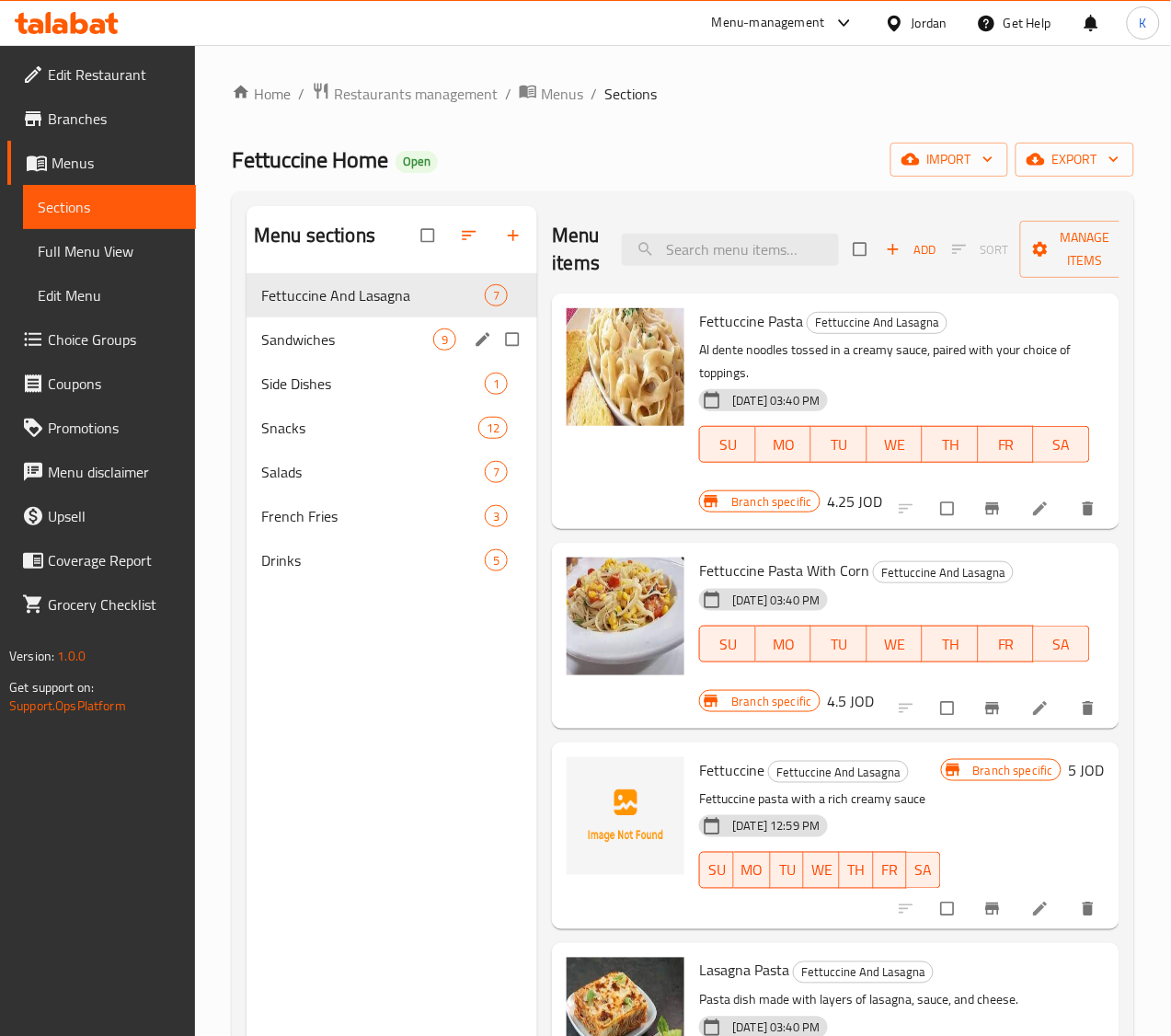
click at [328, 361] on div "Sandwiches 9" at bounding box center [391, 339] width 291 height 44
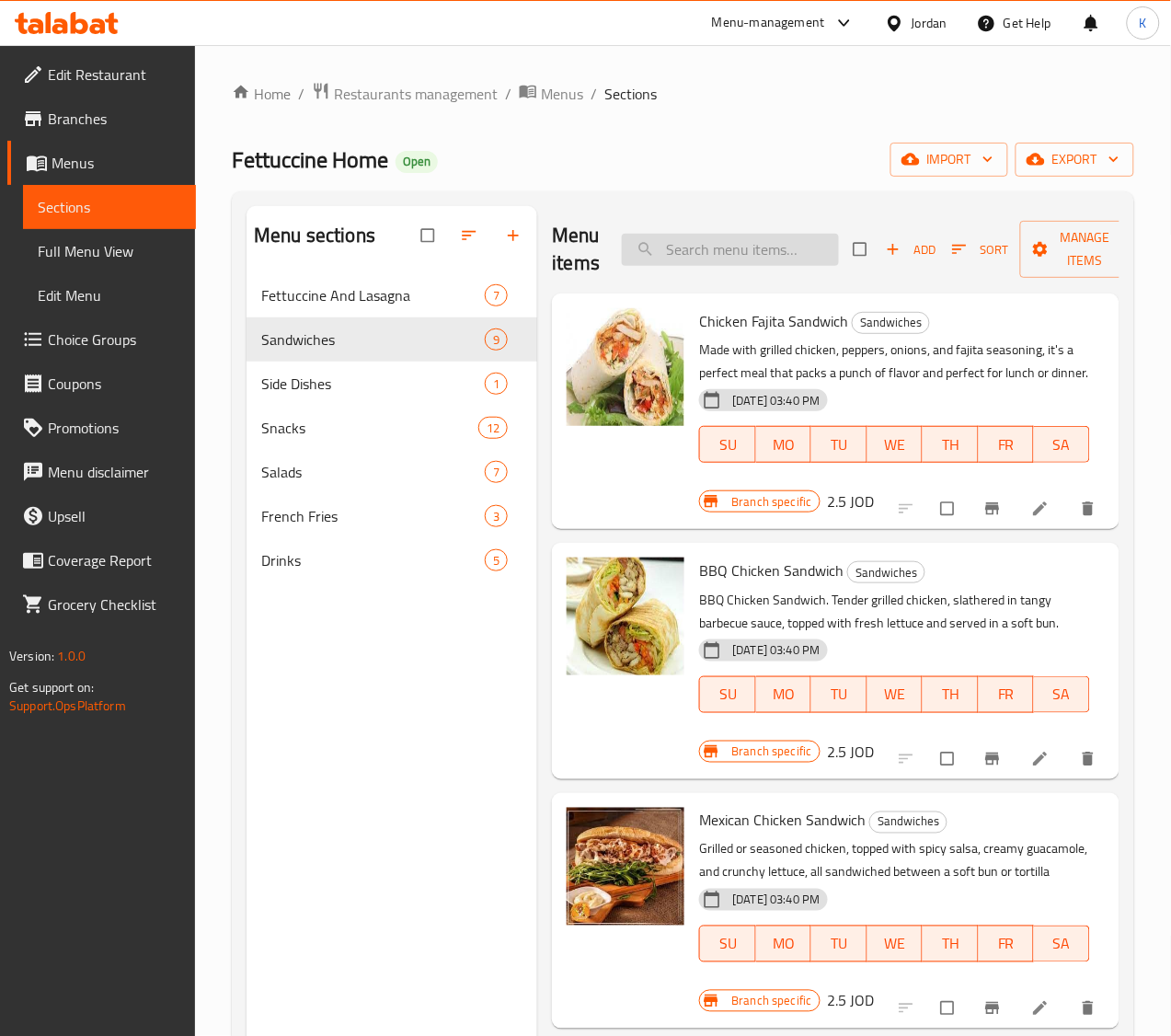
click at [704, 255] on input "search" at bounding box center [730, 249] width 217 height 32
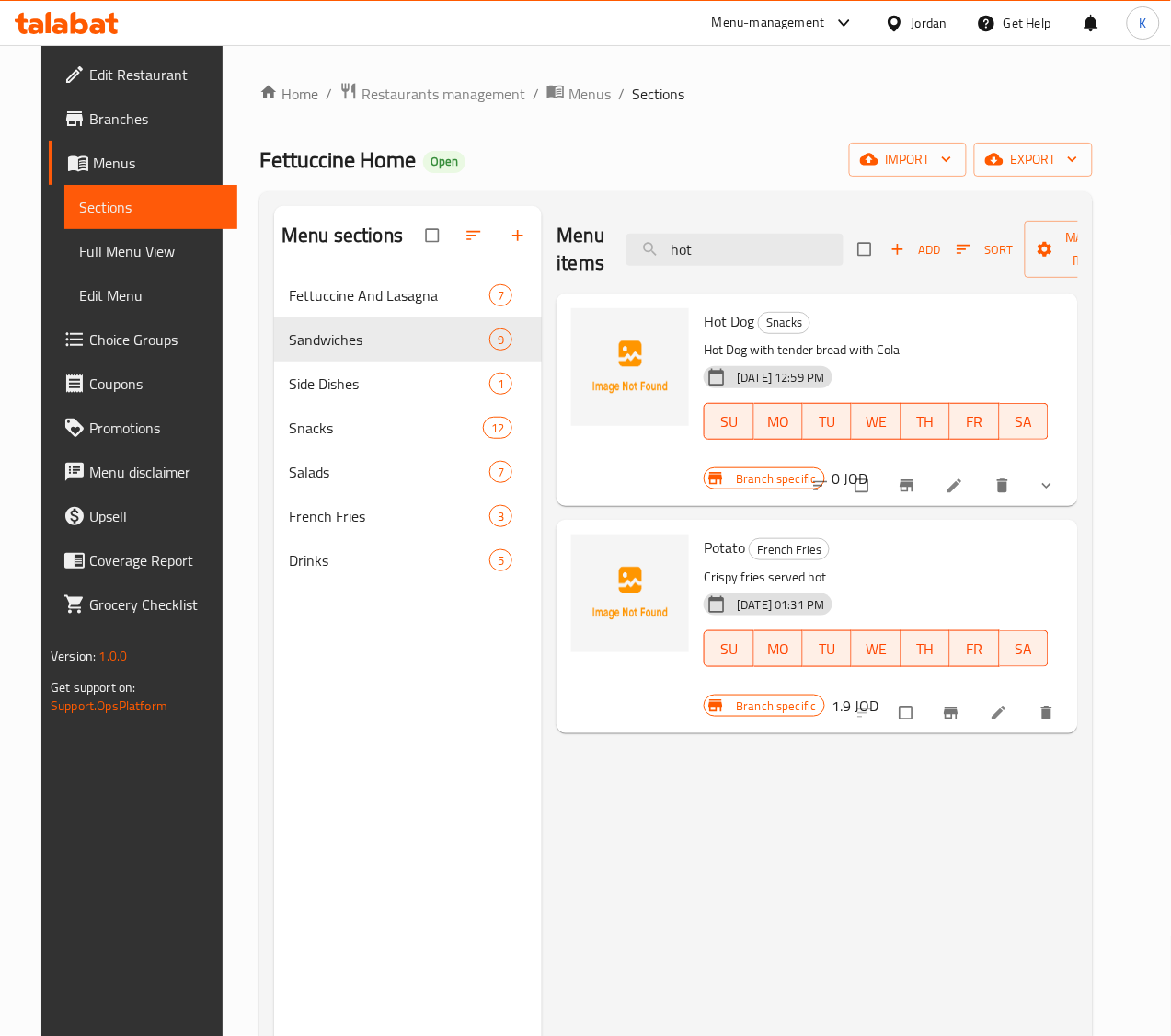
type input "hot"
drag, startPoint x: 708, startPoint y: 355, endPoint x: 876, endPoint y: 339, distance: 168.8
click at [876, 339] on p "Hot Dog with tender bread with Cola" at bounding box center [876, 350] width 344 height 23
click at [688, 876] on div "Menu items hot Add Sort Manage items Hot Dog Snacks Hot Dog with tender bread w…" at bounding box center [810, 724] width 536 height 1036
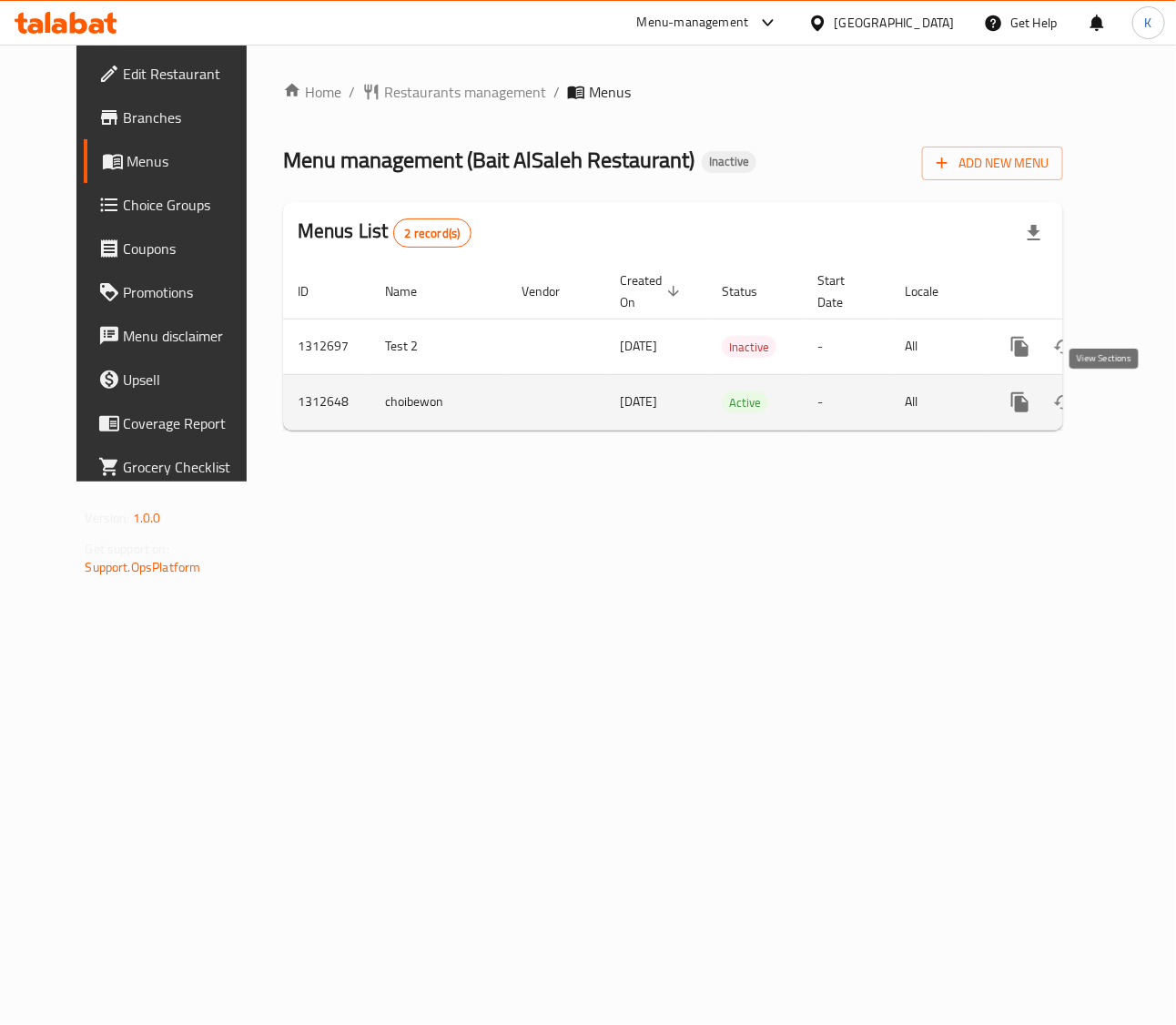
click at [1140, 407] on icon "enhanced table" at bounding box center [1151, 402] width 21 height 21
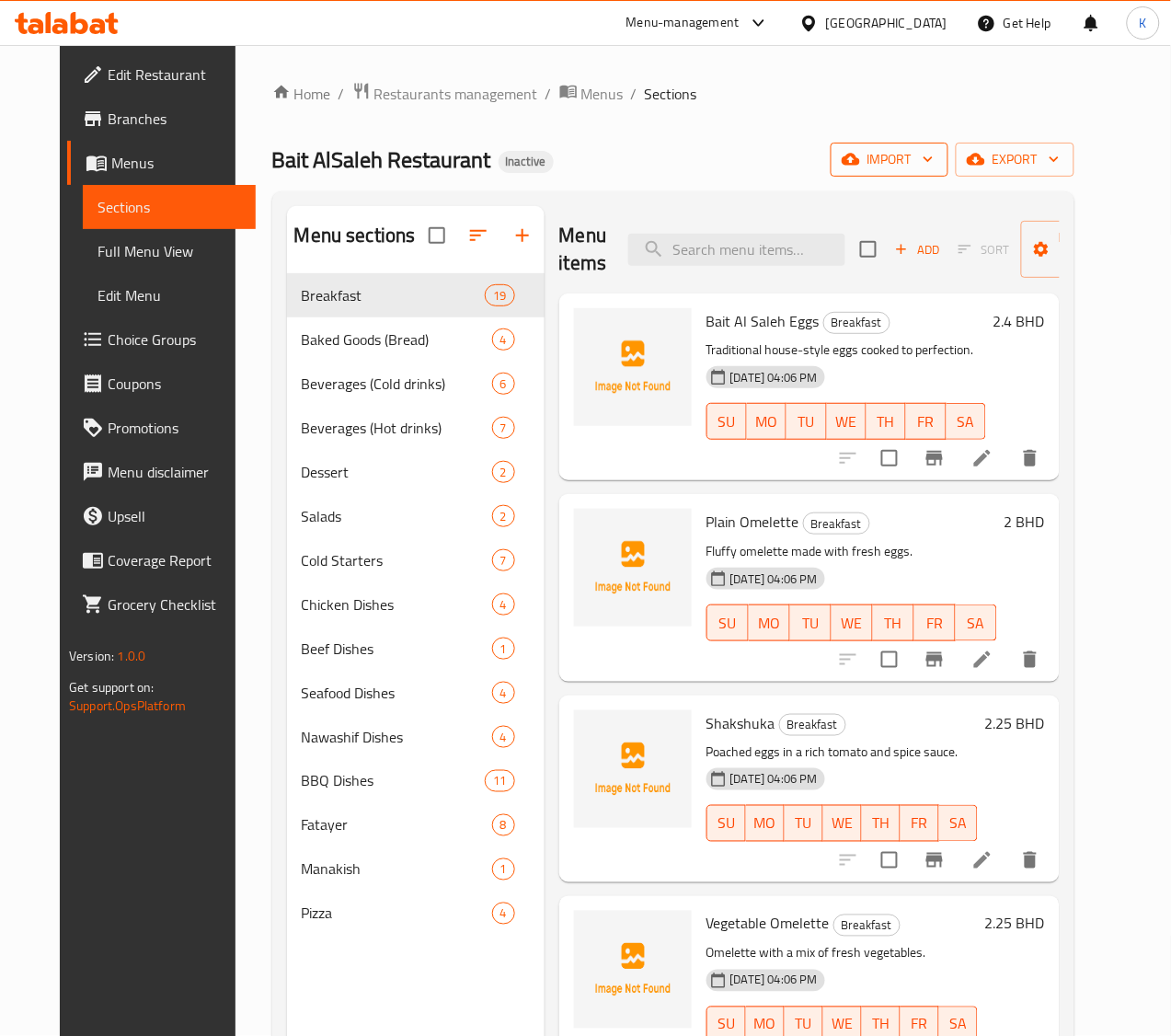
click at [920, 153] on span "import" at bounding box center [889, 159] width 89 height 23
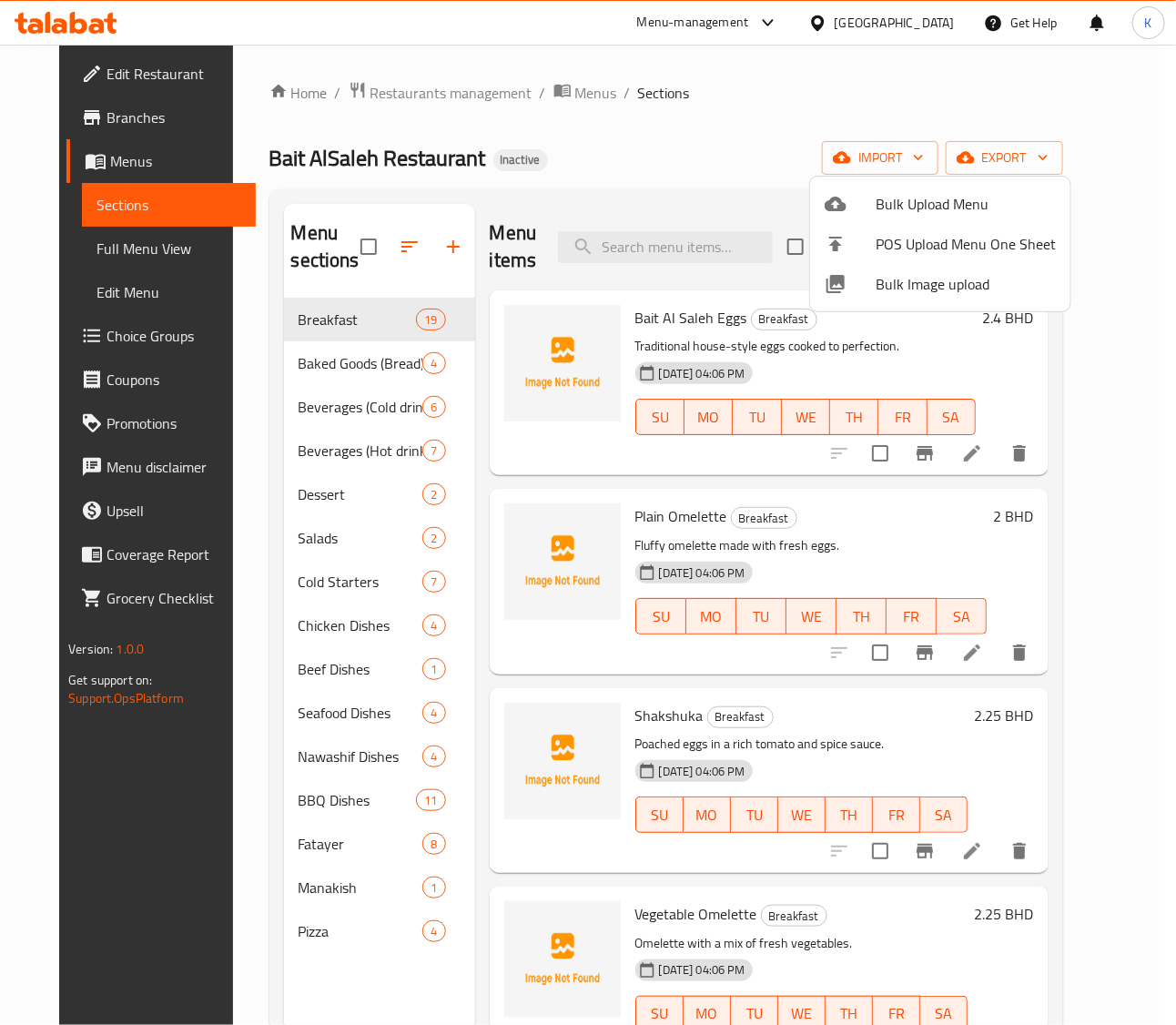
click at [870, 274] on div at bounding box center [850, 284] width 51 height 21
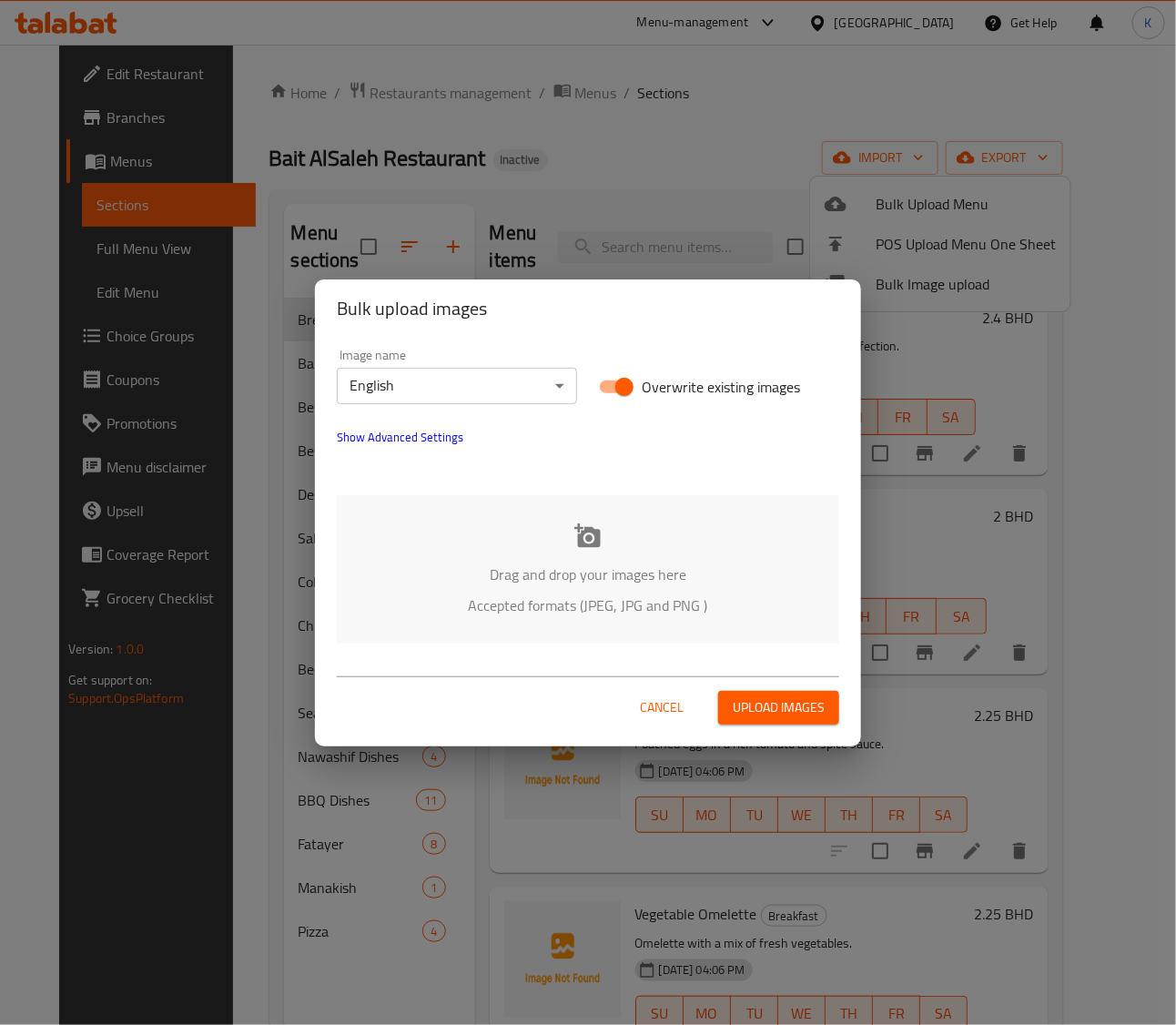
click at [578, 539] on icon at bounding box center [587, 535] width 26 height 23
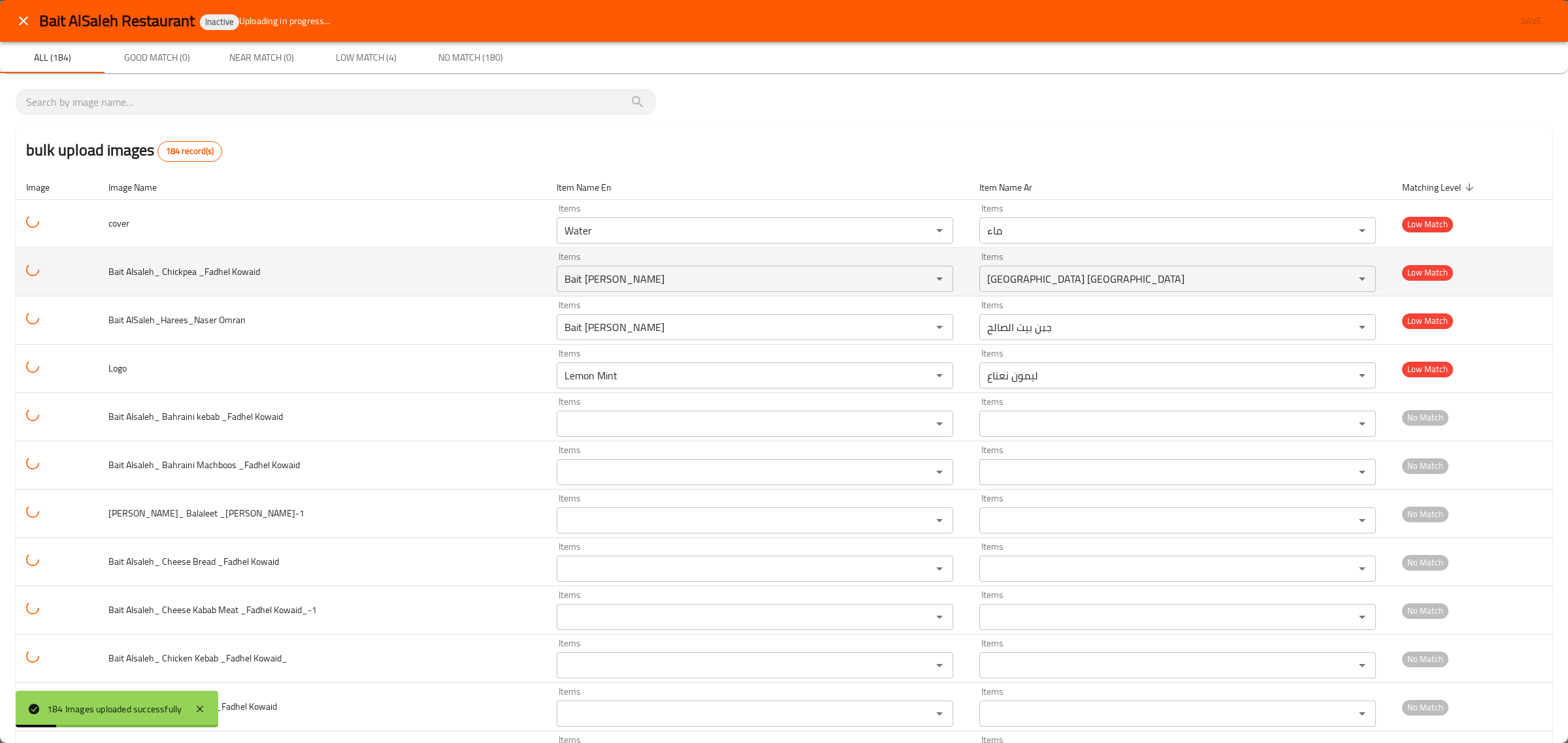
click at [180, 268] on span "Bait Alsaleh_ Chickpea _Fadhel Kowaid" at bounding box center [184, 271] width 152 height 17
click at [589, 282] on Kowaid "Bait Al Saleh Chickpea" at bounding box center [735, 279] width 350 height 18
paste Kowaid "Chickpea"
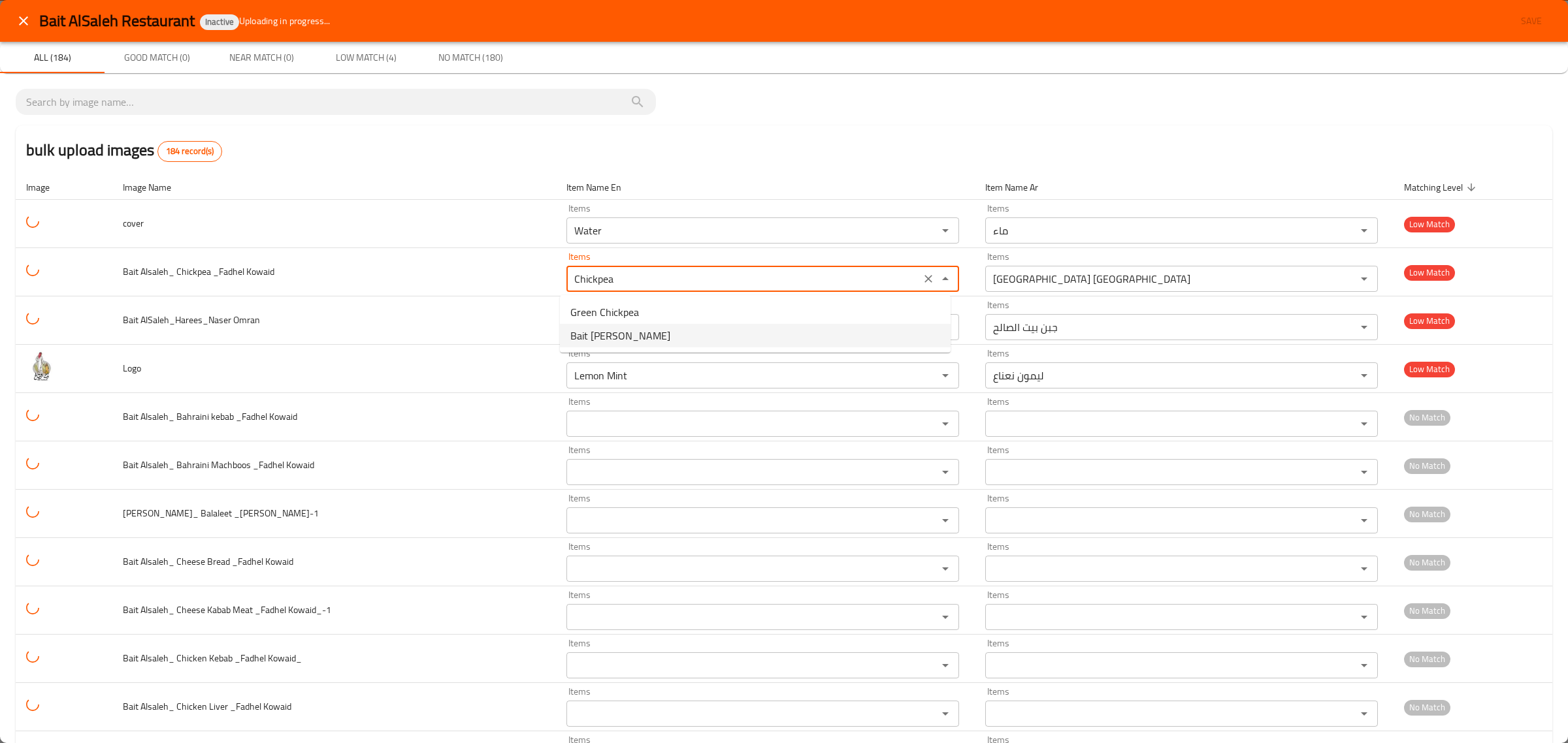
click at [657, 333] on span "Bait Al Saleh Chickpea" at bounding box center [620, 336] width 100 height 15
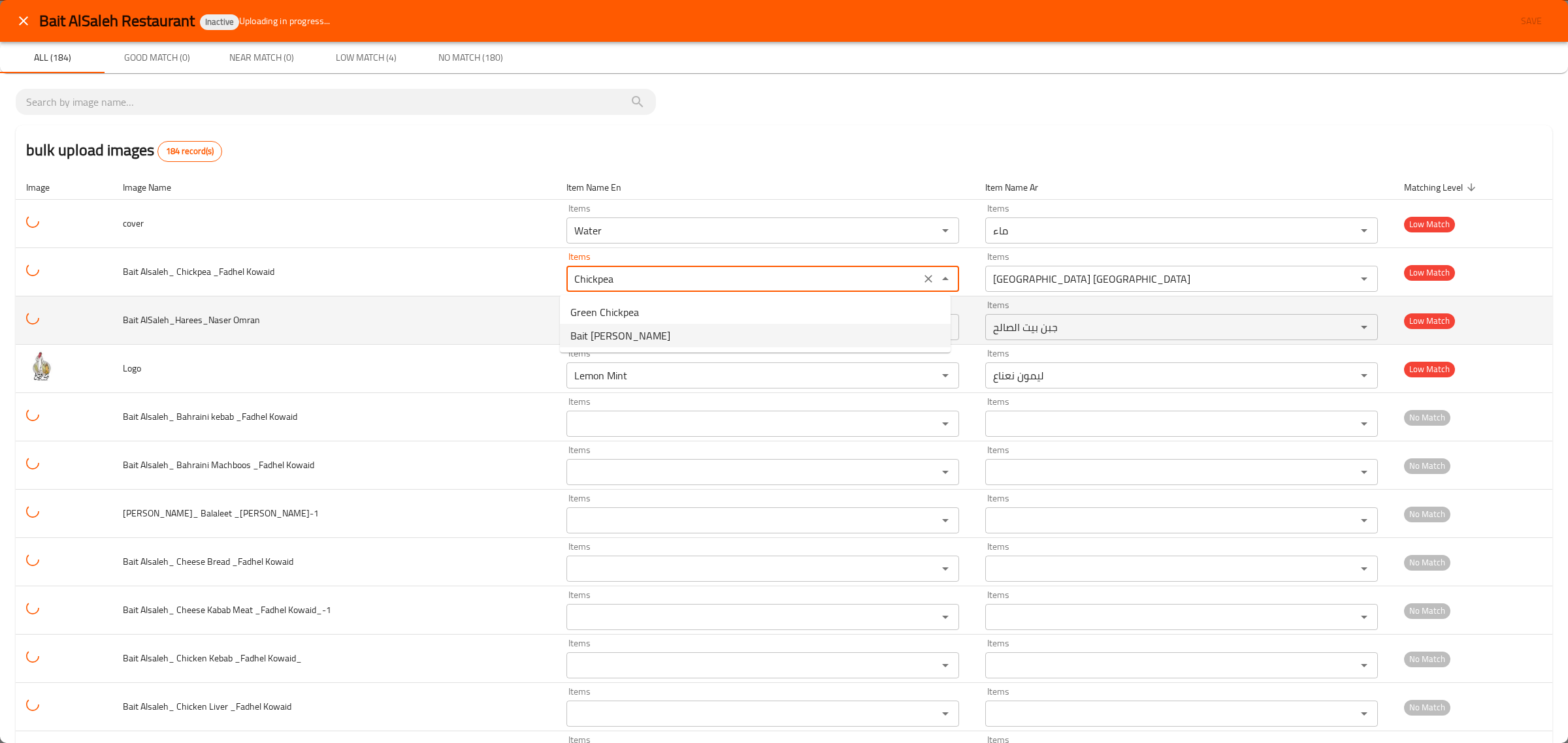
type Kowaid "Bait Al Saleh Chickpea"
click at [194, 322] on span "Bait AlSaleh_Harees_Naser Omran" at bounding box center [192, 320] width 137 height 17
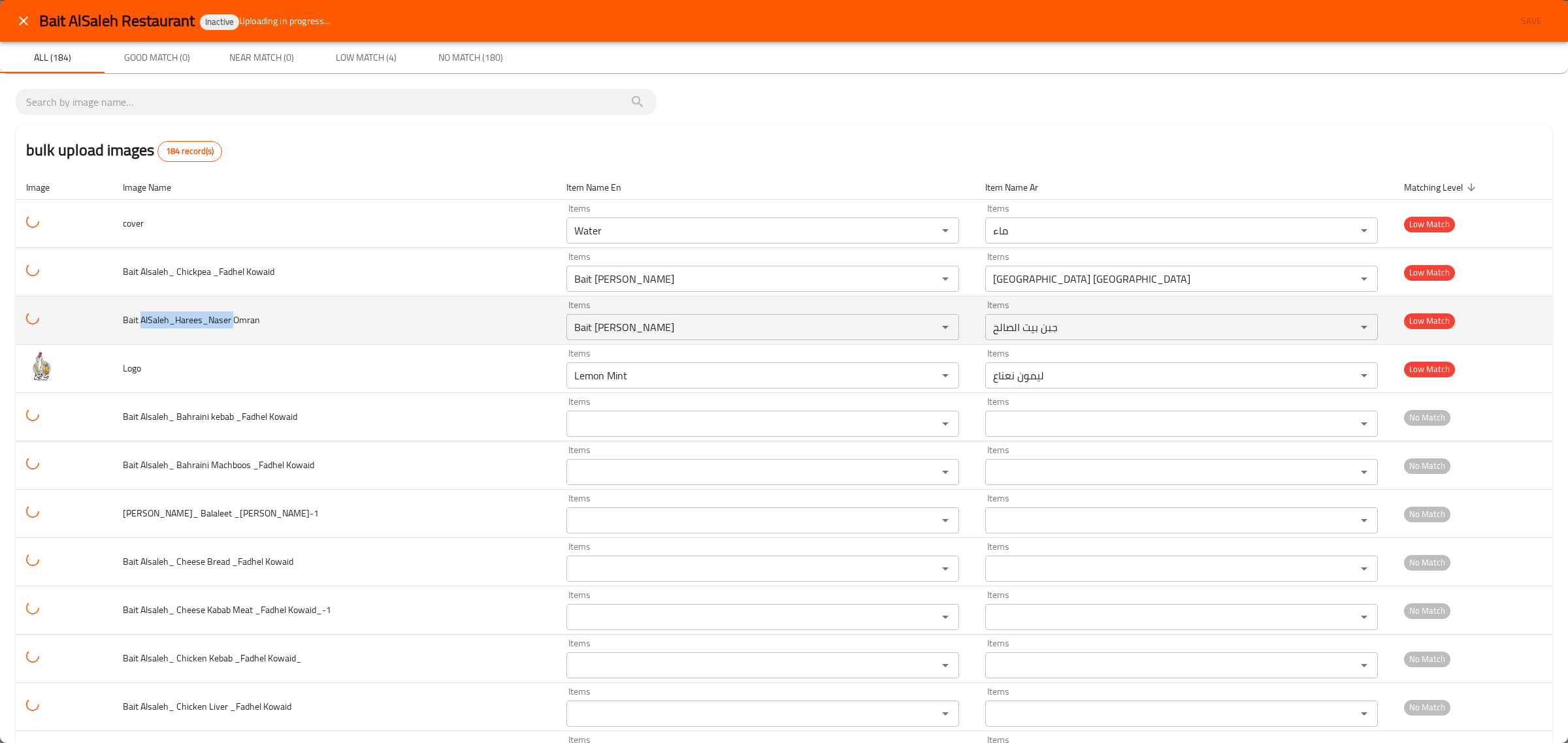
click at [194, 322] on span "Bait AlSaleh_Harees_Naser Omran" at bounding box center [192, 320] width 137 height 17
click at [198, 322] on span "Bait AlSaleh_Harees_Naser Omran" at bounding box center [192, 320] width 137 height 17
drag, startPoint x: 198, startPoint y: 322, endPoint x: 173, endPoint y: 322, distance: 25.0
click at [173, 322] on span "Bait AlSaleh_Harees_Naser Omran" at bounding box center [192, 320] width 137 height 17
copy span "Haree"
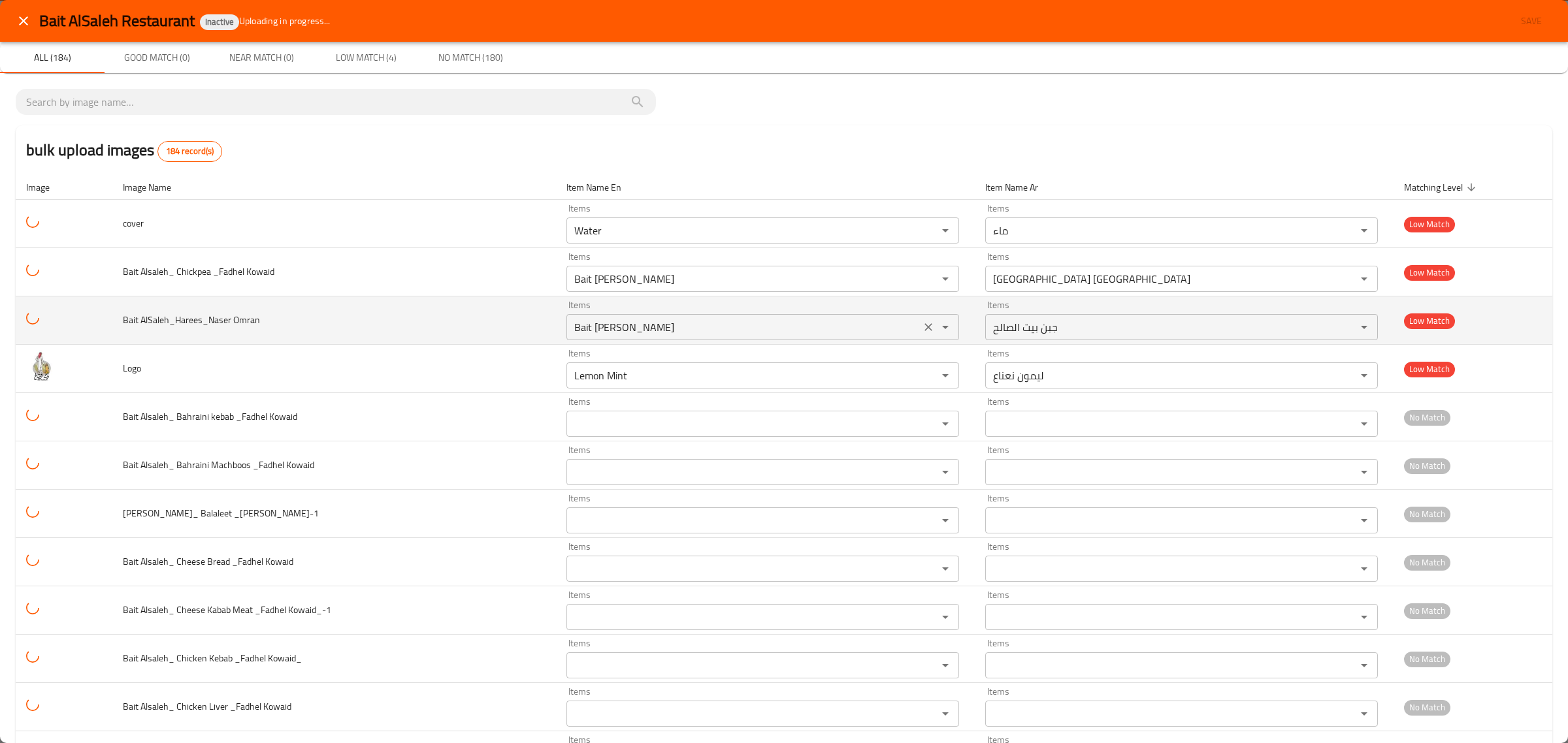
click at [611, 329] on Omran "Bait Al Saleh Cheese" at bounding box center [743, 327] width 346 height 18
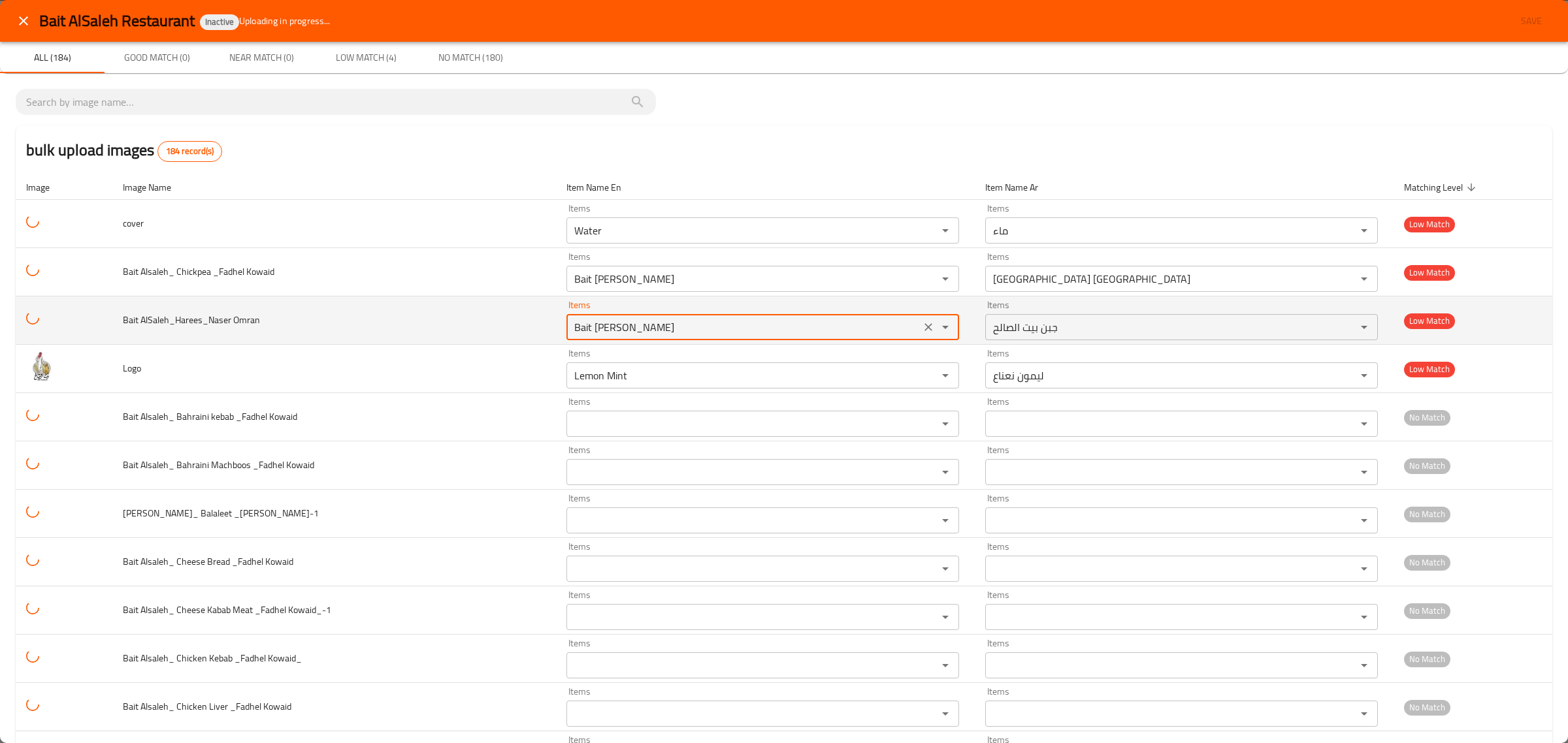
click at [611, 329] on Omran "Bait Al Saleh Cheese" at bounding box center [743, 327] width 346 height 18
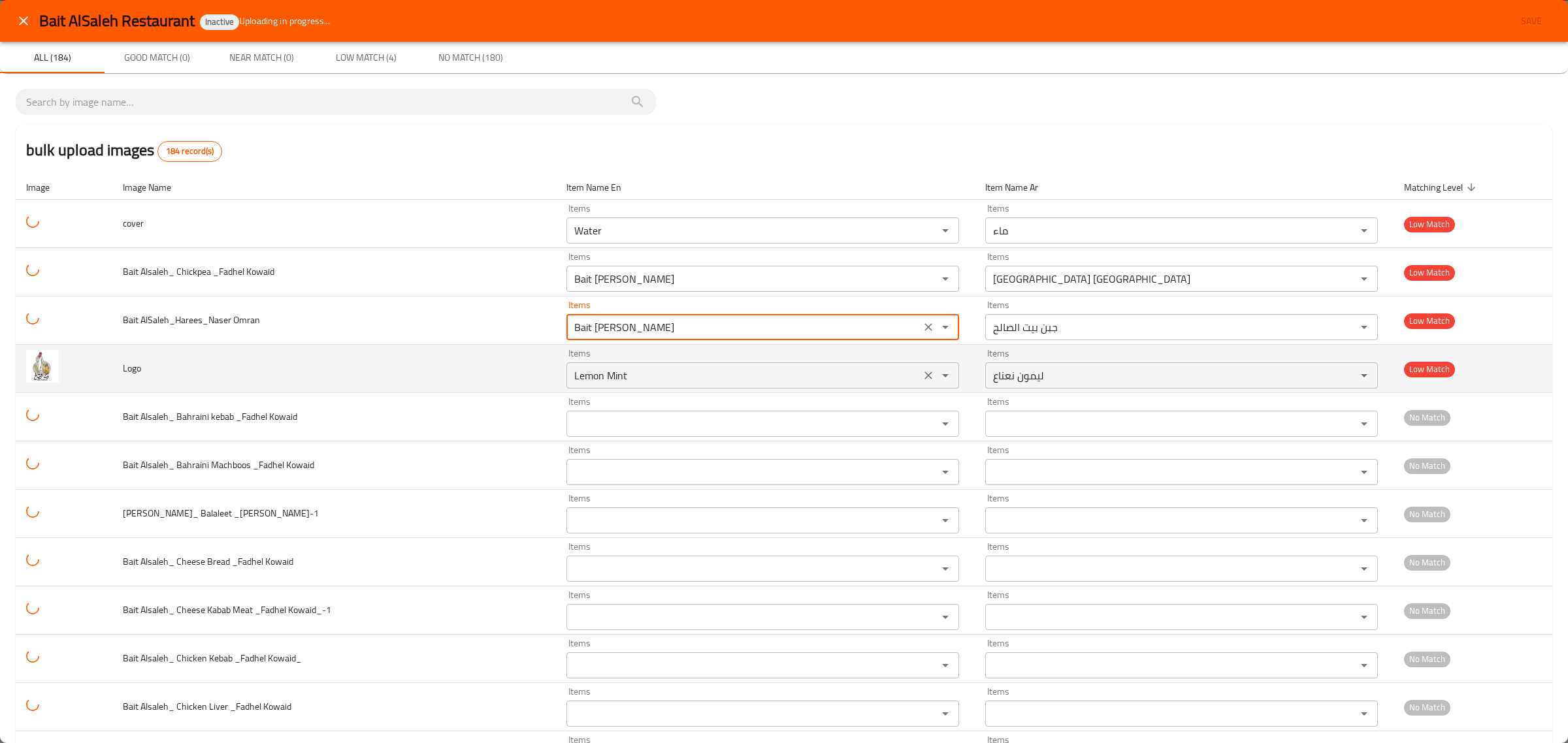
paste Omran "Hare"
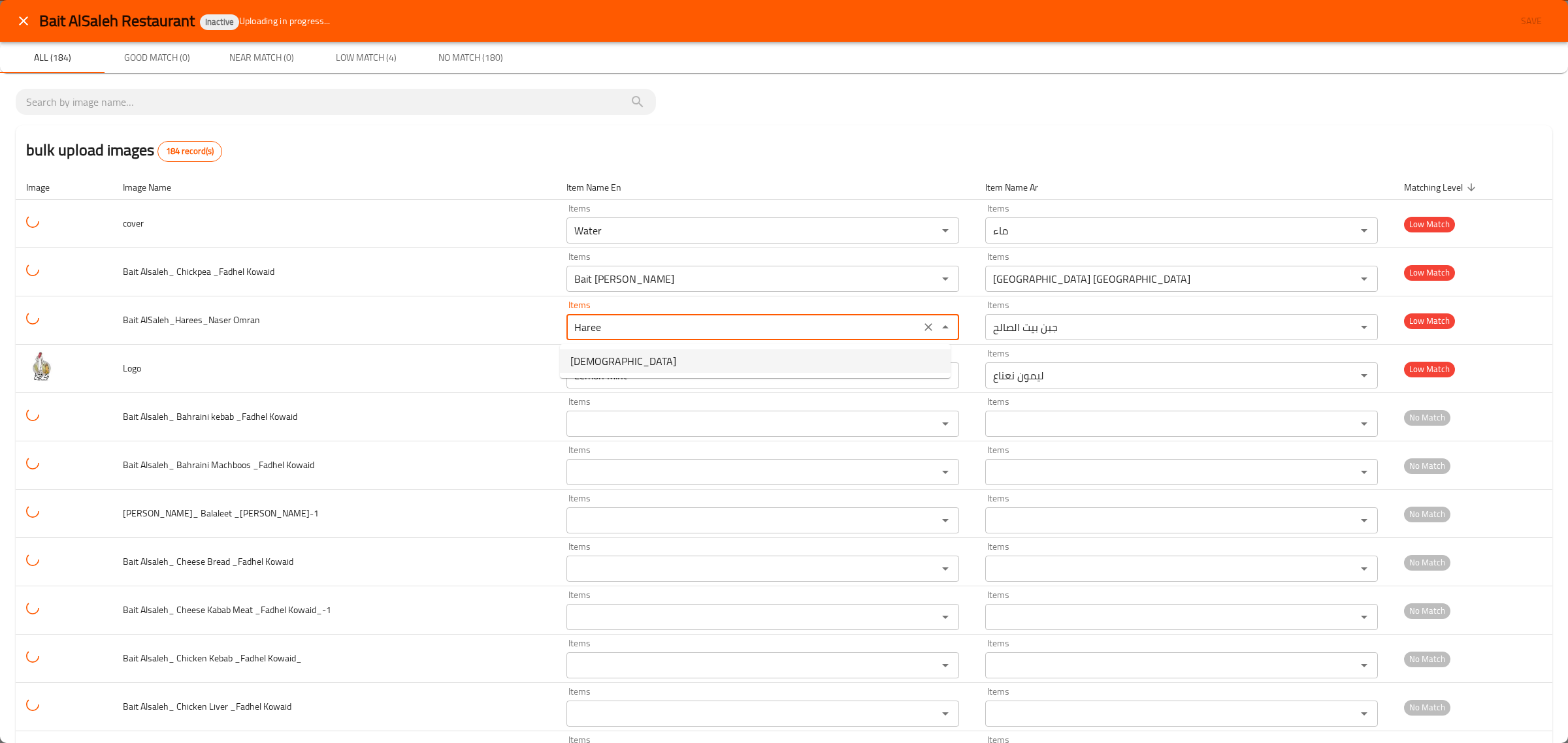
click at [590, 361] on span "Harees" at bounding box center [622, 361] width 106 height 15
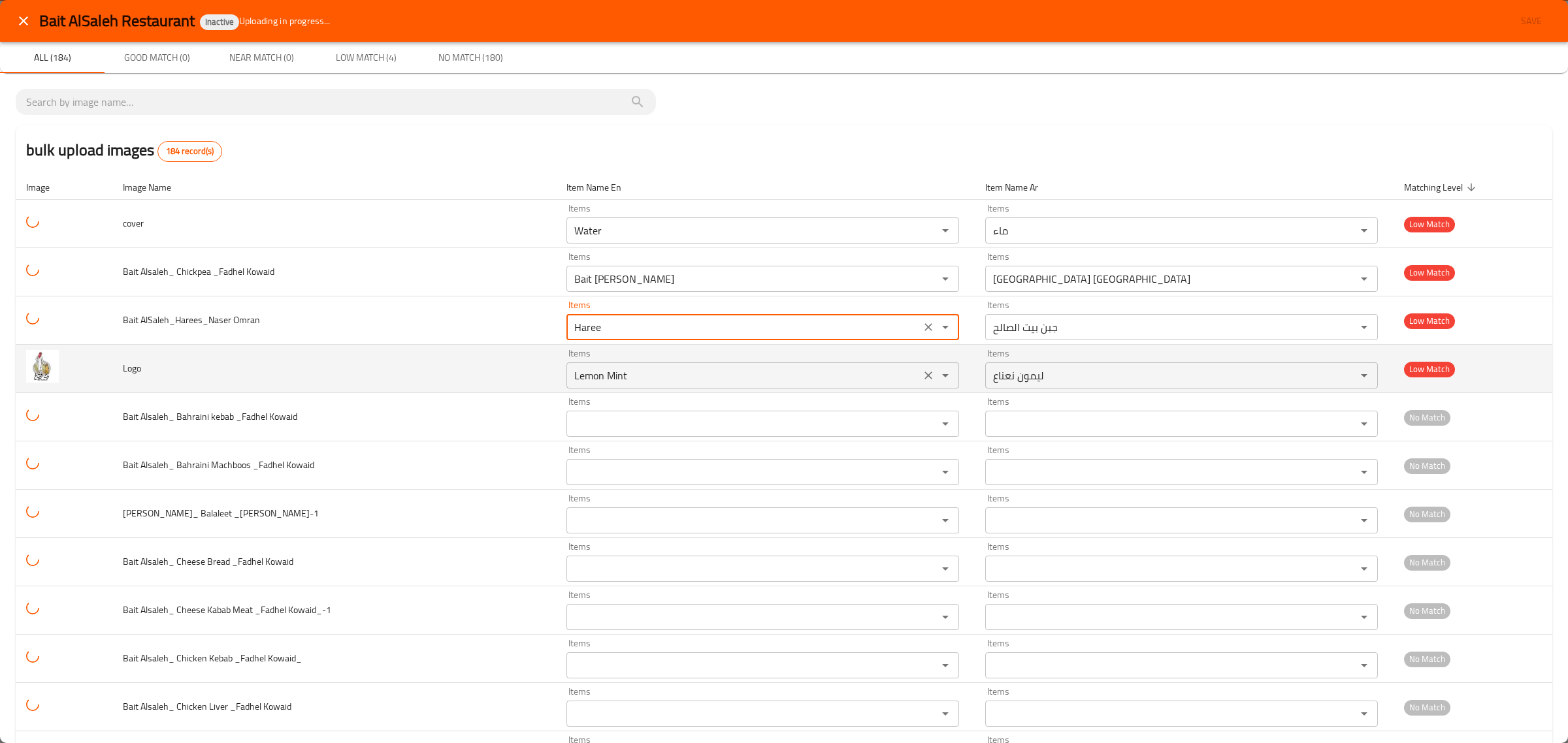
type Omran "Harees"
type Omran-ar "هريس"
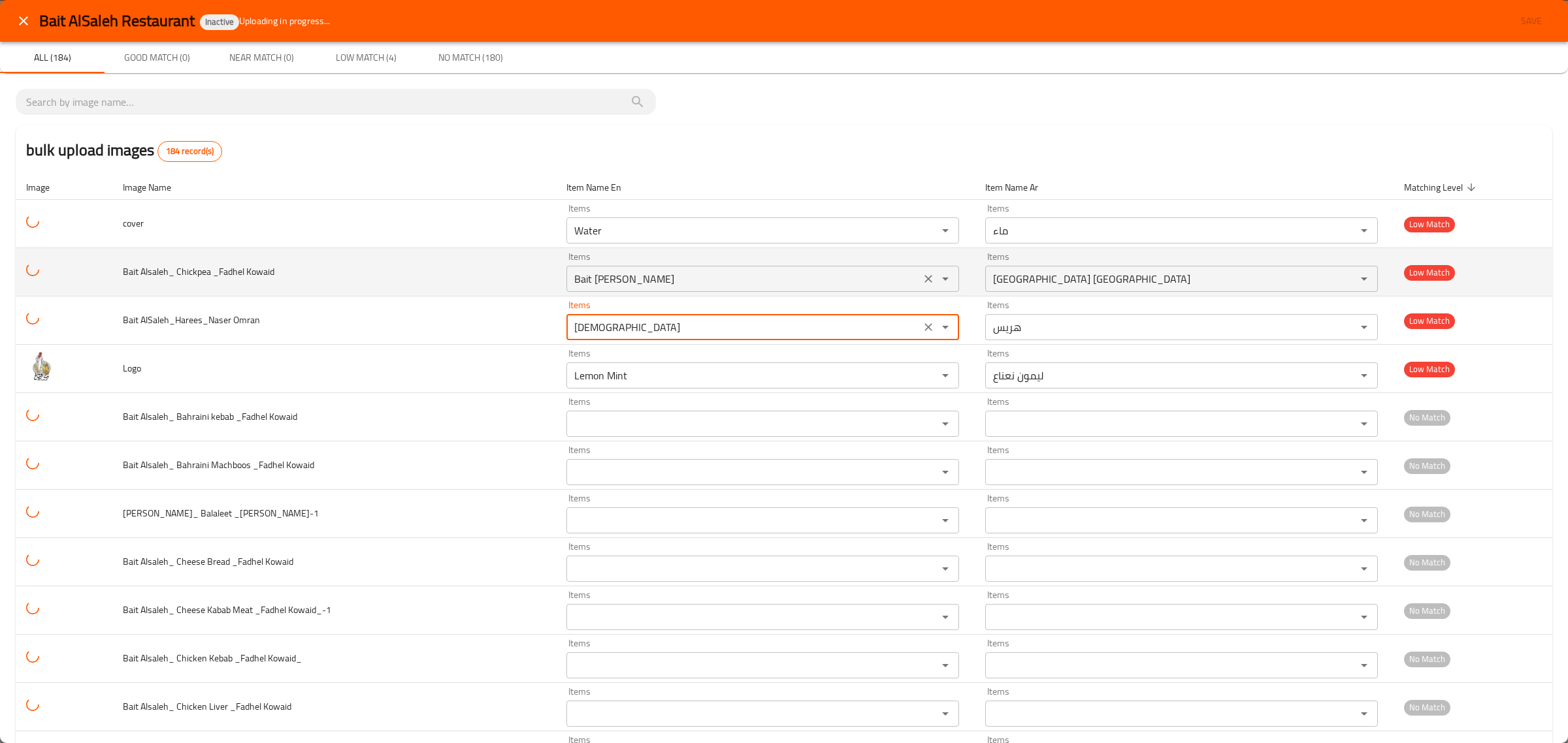
click at [843, 379] on icon "Clear" at bounding box center [928, 375] width 8 height 8
type Omran "Harees"
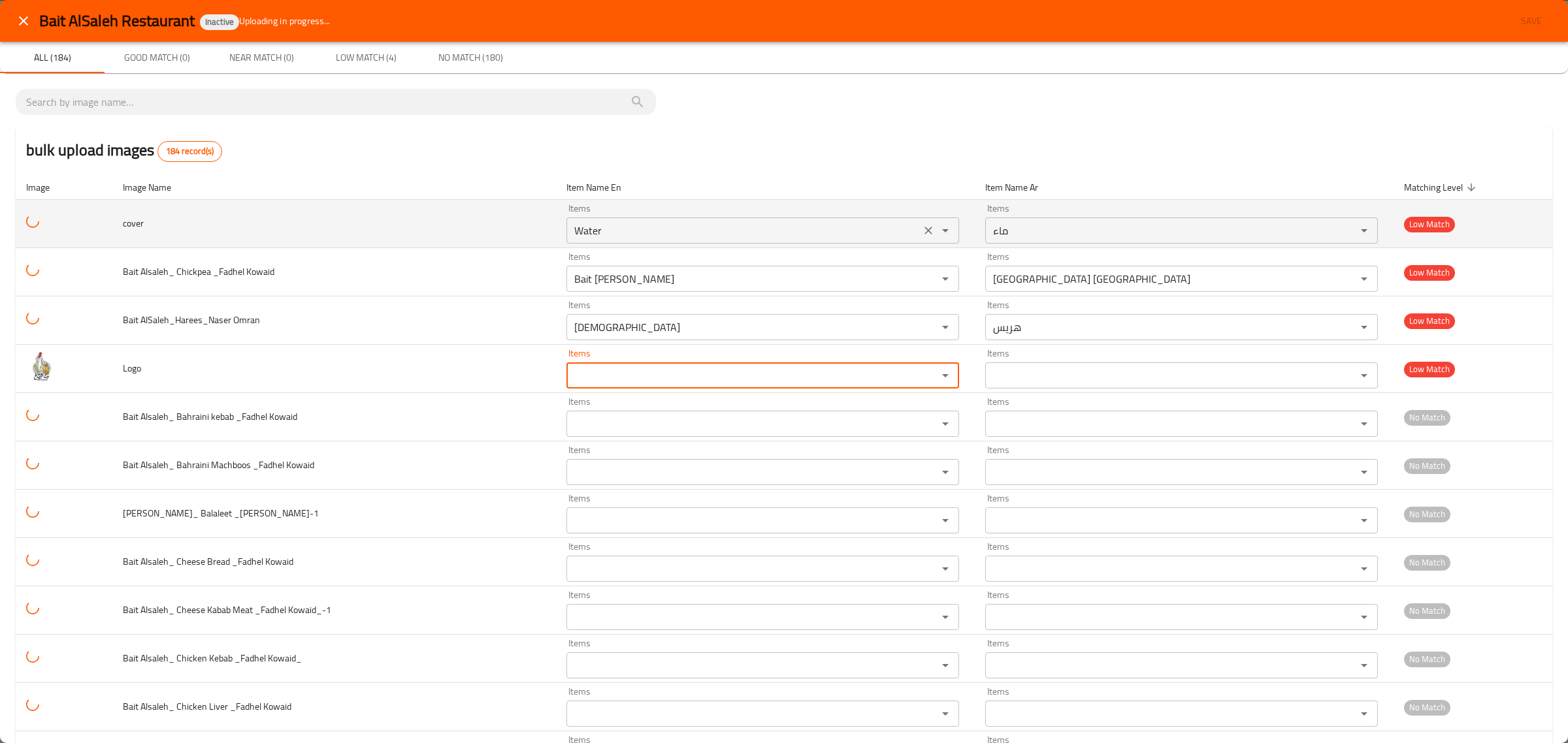
click at [843, 226] on icon "Clear" at bounding box center [928, 230] width 13 height 13
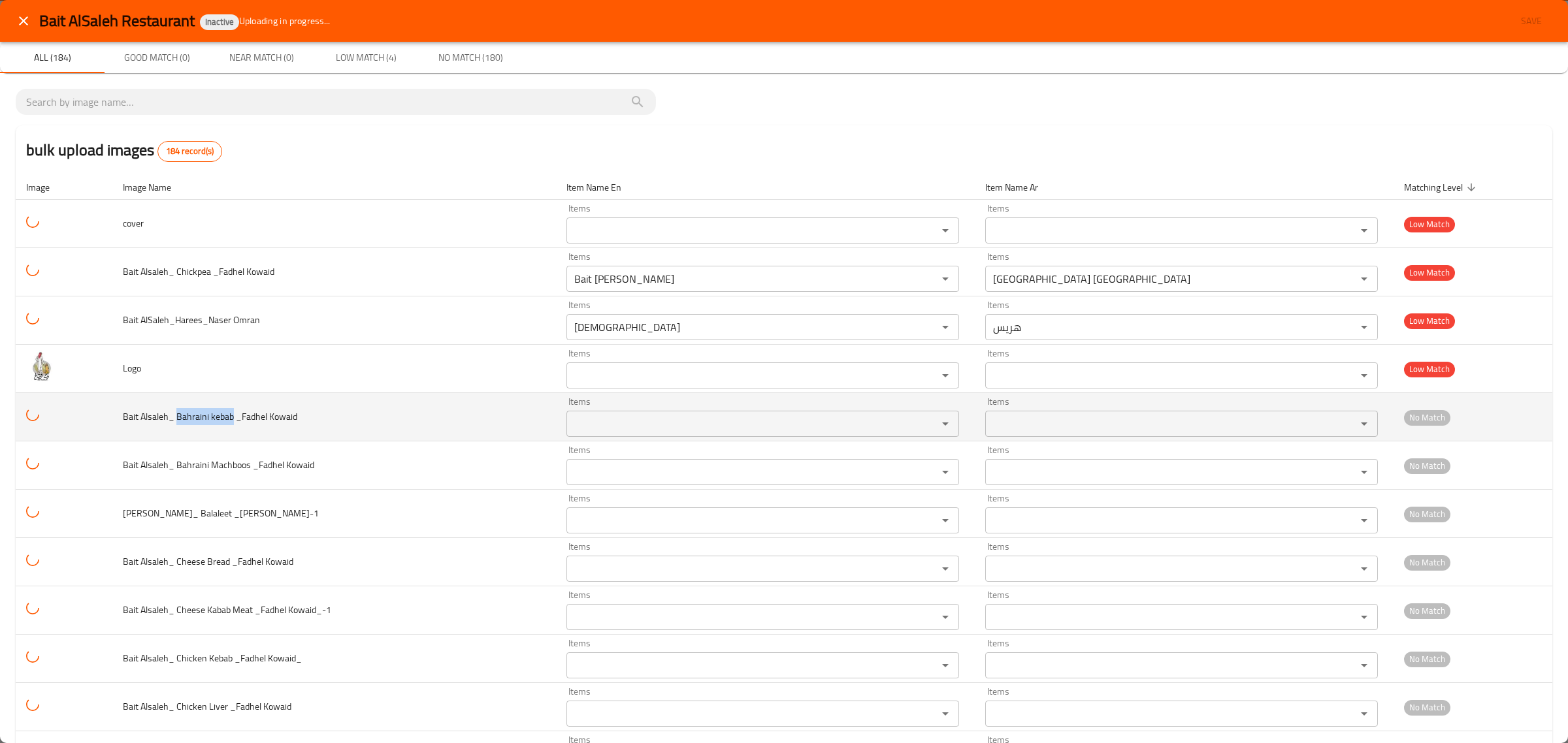
drag, startPoint x: 175, startPoint y: 417, endPoint x: 233, endPoint y: 415, distance: 58.0
click at [233, 415] on span "Bait Alsaleh_ Bahraini kebab _Fadhel Kowaid" at bounding box center [210, 417] width 174 height 17
copy span "Bahraini kebab"
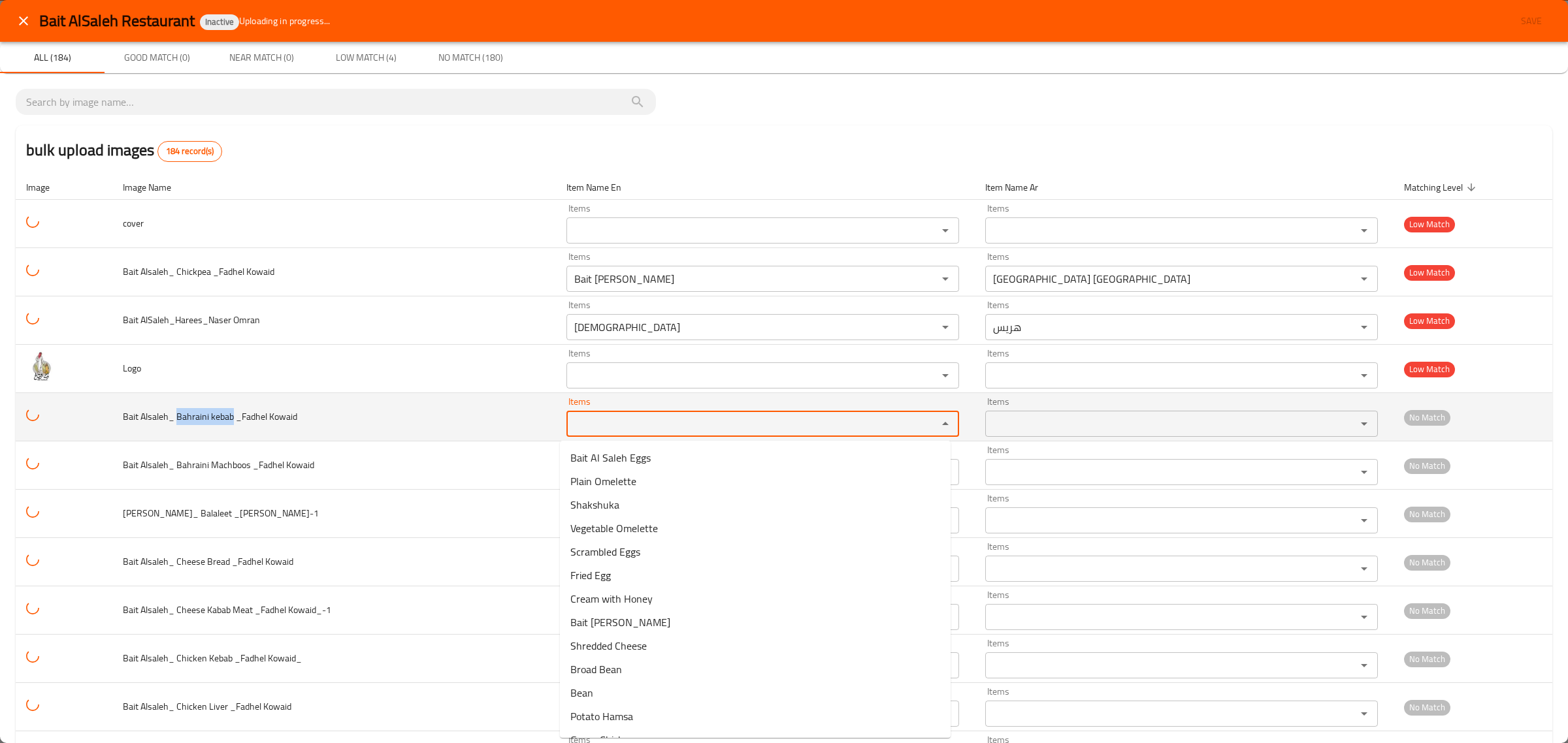
click at [583, 426] on Kowaid "Items" at bounding box center [743, 424] width 346 height 18
paste Kowaid "Bahraini kebab"
type Kowaid "Bahraini kebab"
click at [221, 412] on span "Bait Alsaleh_ Bahraini kebab _Fadhel Kowaid" at bounding box center [210, 417] width 174 height 17
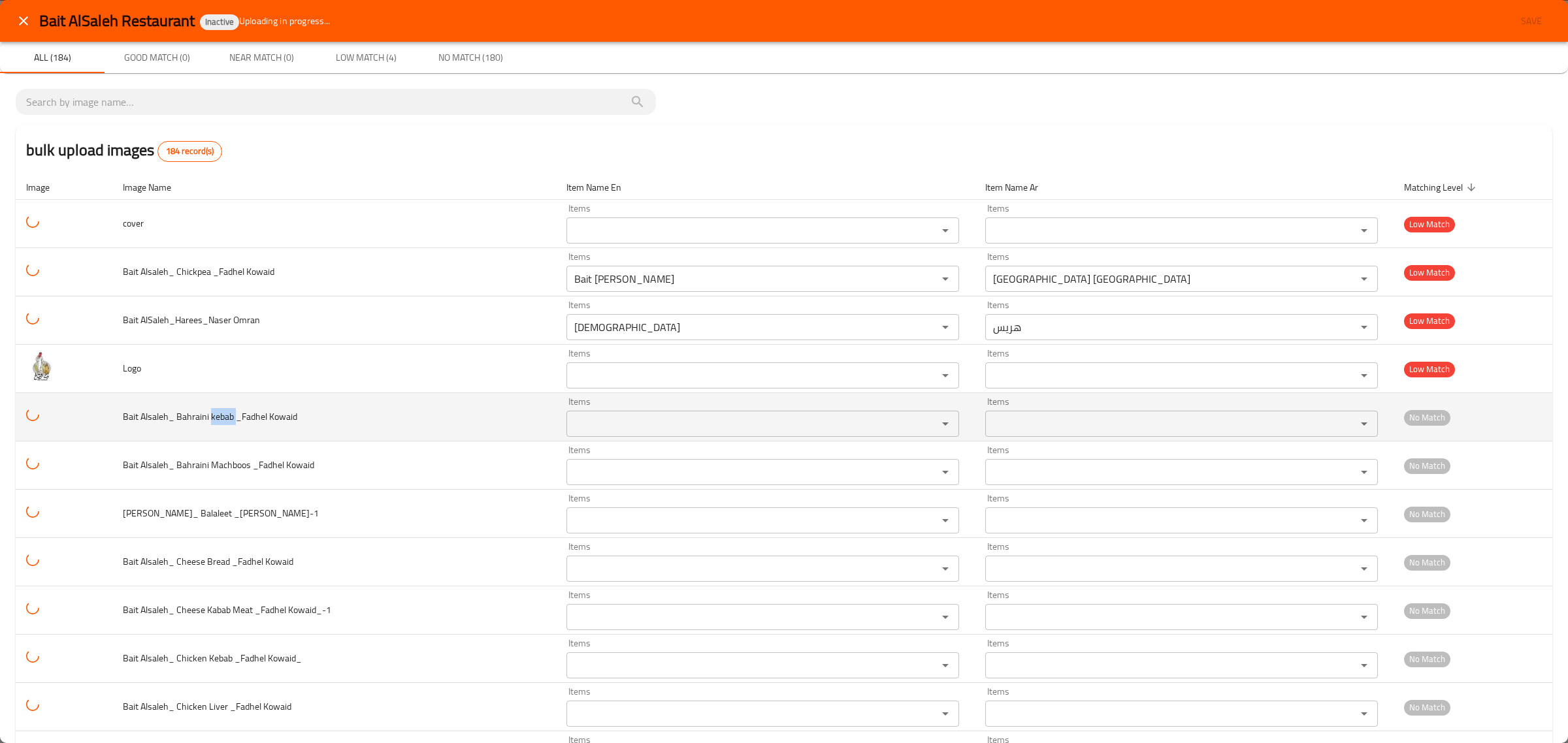
click at [221, 412] on span "Bait Alsaleh_ Bahraini kebab _Fadhel Kowaid" at bounding box center [210, 417] width 174 height 17
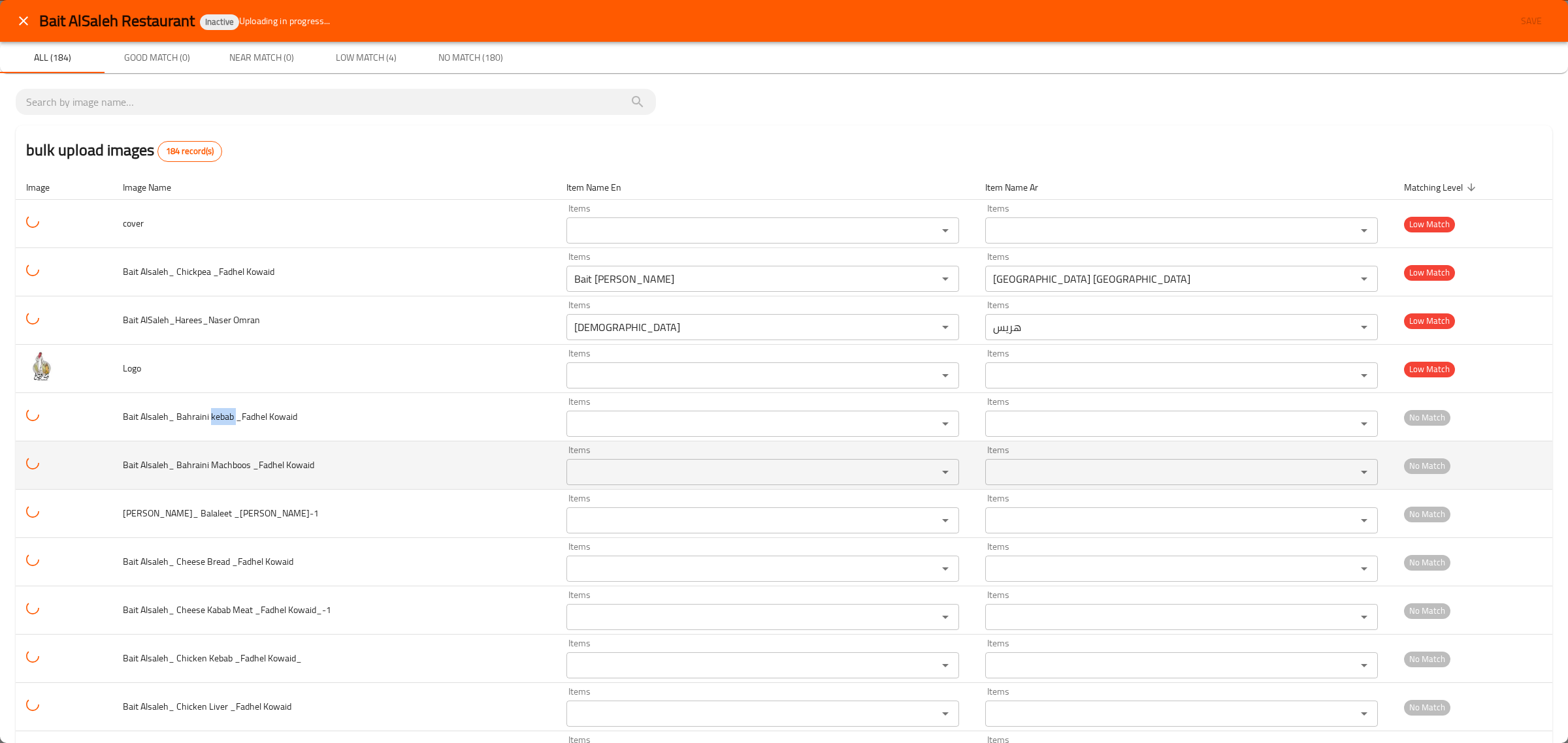
copy span "kebab"
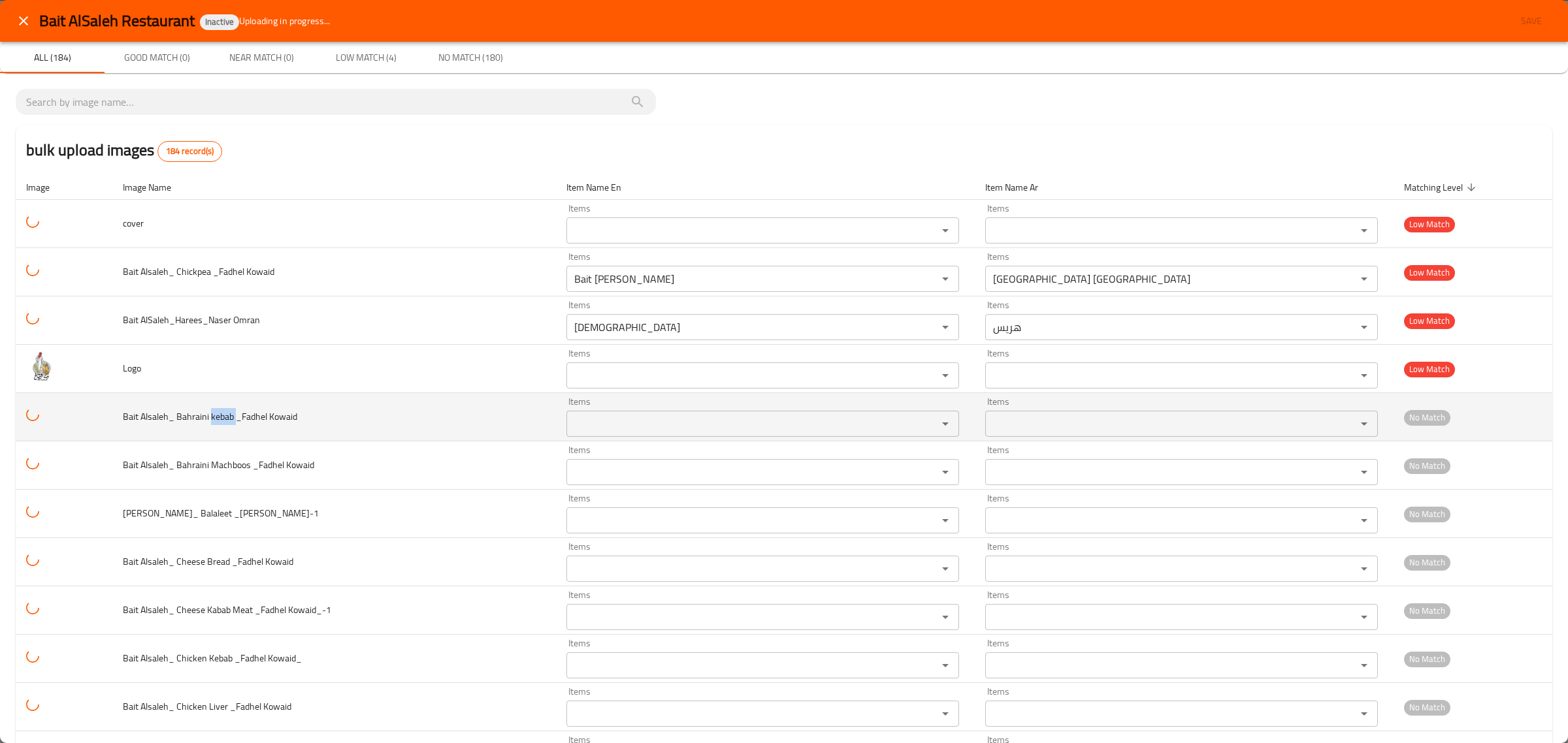
click at [629, 426] on Kowaid "Items" at bounding box center [743, 424] width 346 height 18
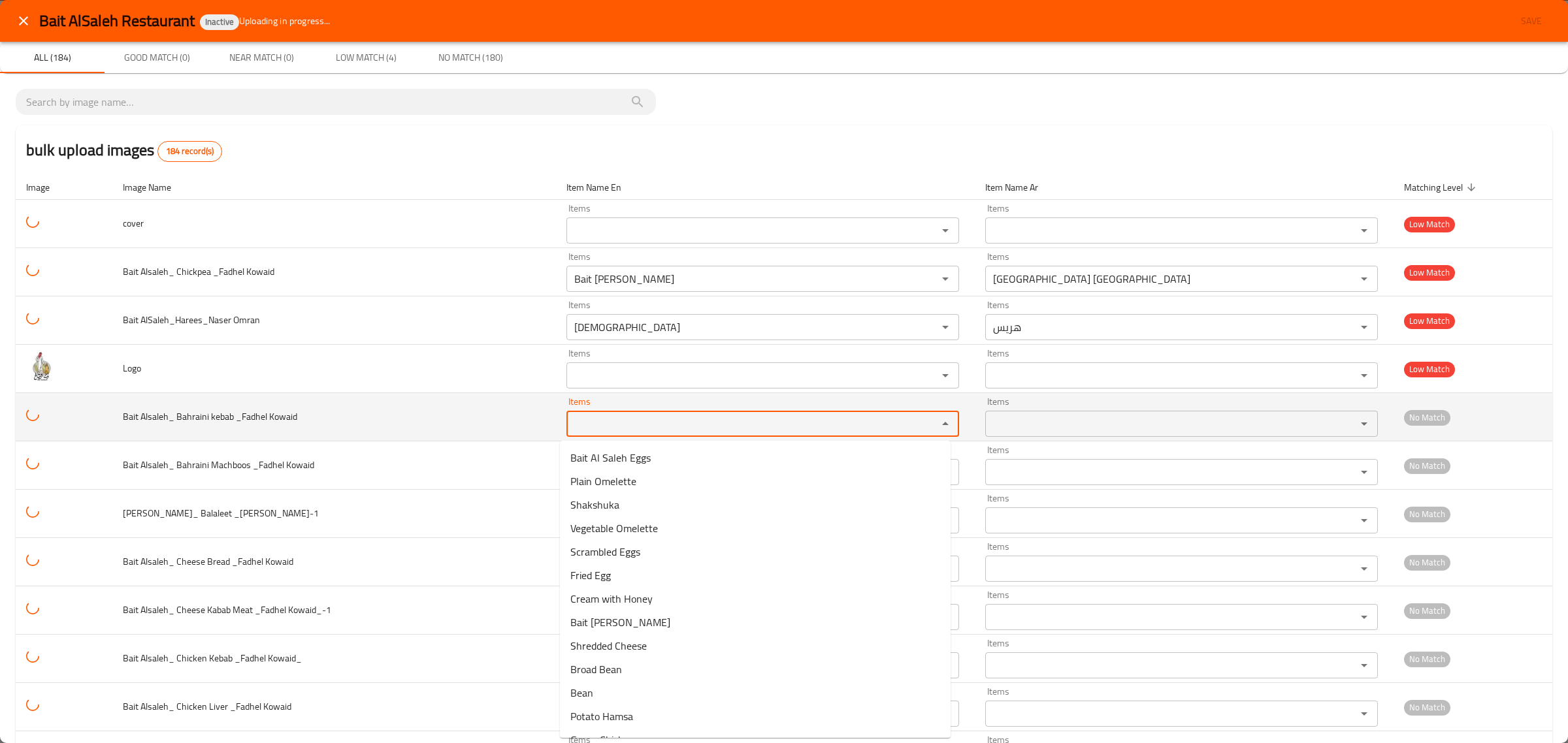
paste Kowaid "kebab"
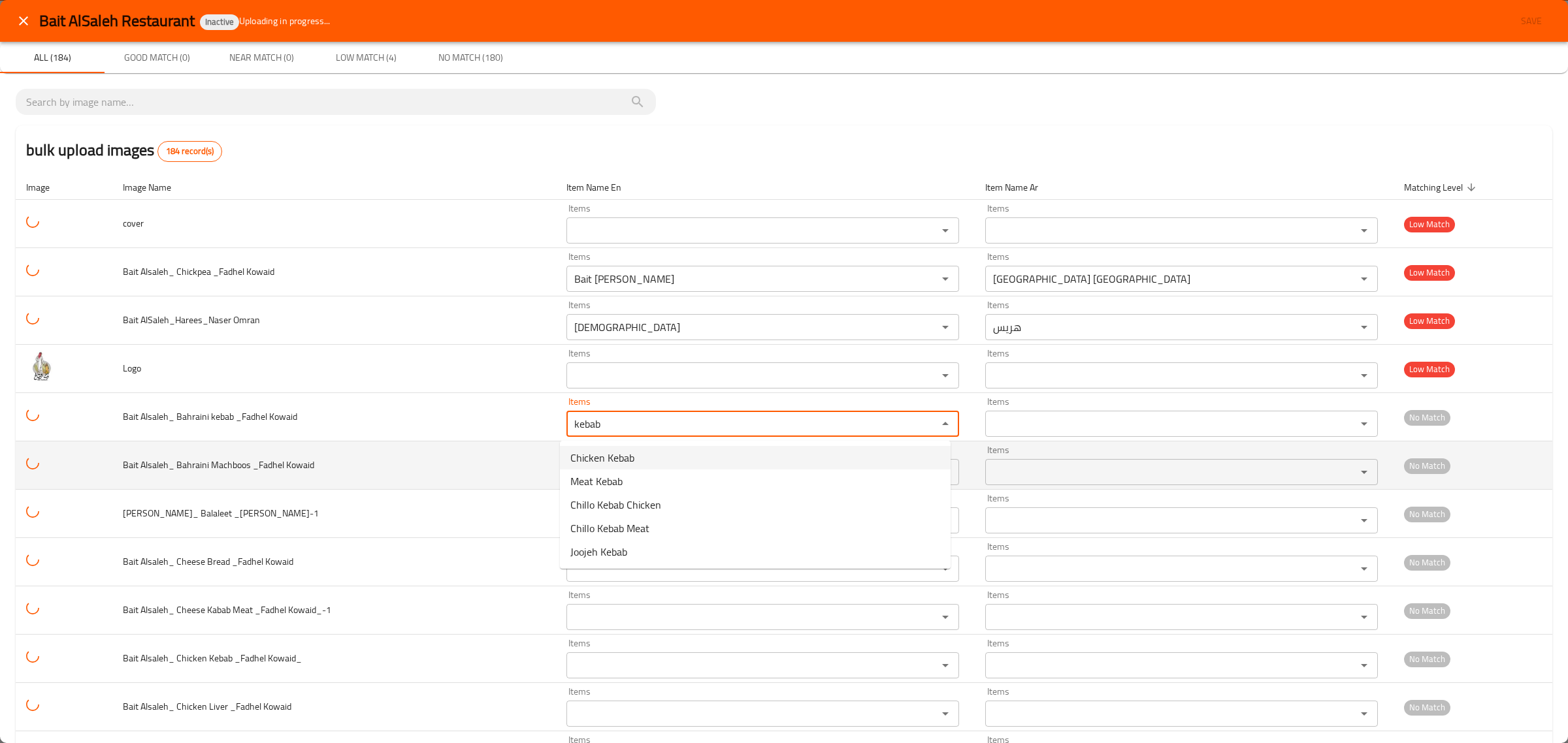
type Kowaid "kebab"
click at [234, 464] on span "Bait Alsaleh_ Bahraini Machboos _Fadhel Kowaid" at bounding box center [219, 465] width 192 height 17
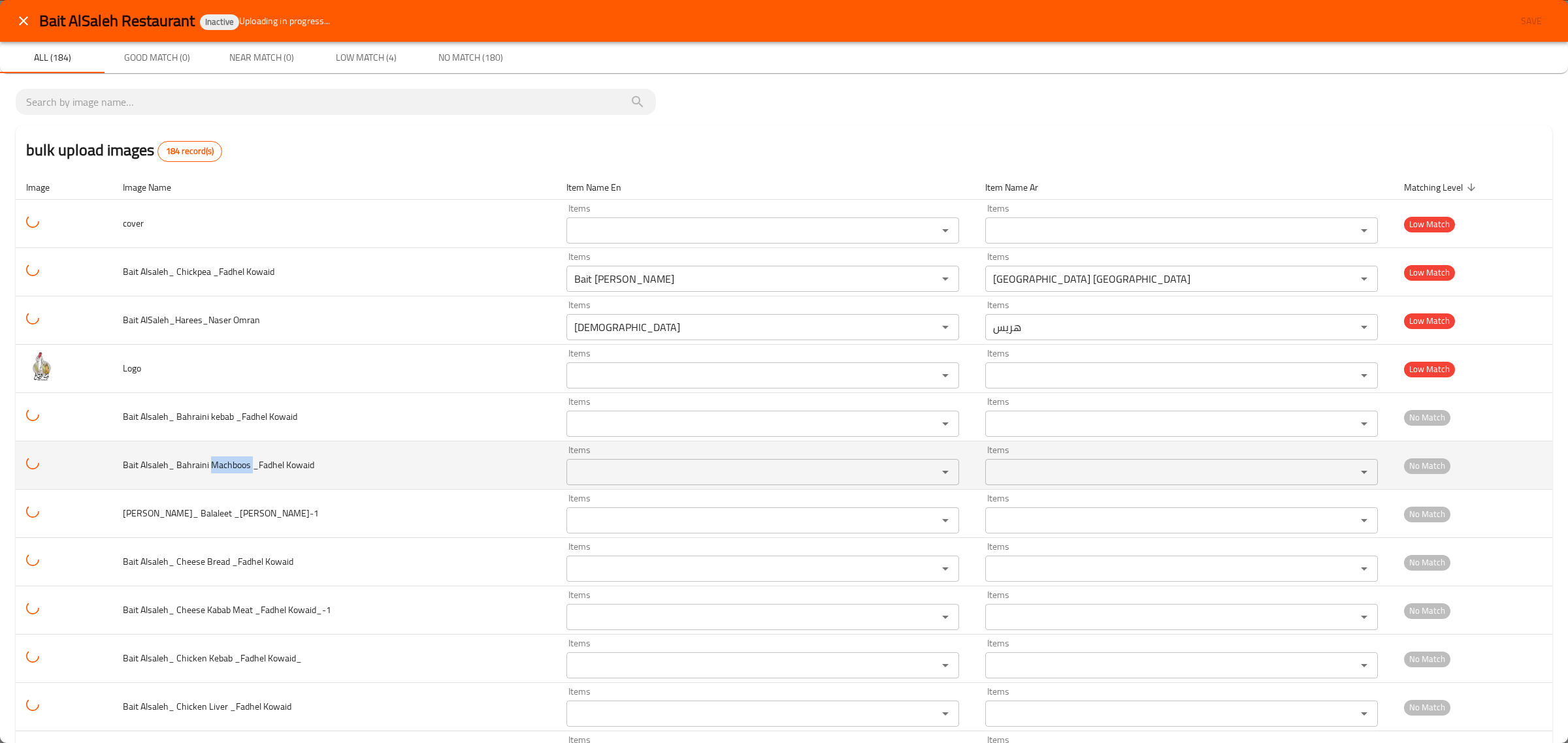
click at [236, 464] on span "Bait Alsaleh_ Bahraini Machboos _Fadhel Kowaid" at bounding box center [219, 465] width 192 height 17
copy span "Machboos"
click at [616, 477] on Kowaid "Items" at bounding box center [743, 472] width 346 height 18
paste Kowaid "Machboos"
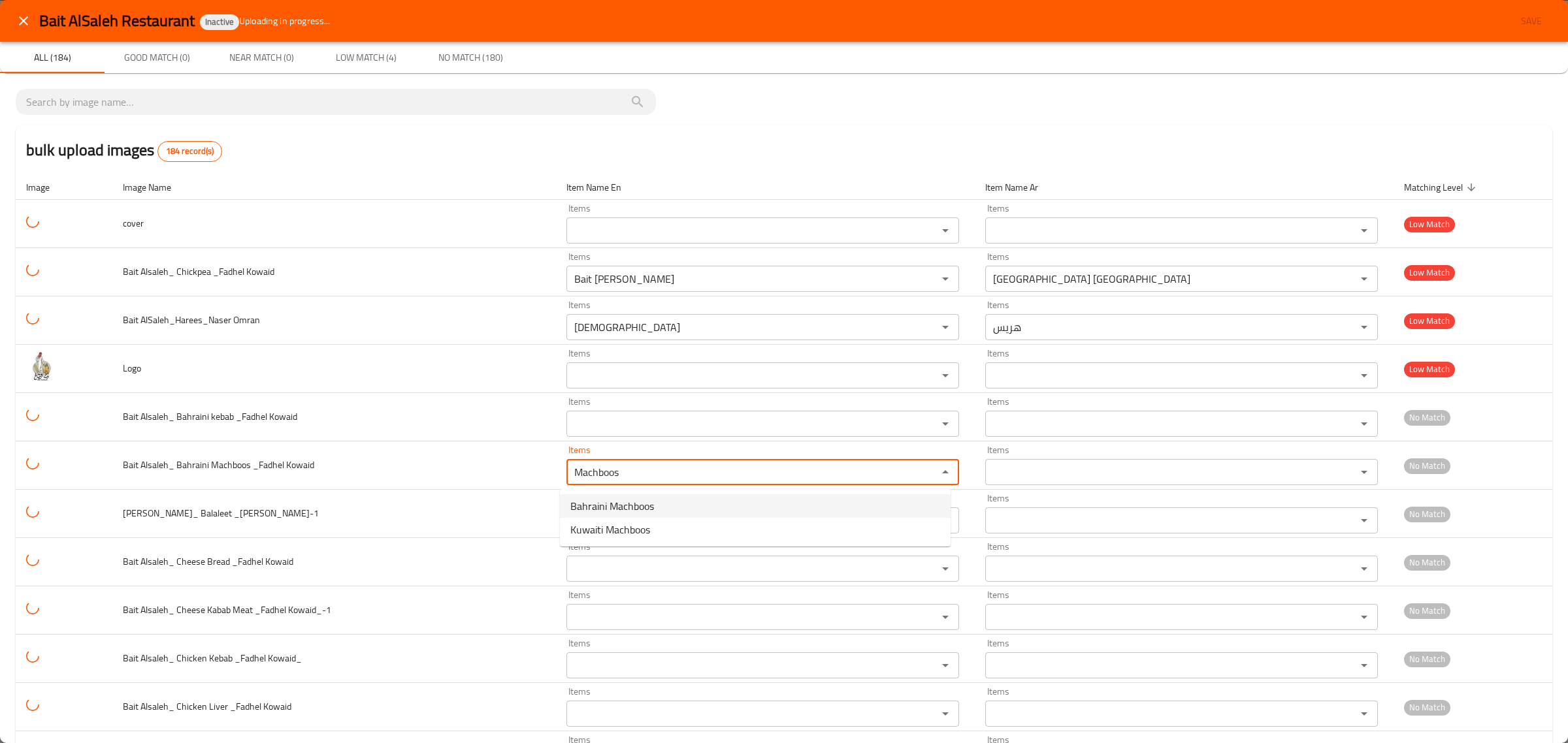
click at [669, 510] on Kowaid-option-0 "Bahraini Machboos" at bounding box center [755, 506] width 391 height 24
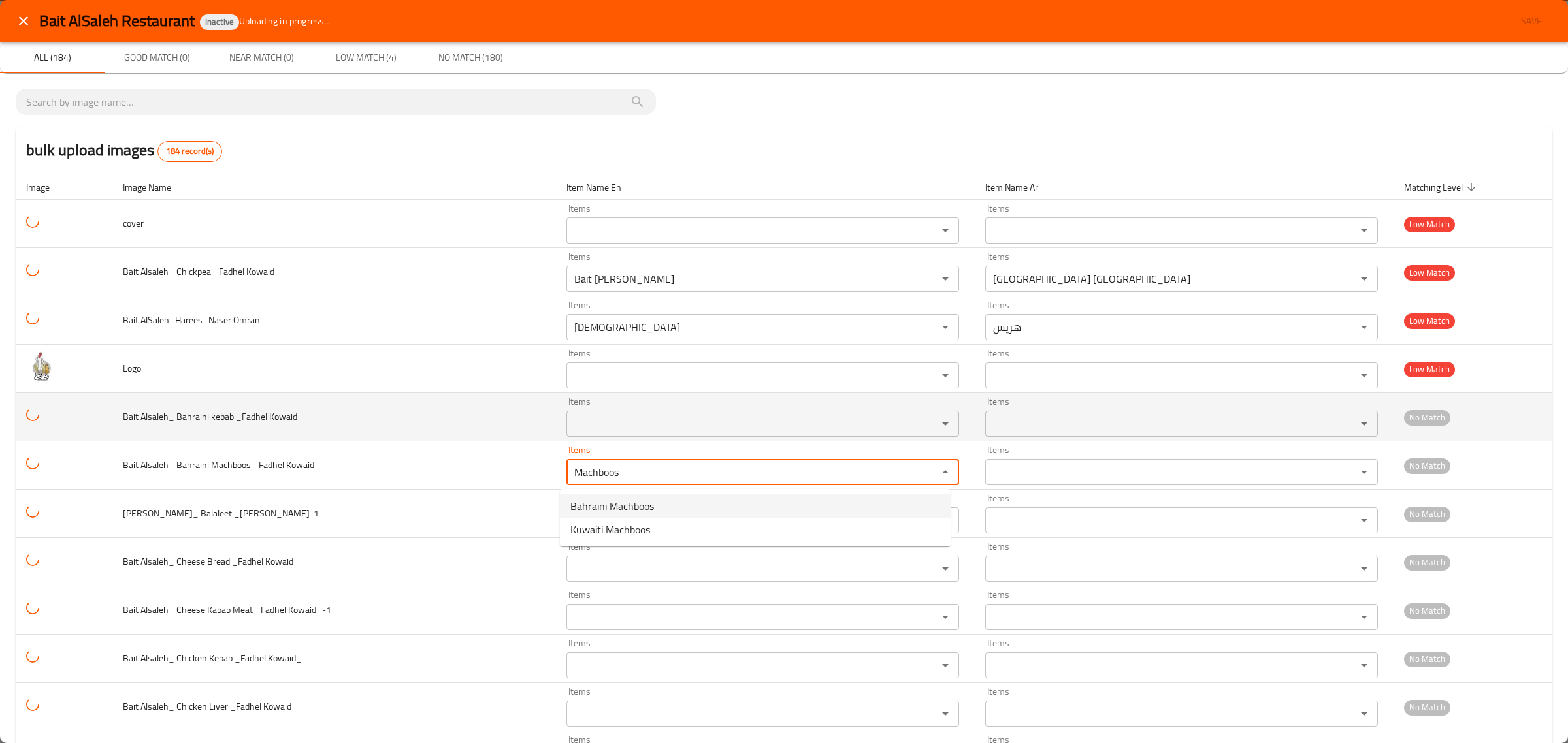
type Kowaid "Bahraini Machboos"
type Kowaid-ar "مجبوس بحريني"
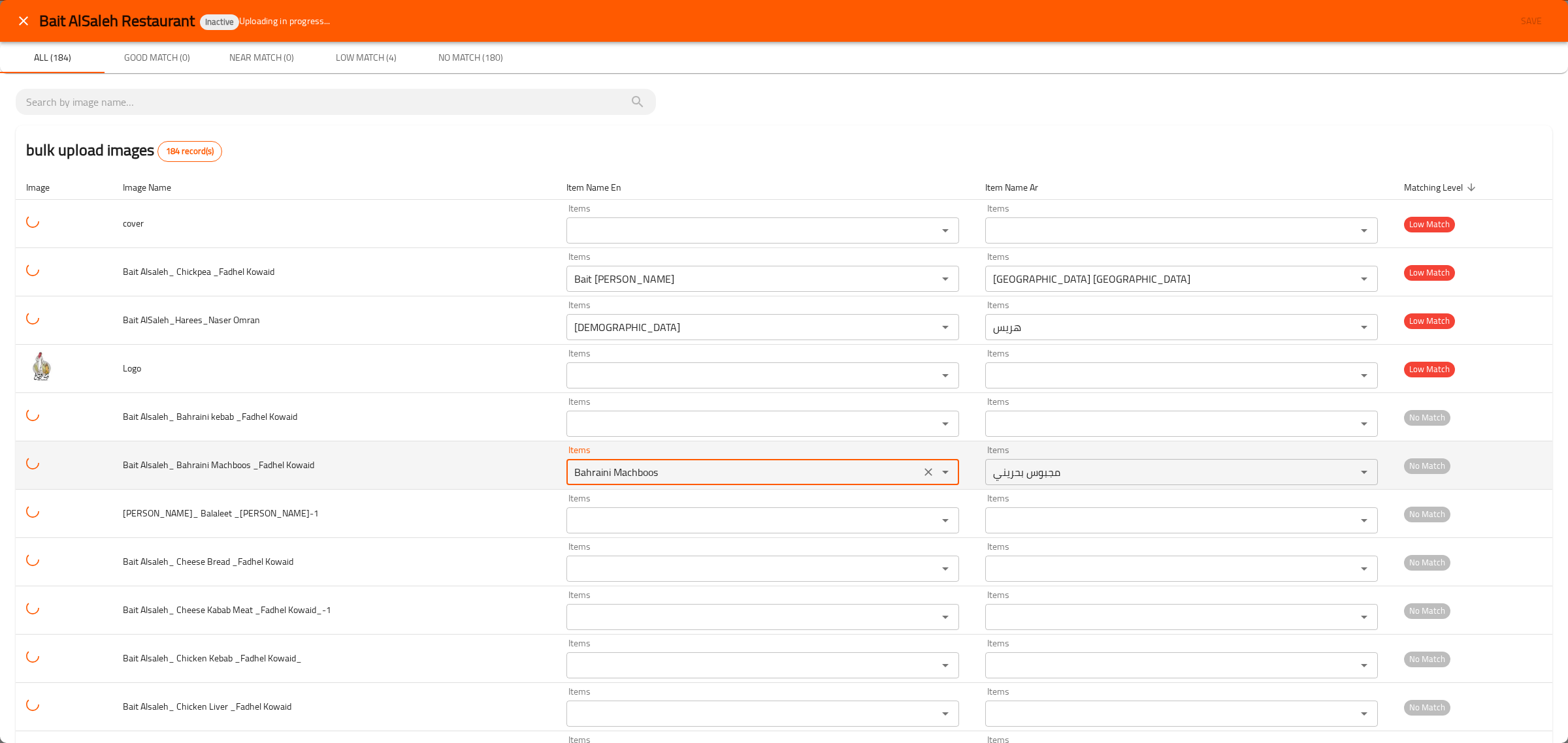
click at [585, 472] on Kowaid "Bahraini Machboos" at bounding box center [743, 472] width 346 height 18
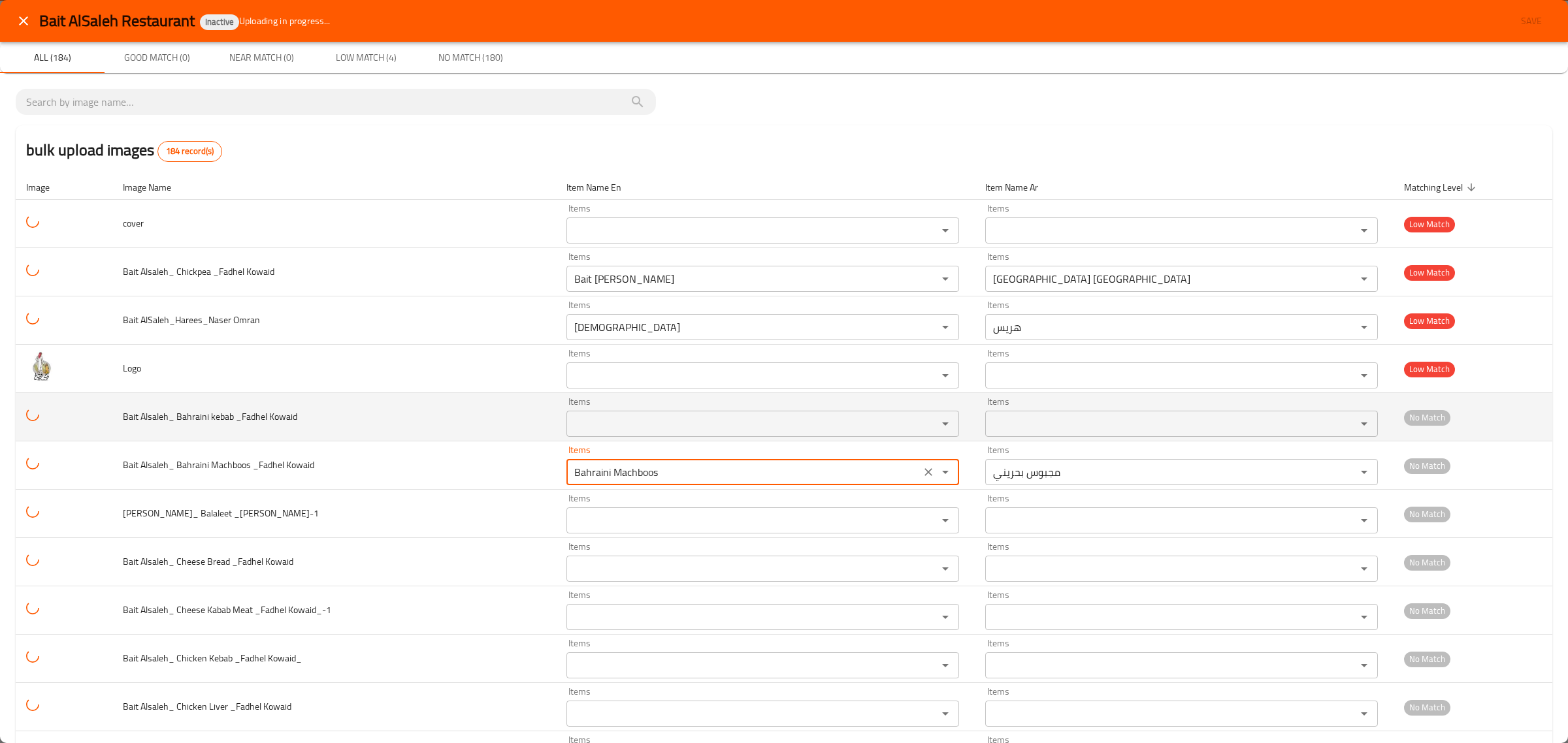
type Kowaid "Bahraini Machboos"
click at [618, 431] on Kowaid "Items" at bounding box center [743, 424] width 346 height 18
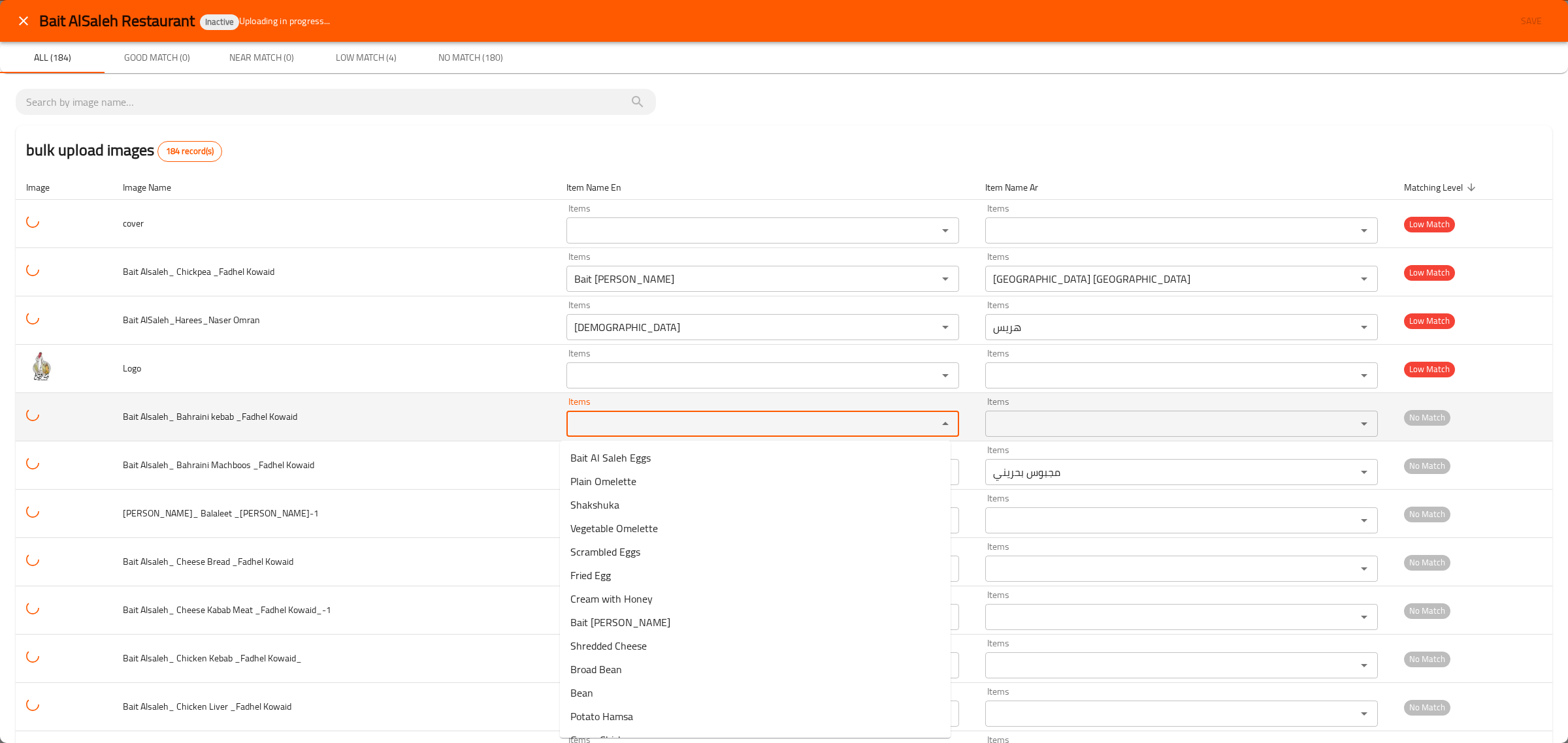
paste Kowaid "Bahraini"
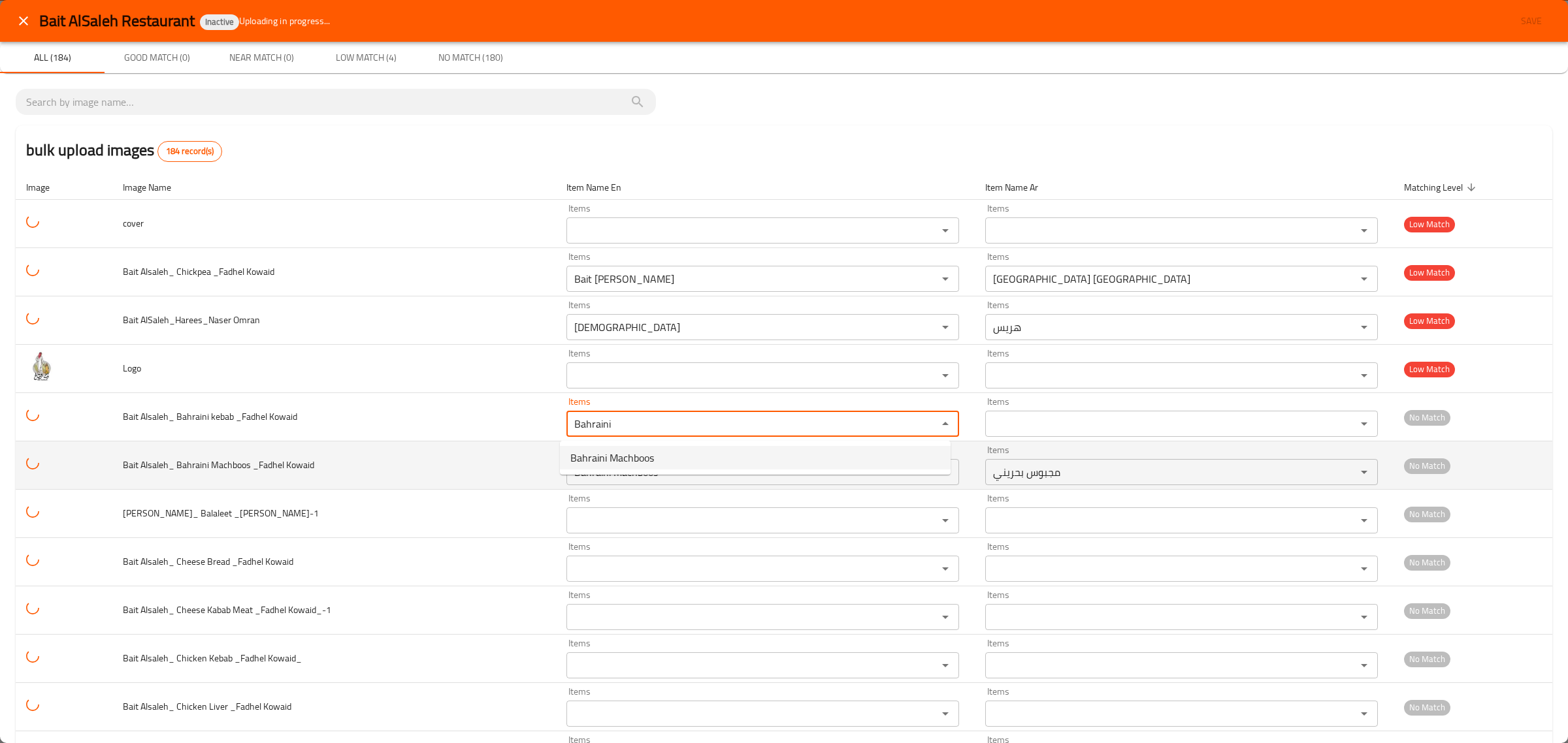
type Kowaid "Bahraini"
drag, startPoint x: 377, startPoint y: 449, endPoint x: 351, endPoint y: 472, distance: 34.7
click at [376, 450] on td "Bait Alsaleh_ Bahraini Machboos _Fadhel Kowaid" at bounding box center [334, 465] width 444 height 48
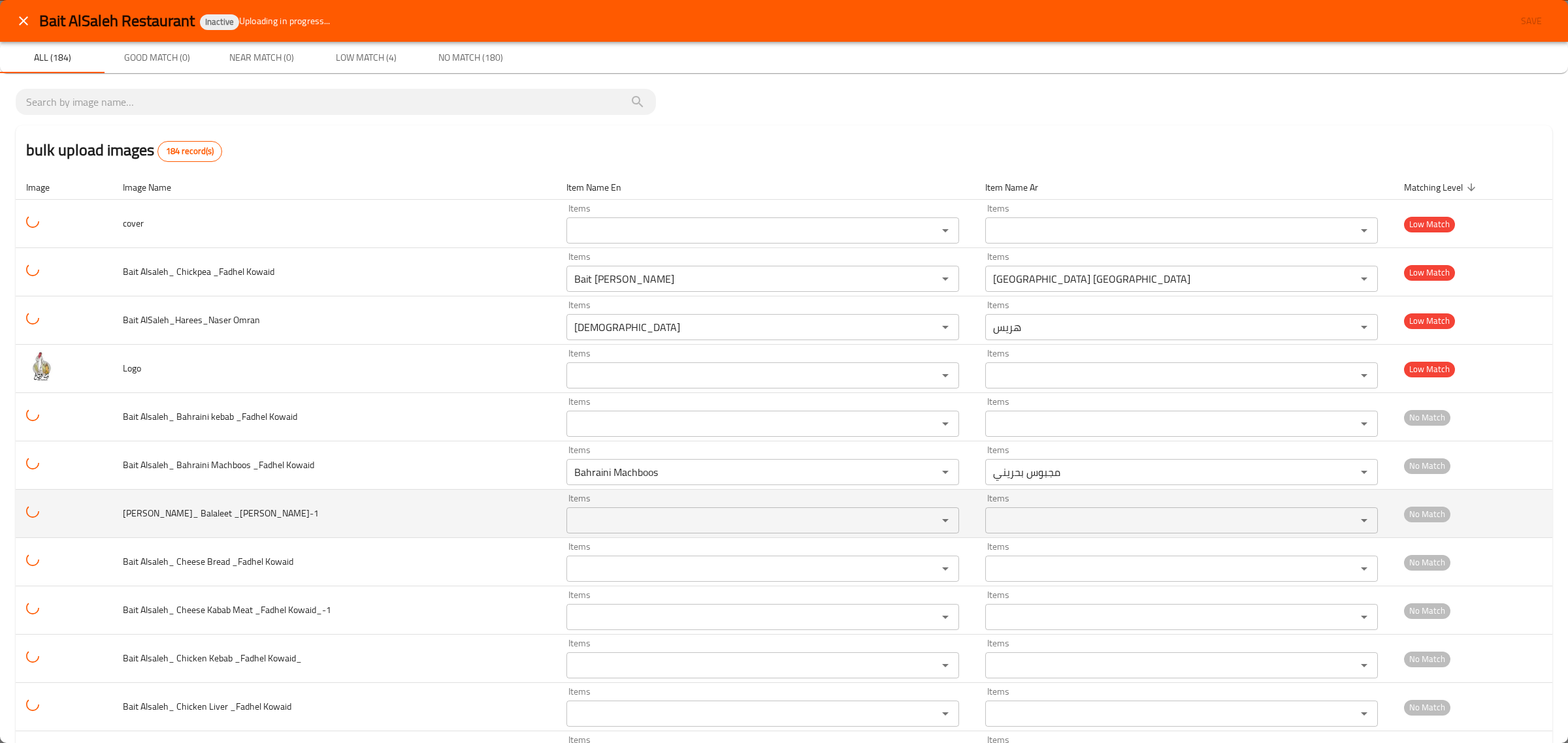
click at [197, 519] on span "Bait Alsaleh_ Balaleet _Fadhel Kowaid-1" at bounding box center [221, 513] width 196 height 17
copy span "Balaleet"
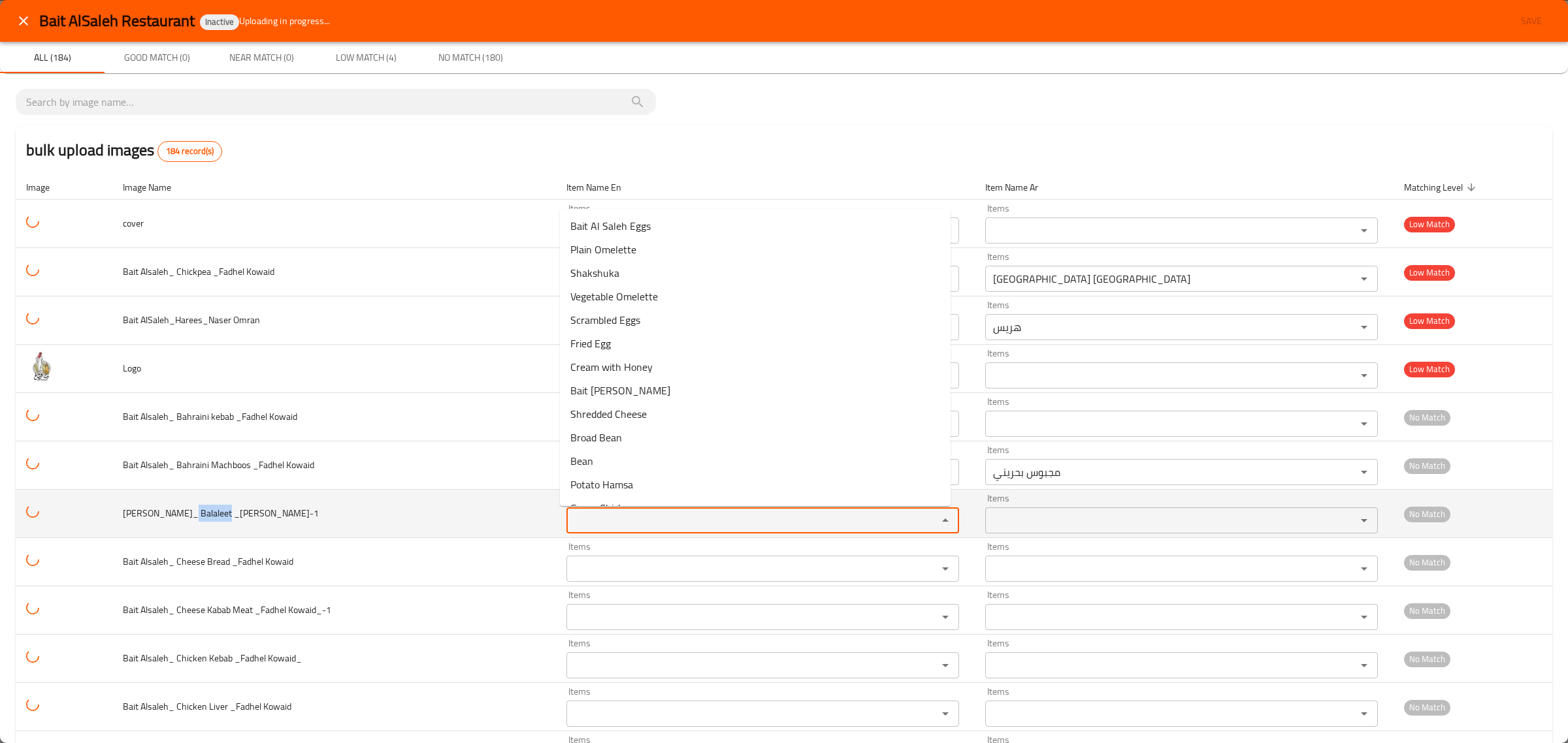
click at [599, 528] on Kowaid-1 "Items" at bounding box center [743, 520] width 346 height 18
paste Kowaid-1 "Balaleet"
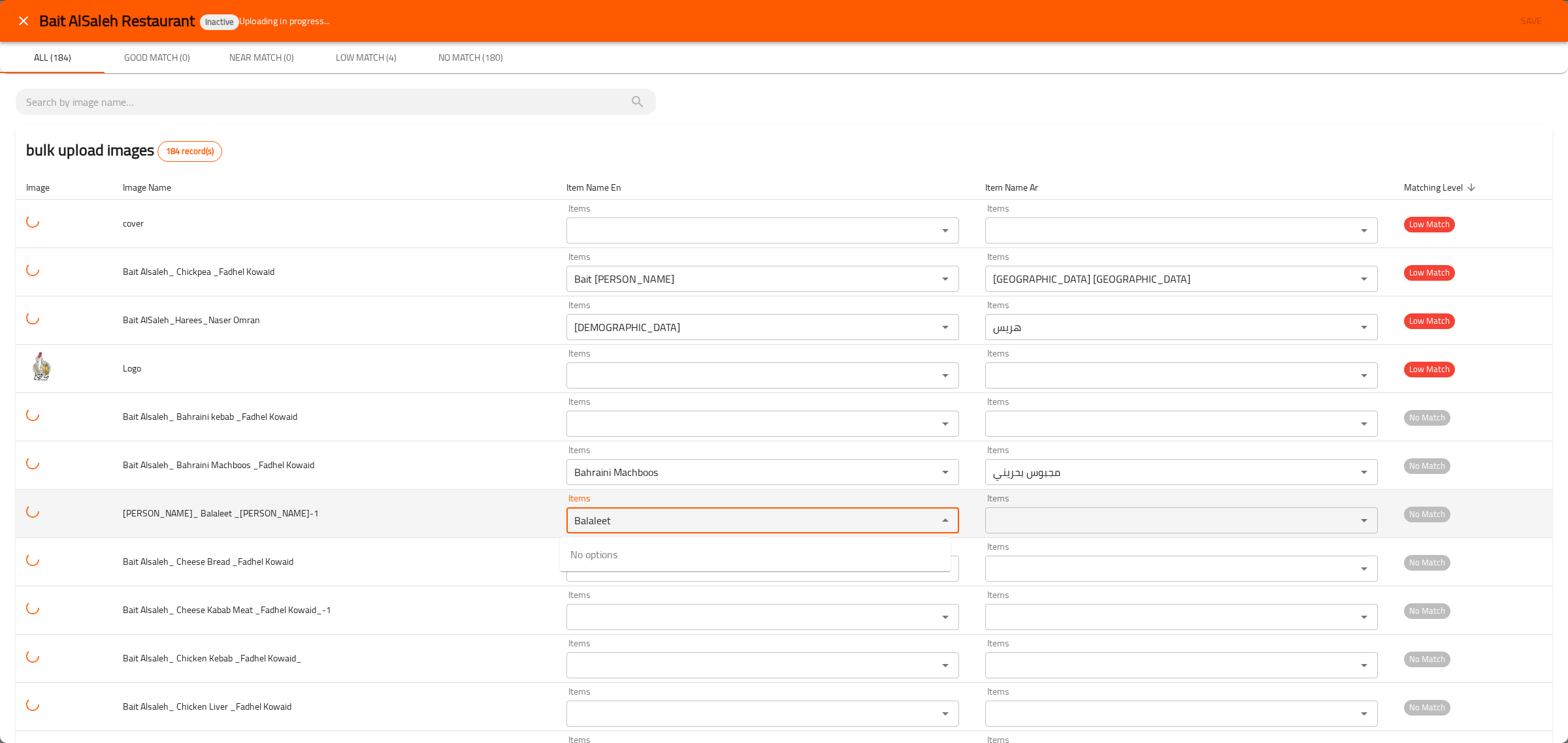
type Kowaid-1 "Balaleet"
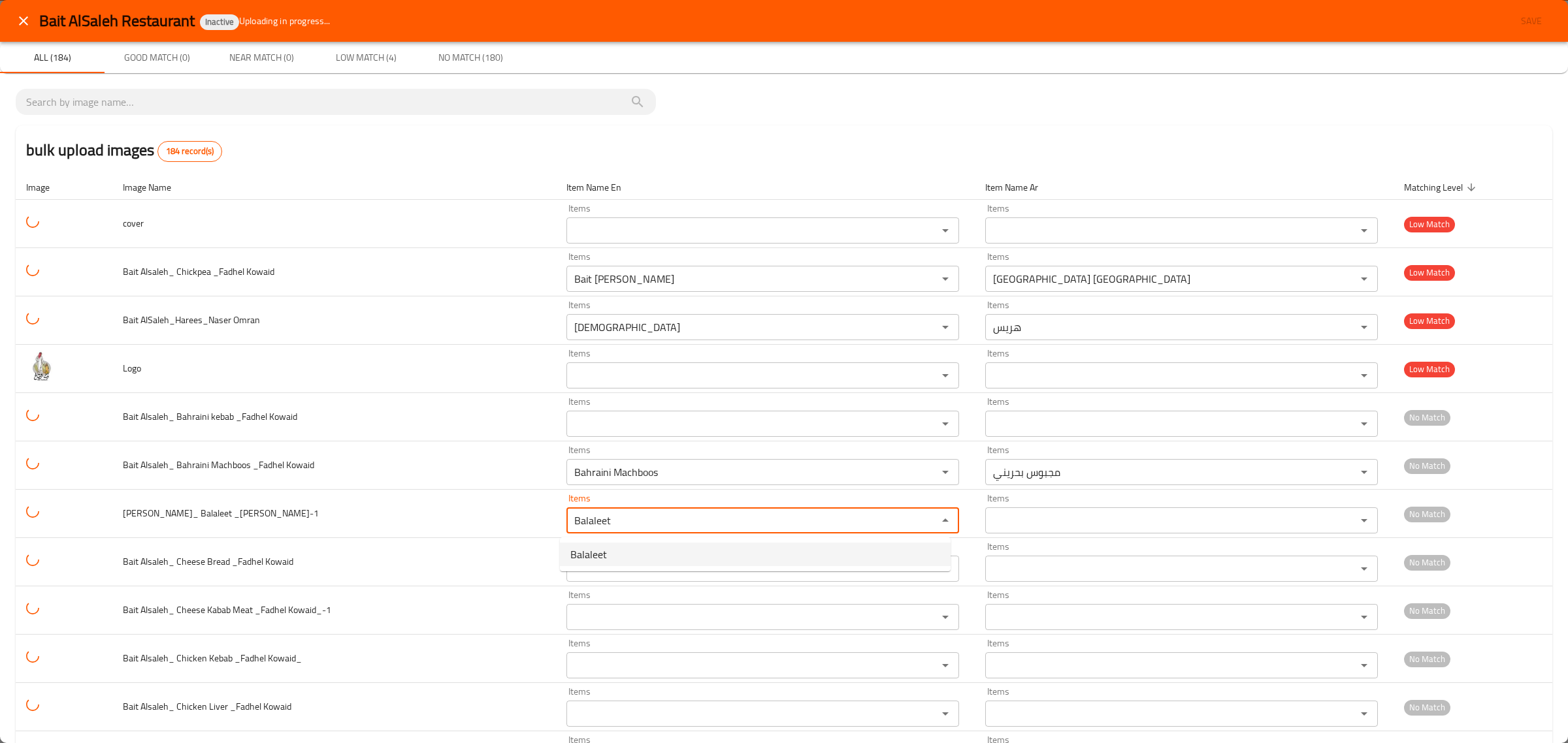
click at [609, 544] on Kowaid-1-option-0 "Balaleet" at bounding box center [755, 554] width 391 height 24
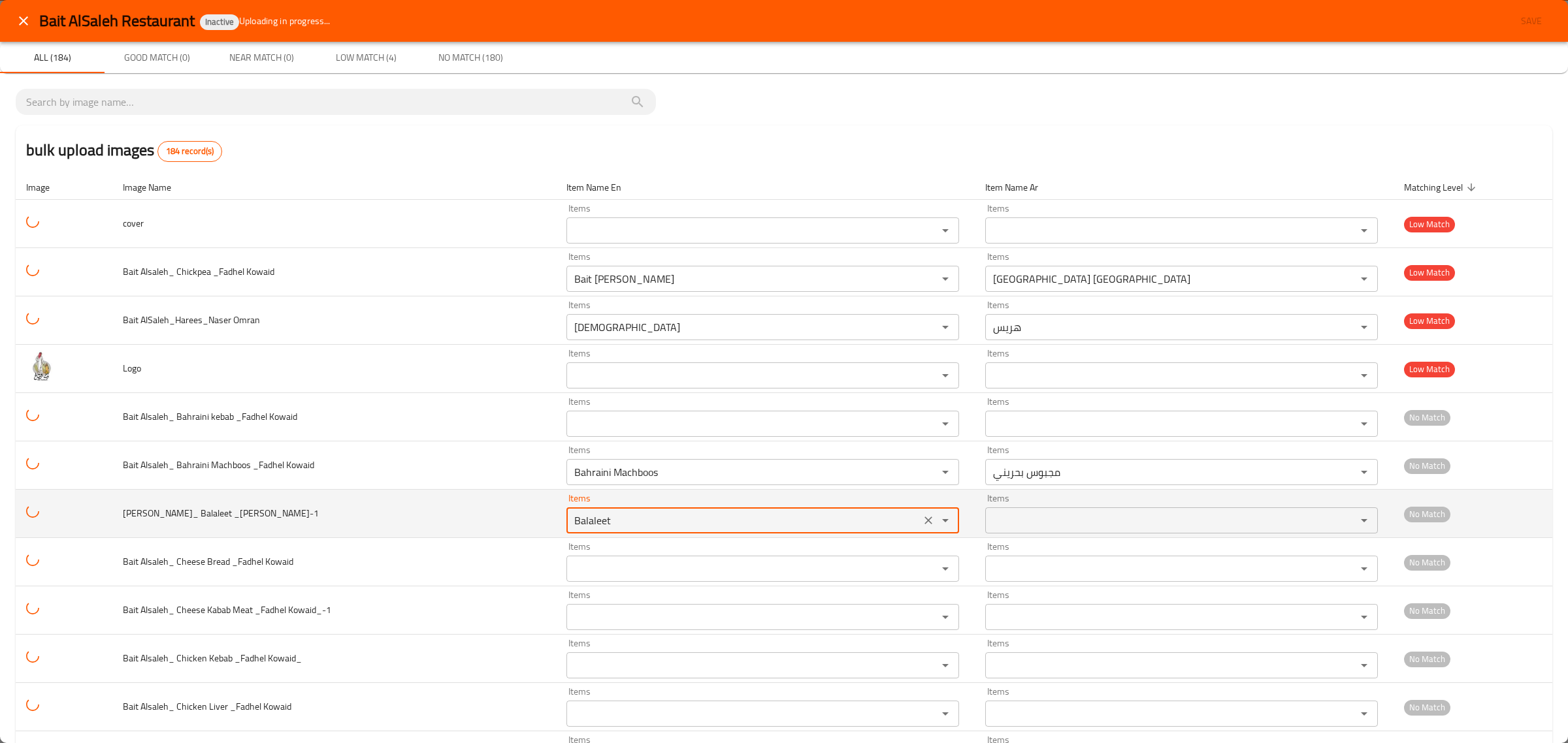
type Kowaid-1-ar "بلاليط"
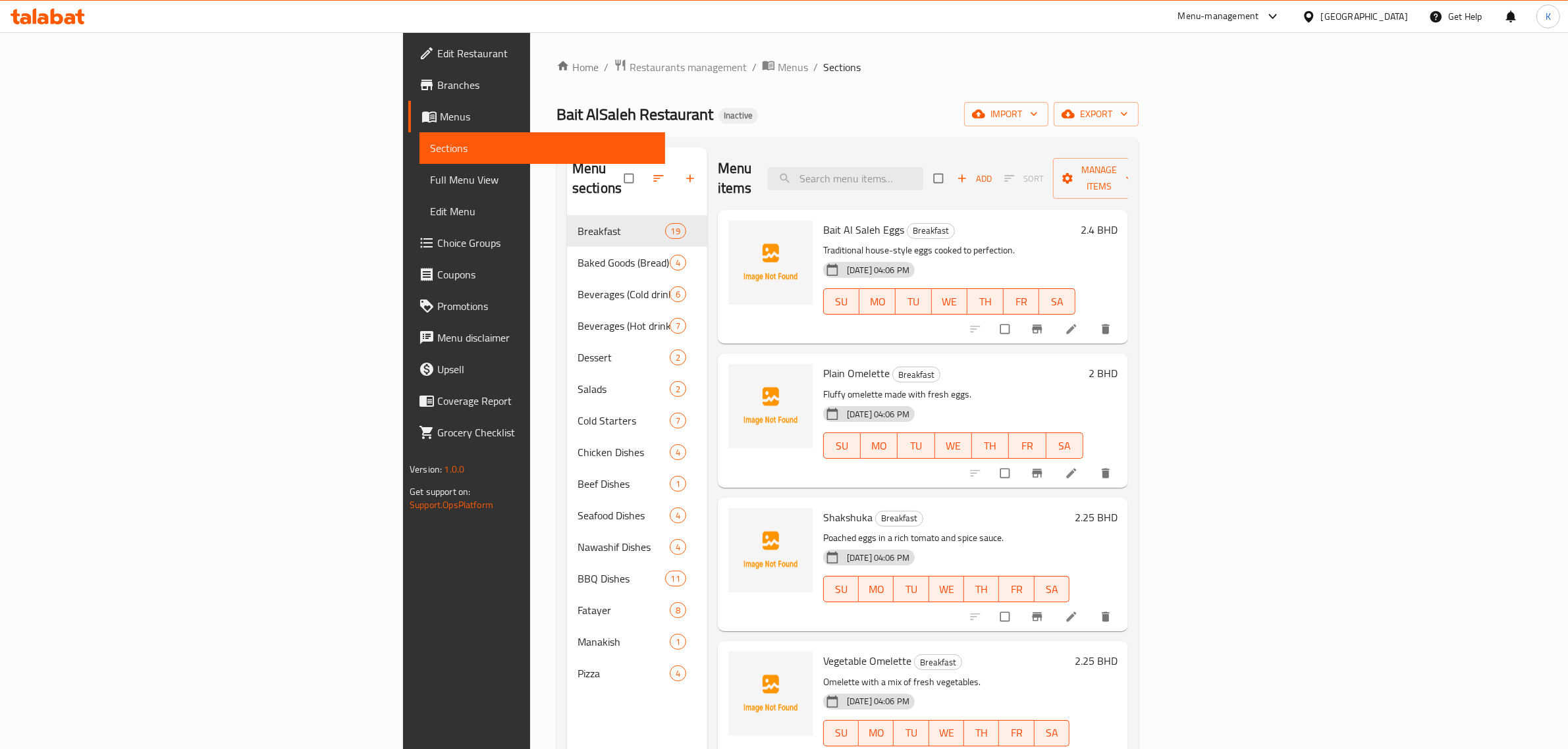
click at [1139, 99] on div "Home / Restaurants management / Menus / Sections Bait AlSaleh Restaurant Inacti…" at bounding box center [847, 483] width 582 height 848
click at [1139, 100] on div "Home / Restaurants management / Menus / Sections Bait AlSaleh Restaurant Inacti…" at bounding box center [847, 483] width 582 height 848
click at [985, 107] on icon "button" at bounding box center [979, 113] width 13 height 13
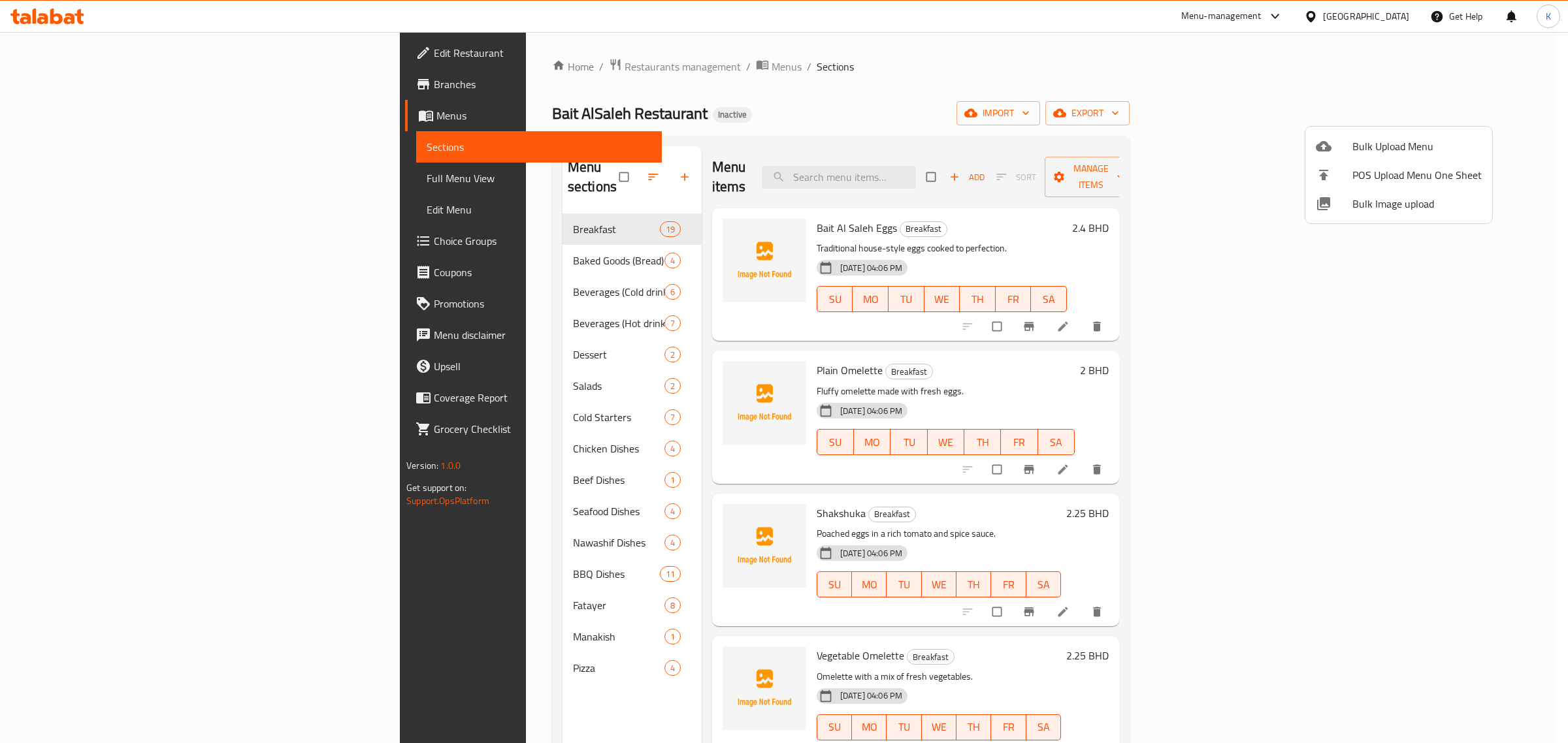
click at [1359, 203] on span "Bulk Image upload" at bounding box center [1416, 203] width 129 height 15
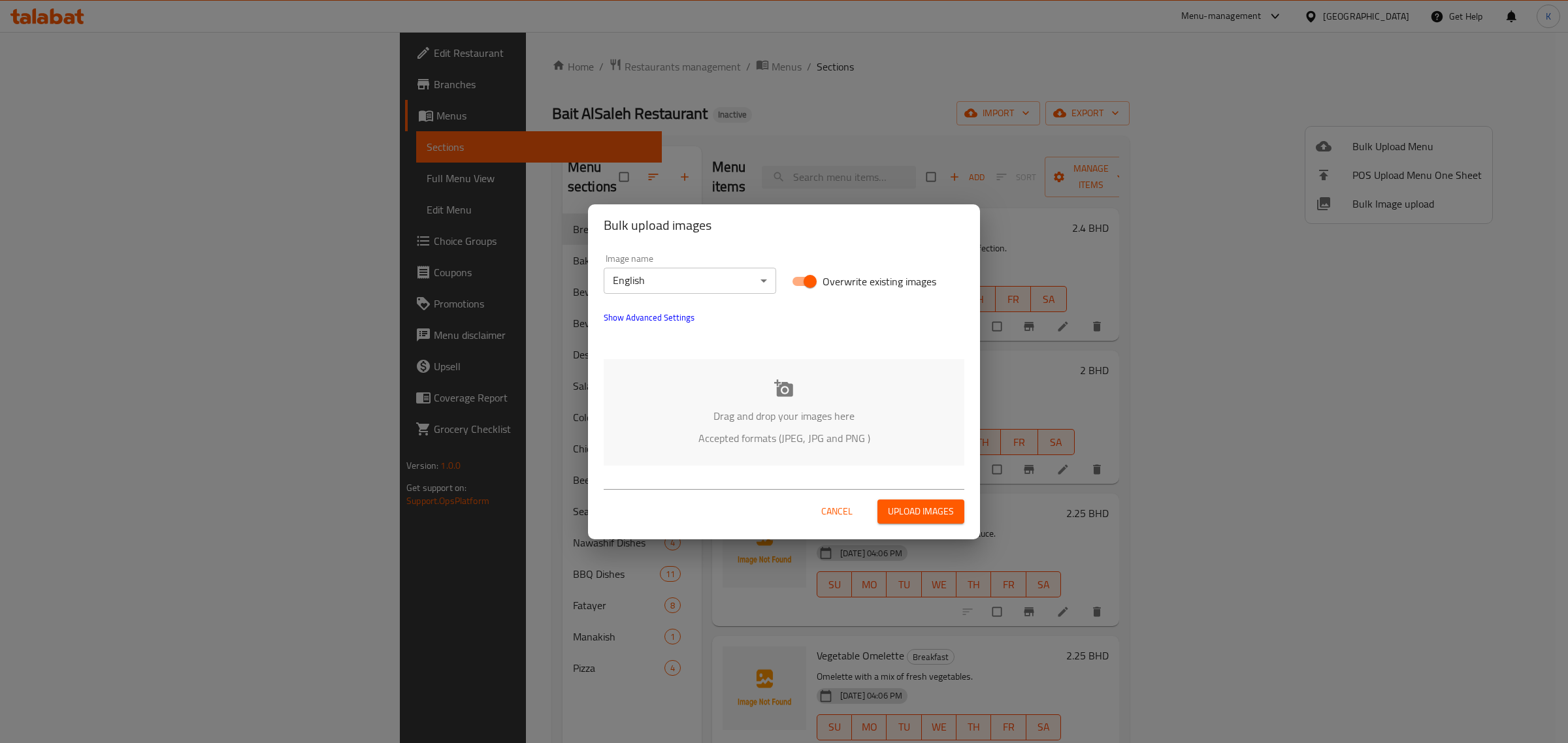
click at [818, 421] on p "Drag and drop your images here" at bounding box center [784, 416] width 322 height 15
